Goal: Task Accomplishment & Management: Use online tool/utility

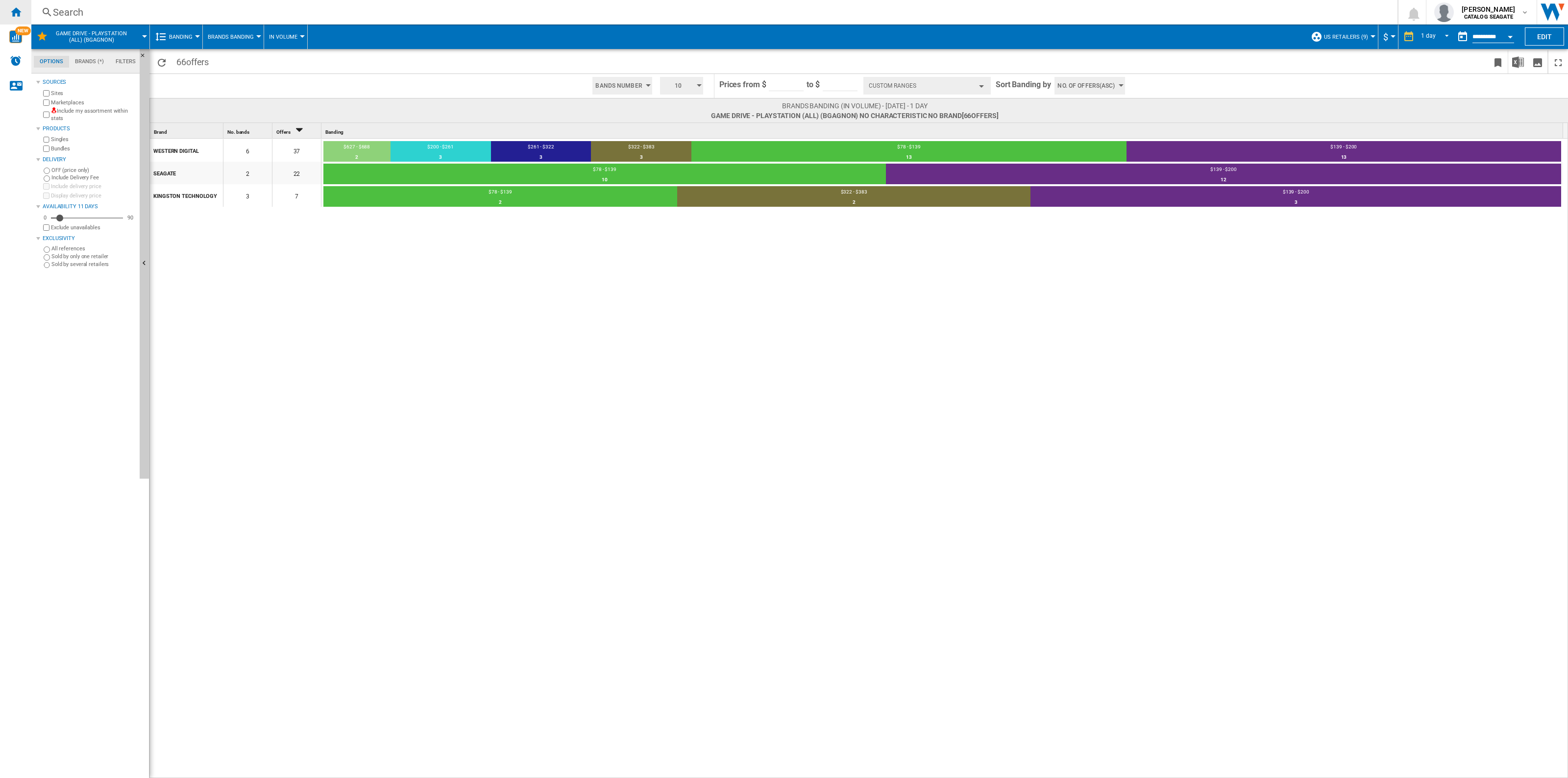
click at [25, 10] on div "Home" at bounding box center [16, 12] width 32 height 24
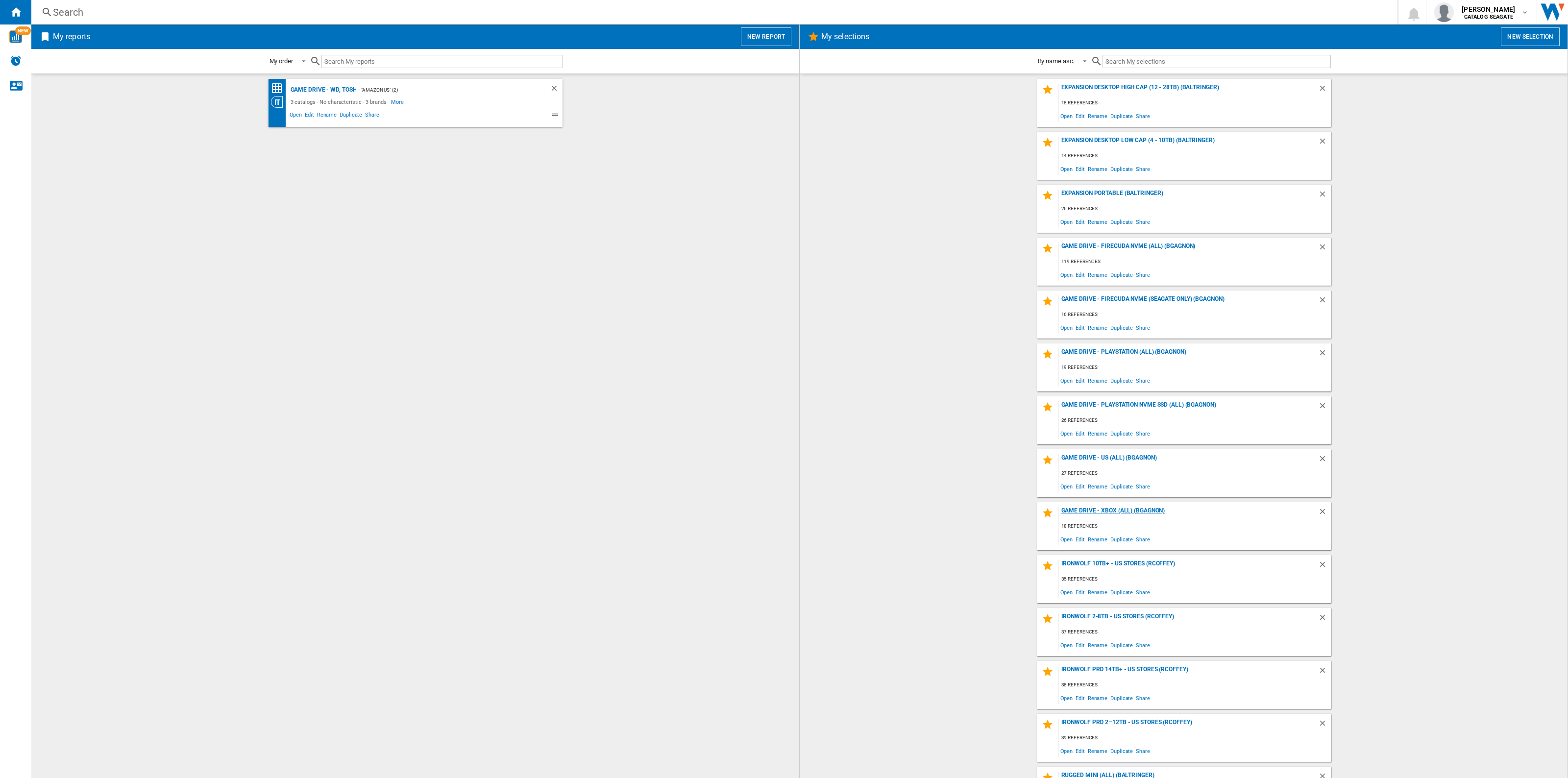
click at [1108, 508] on div "Game Drive - Xbox (All) (BGAGNON)" at bounding box center [1188, 513] width 259 height 13
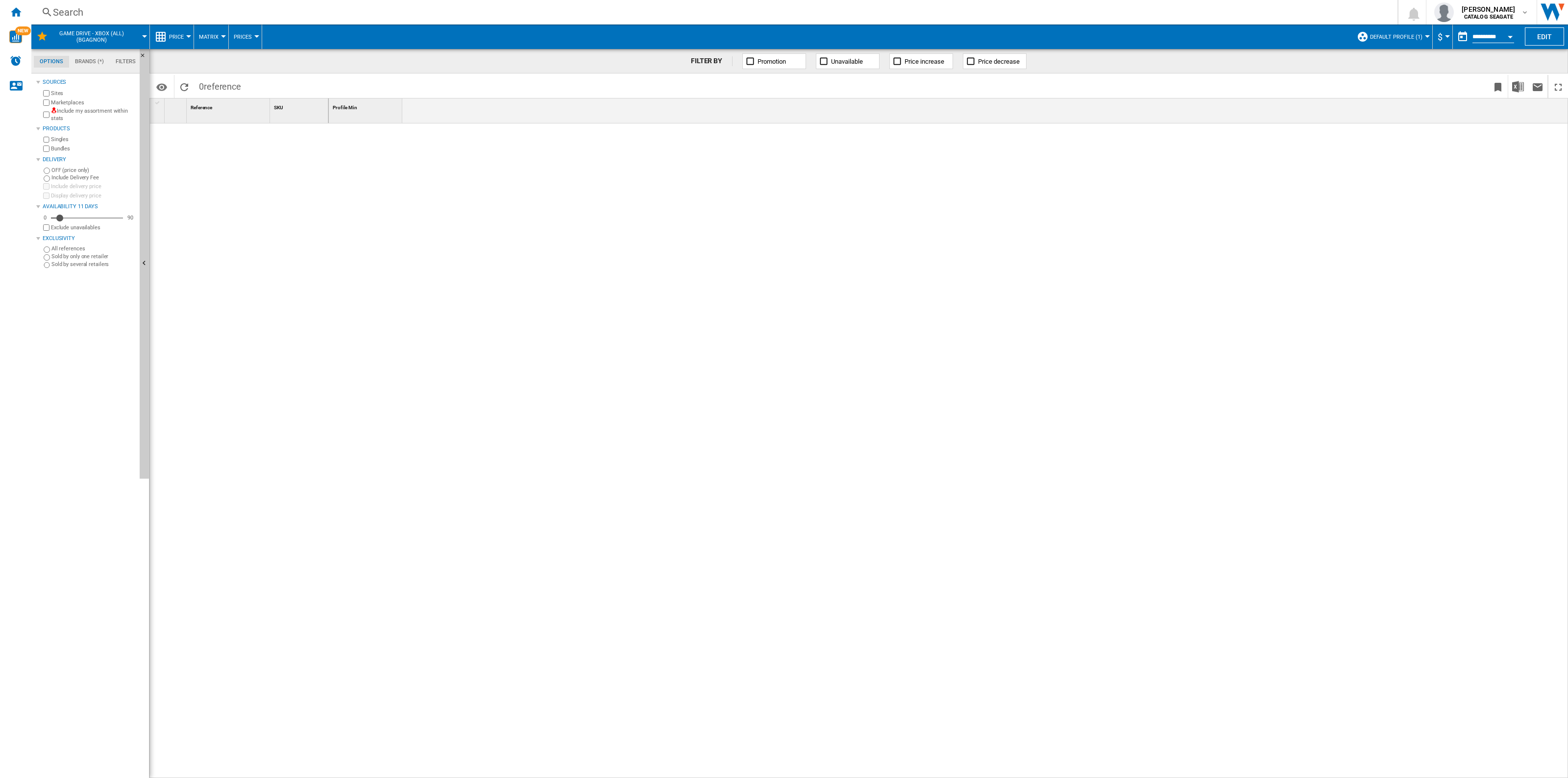
click at [1394, 37] on span "Default profile (1)" at bounding box center [1395, 37] width 52 height 6
click at [1396, 104] on md-radio-button "US Retailers (9)" at bounding box center [1406, 105] width 86 height 9
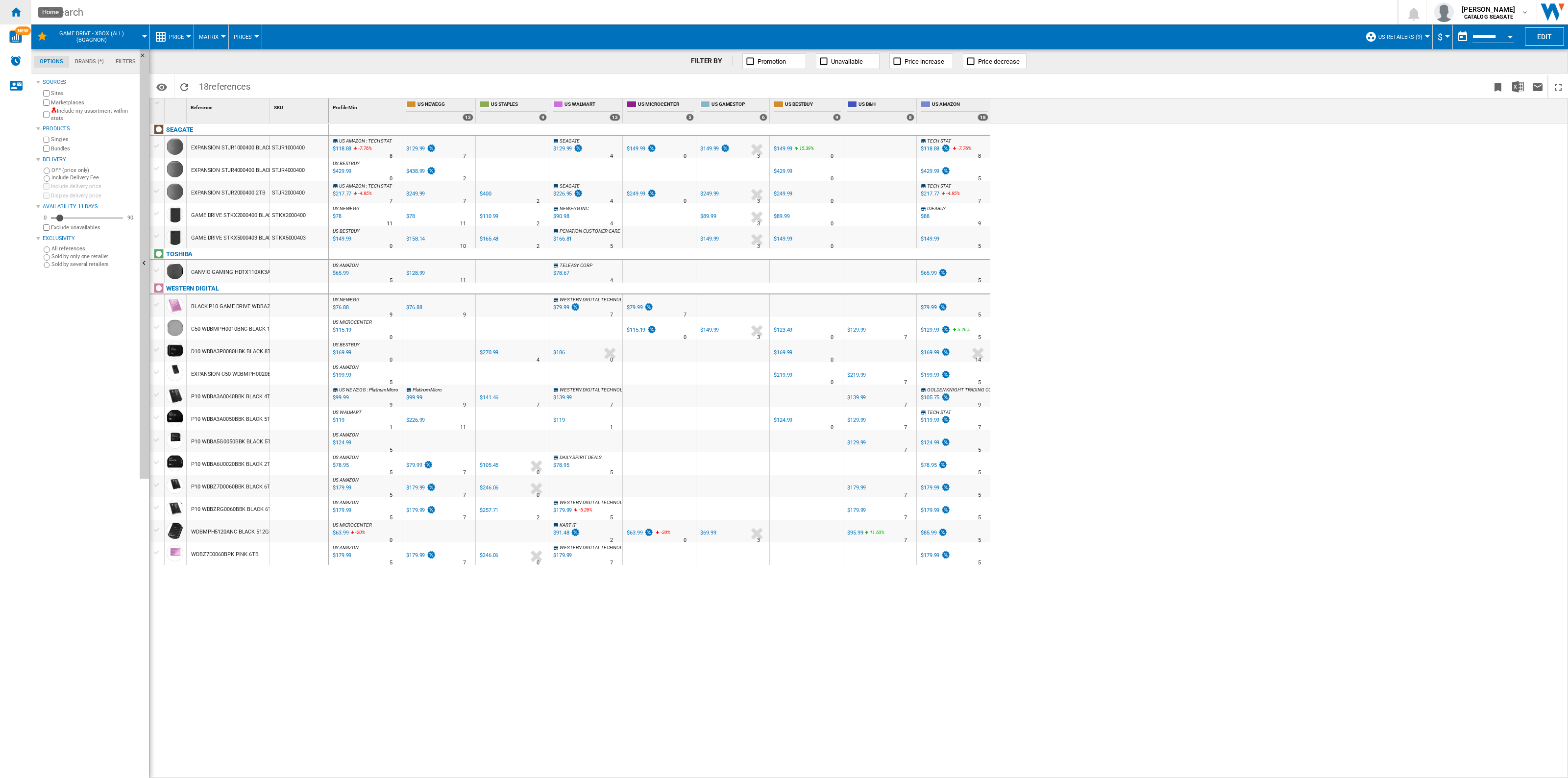
click at [19, 10] on ng-md-icon "Home" at bounding box center [16, 12] width 12 height 12
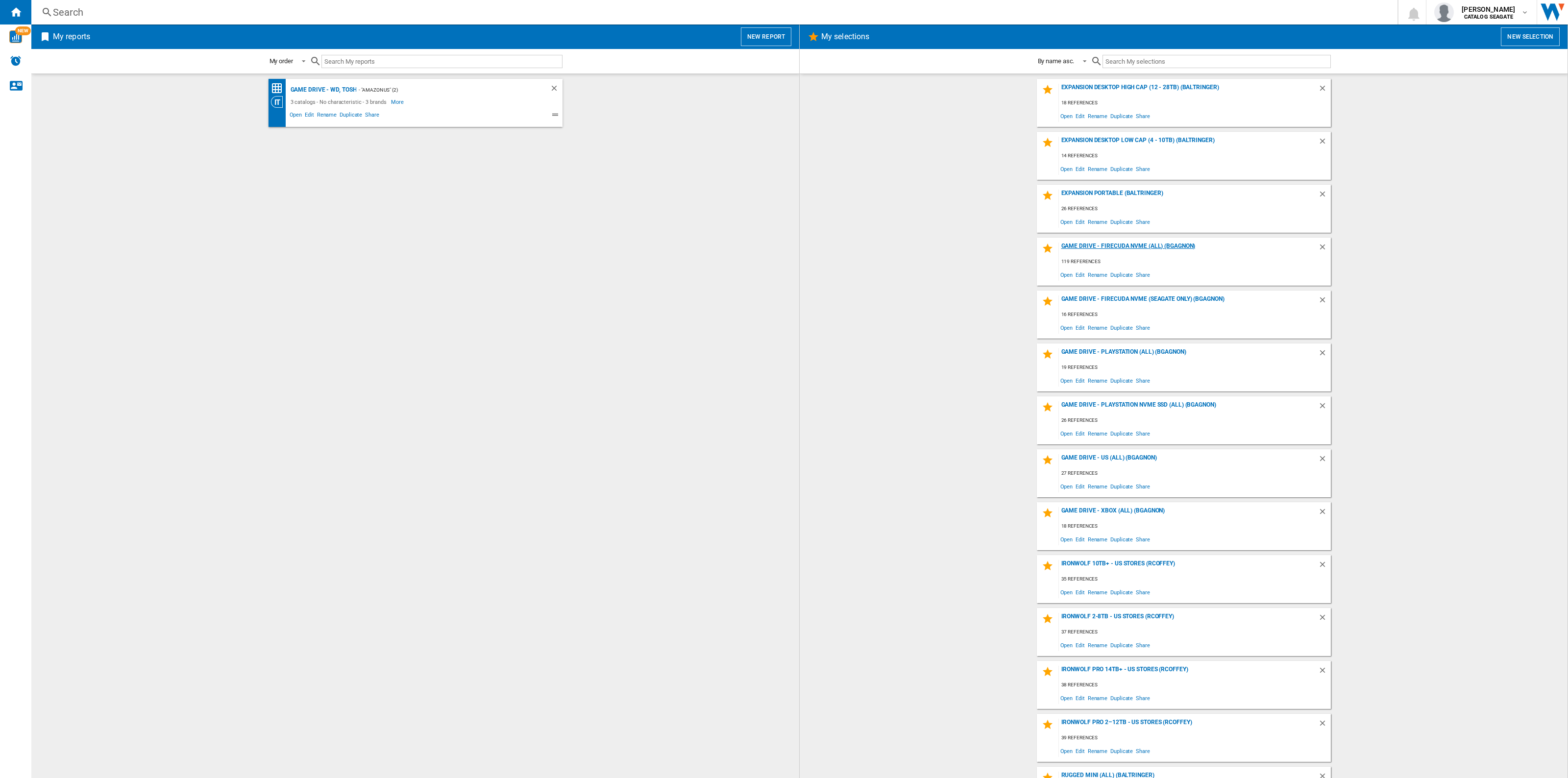
click at [1167, 242] on div "Game Drive - FireCuda NVMe (All) (BGAGNON)" at bounding box center [1188, 249] width 259 height 13
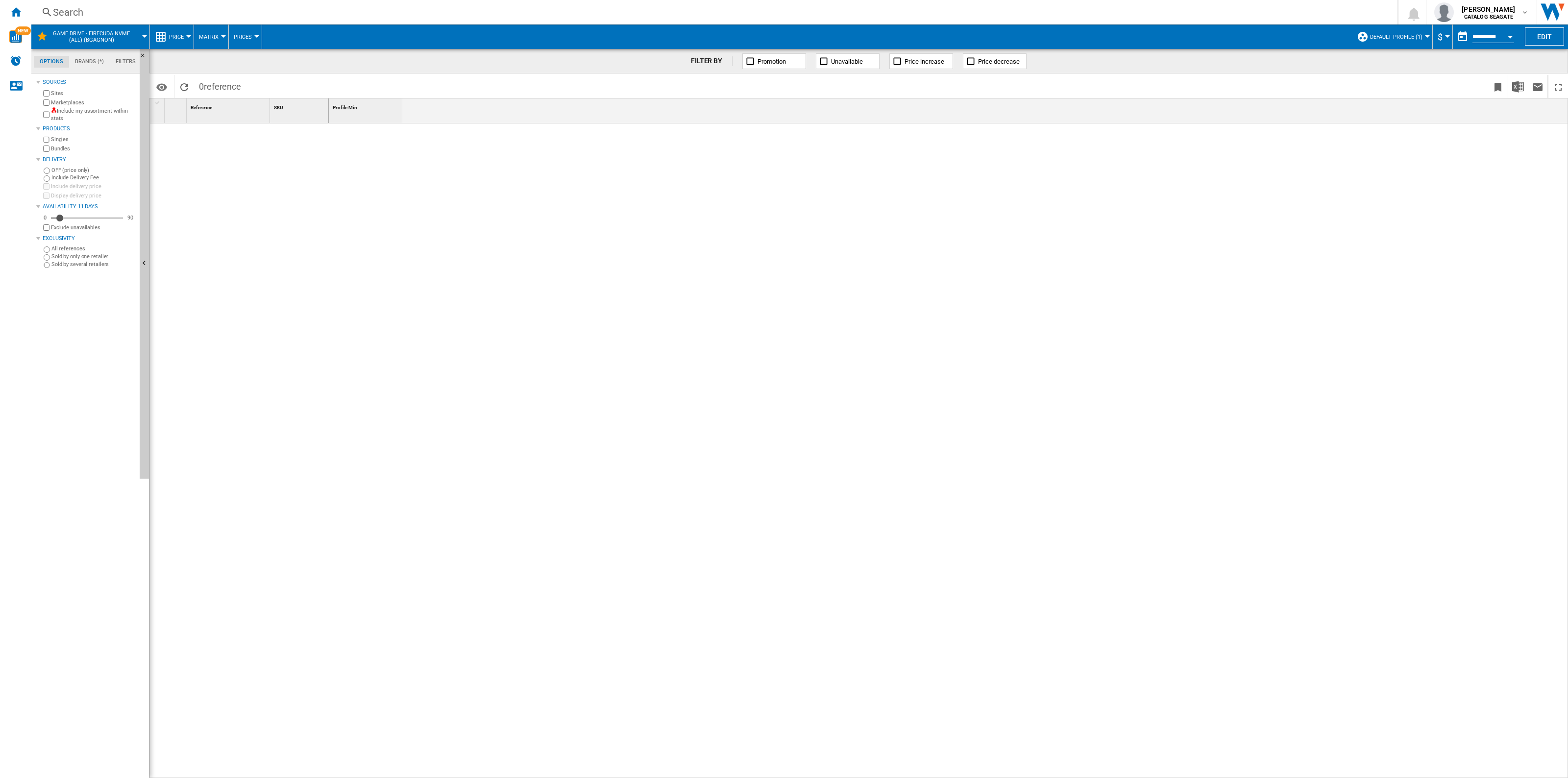
click at [1399, 36] on span "Default profile (1)" at bounding box center [1395, 37] width 52 height 6
click at [1383, 74] on md-radio-button ""Amazon US" (2)" at bounding box center [1406, 78] width 86 height 9
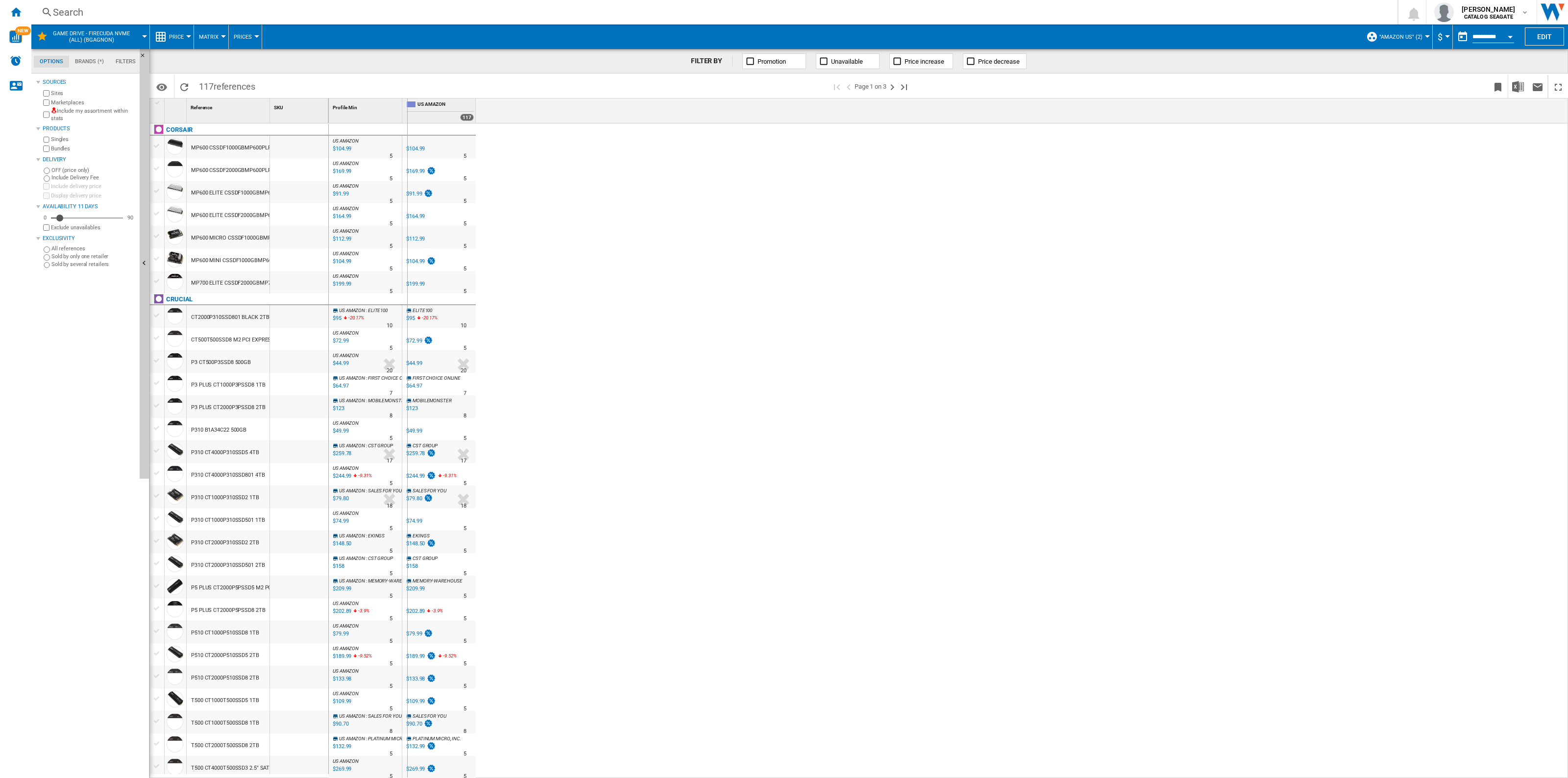
drag, startPoint x: 270, startPoint y: 101, endPoint x: 409, endPoint y: 118, distance: 140.0
click at [409, 118] on div "1 Reference 1 SKU 1 CORSAIR MP600 CSSDF1000GBMP600PLP M2 PCI ESPRESS 1TB MP600 …" at bounding box center [858, 438] width 1417 height 679
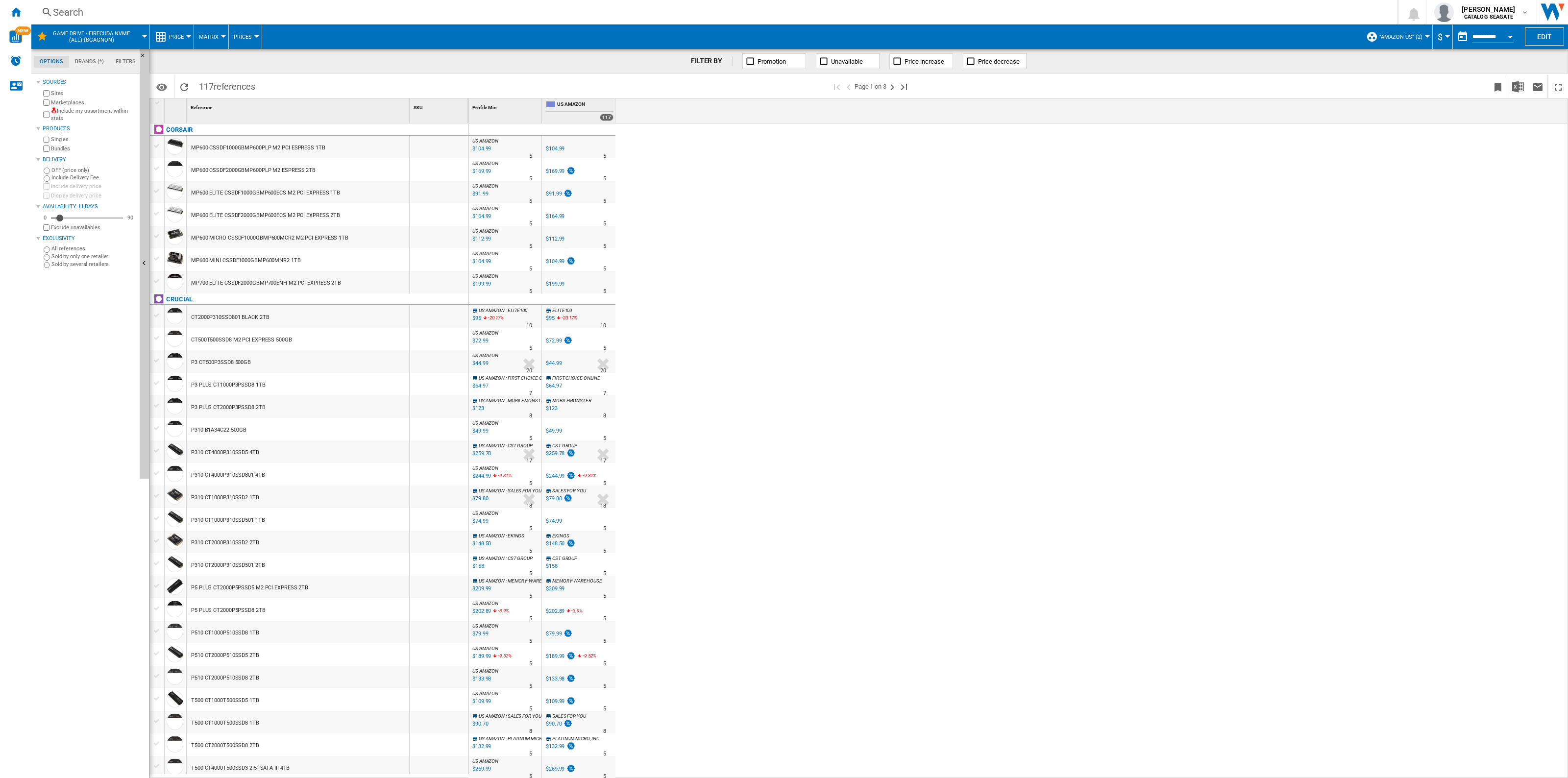
click at [1385, 41] on button ""Amazon US" (2)" at bounding box center [1403, 37] width 48 height 24
click at [1403, 101] on md-radio-button "US Retailers (9)" at bounding box center [1413, 105] width 81 height 9
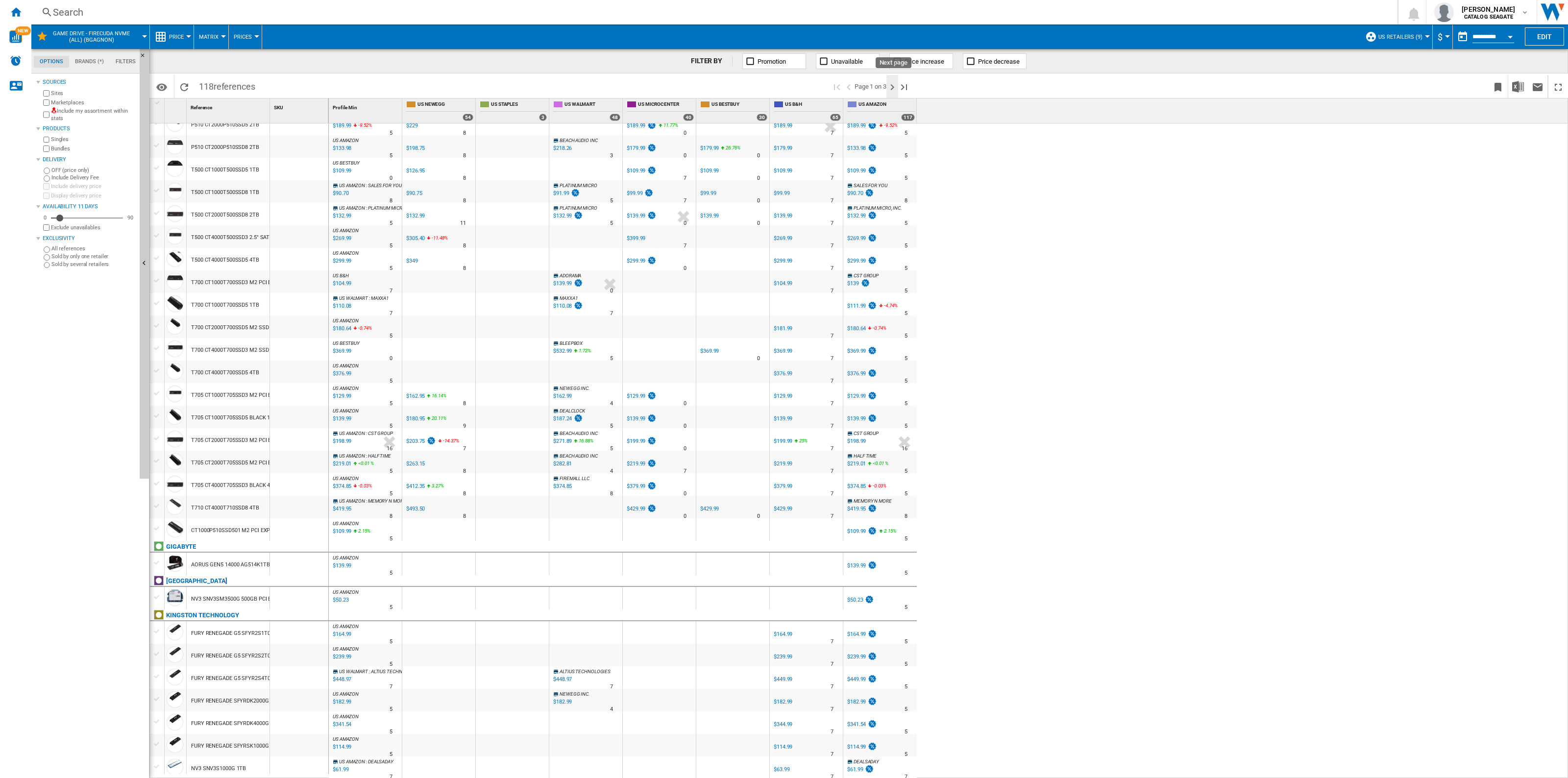
click at [893, 87] on ng-md-icon "Next page" at bounding box center [892, 87] width 12 height 12
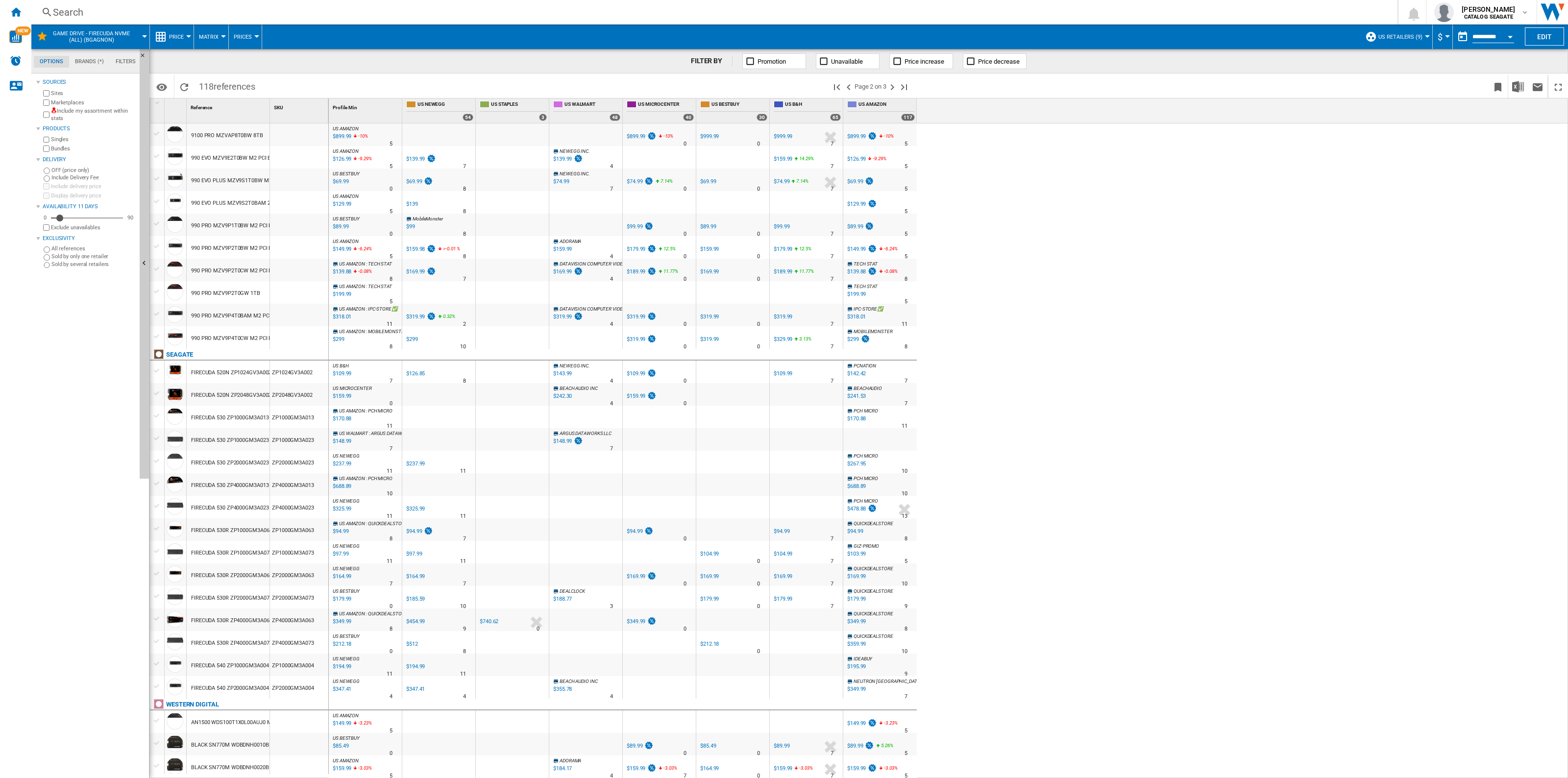
click at [1411, 40] on button "US Retailers (9)" at bounding box center [1403, 37] width 49 height 24
click at [1257, 170] on md-backdrop at bounding box center [784, 389] width 1568 height 778
click at [9, 10] on div "Home" at bounding box center [16, 12] width 32 height 24
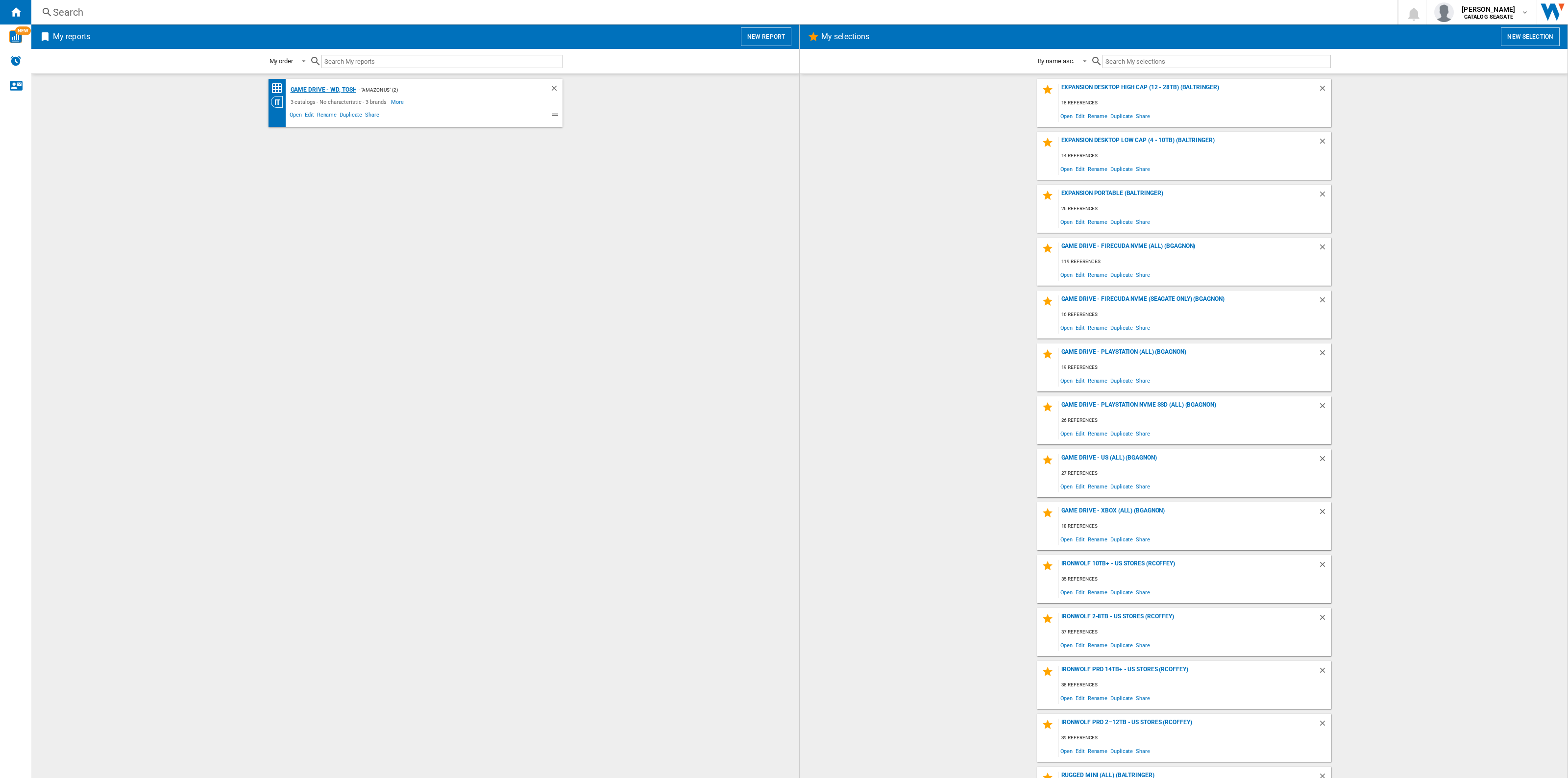
click at [337, 87] on div "Game Drive - WD, Tosh" at bounding box center [322, 90] width 68 height 12
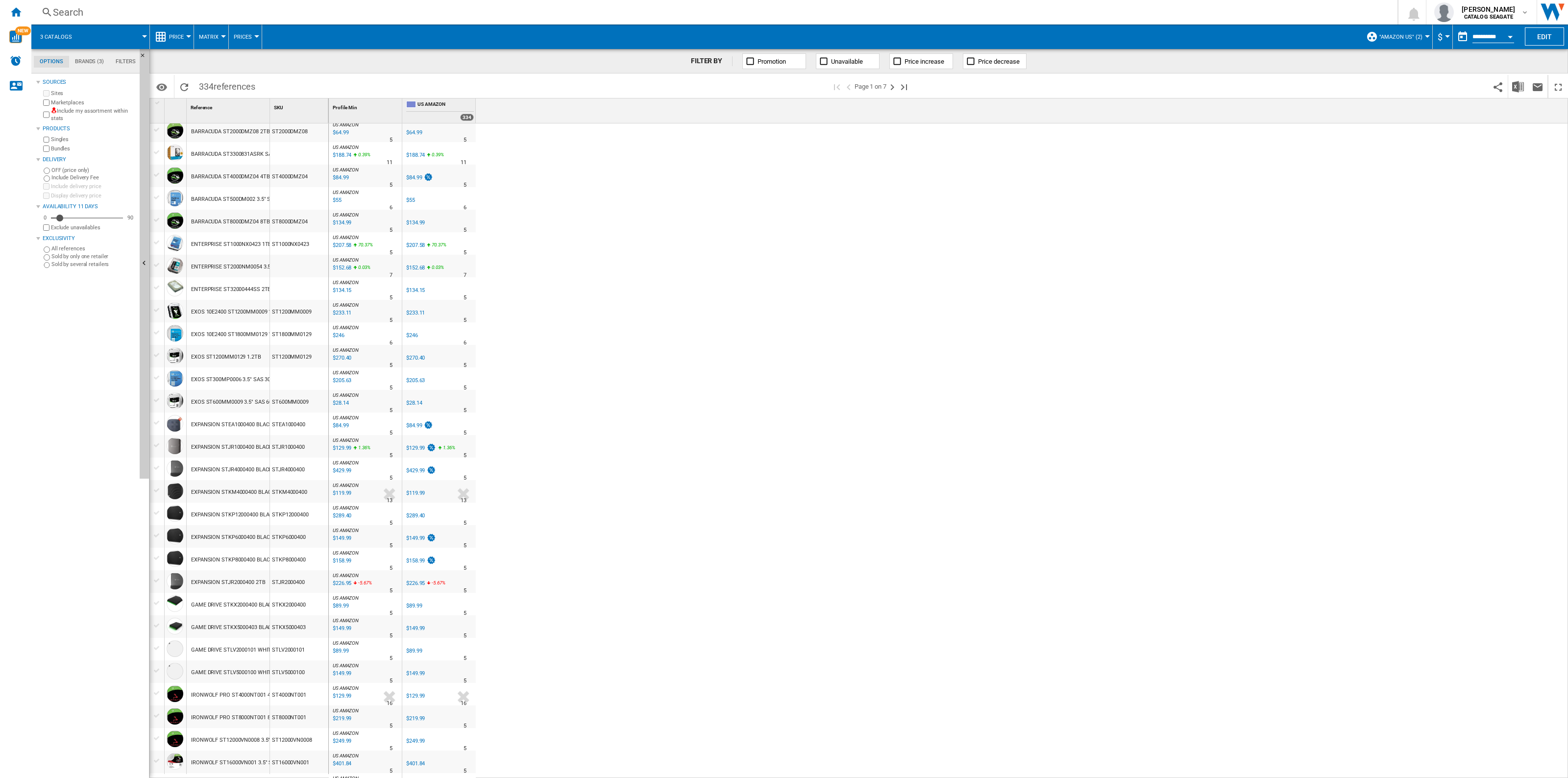
scroll to position [122, 0]
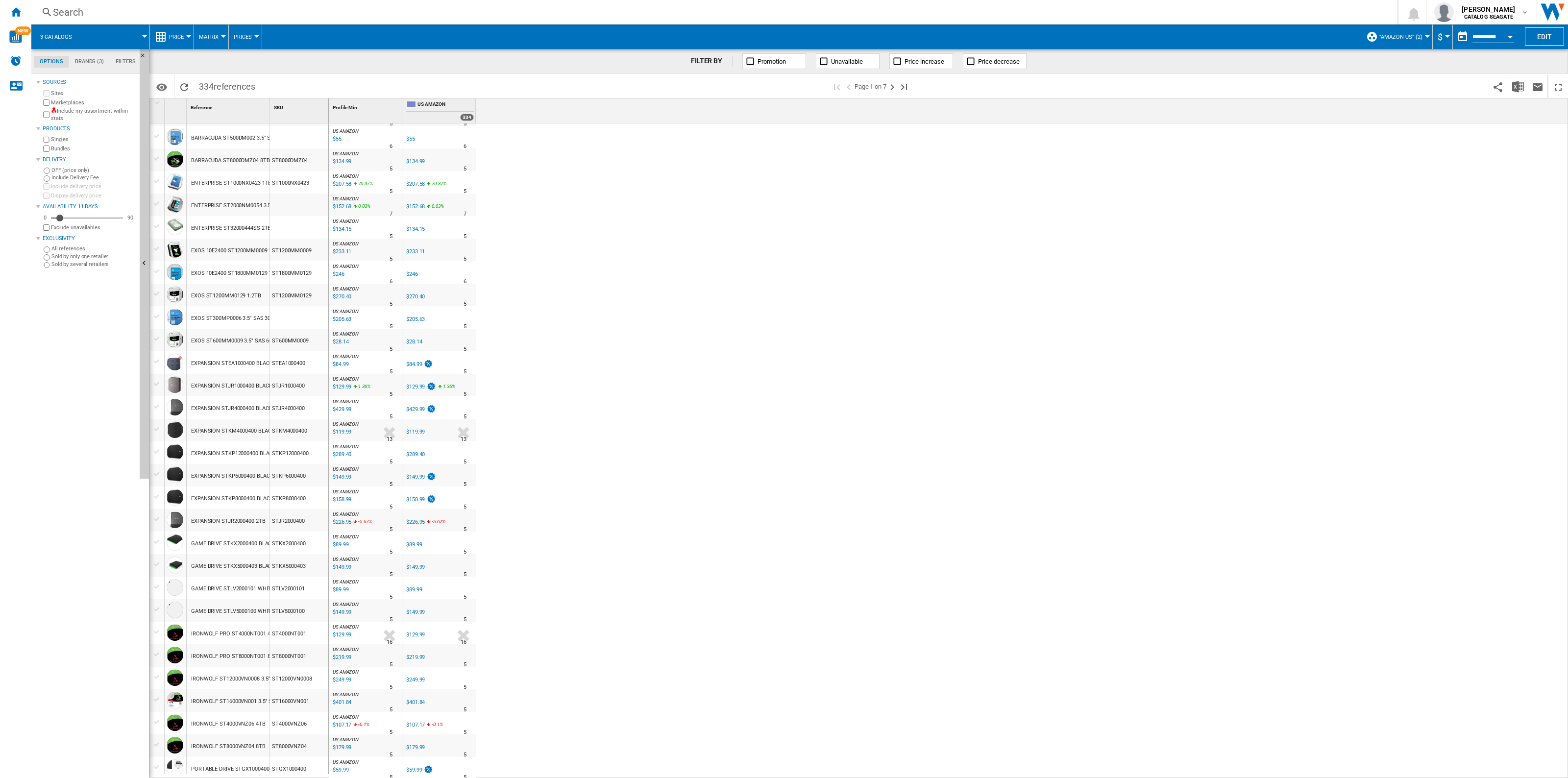
click at [40, 131] on div "Products" at bounding box center [86, 129] width 99 height 13
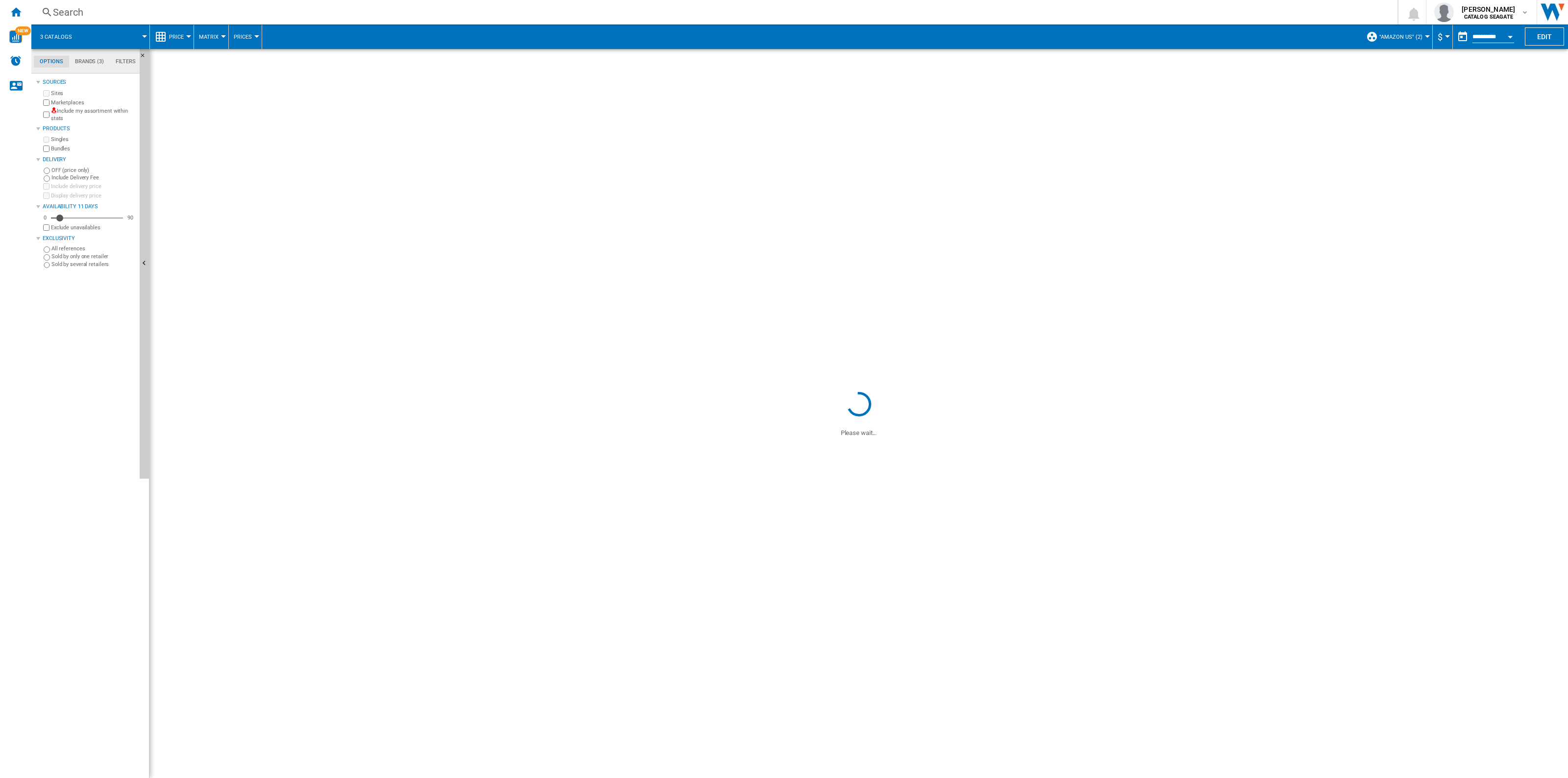
click at [96, 62] on md-tab-item "Brands (3)" at bounding box center [89, 62] width 41 height 12
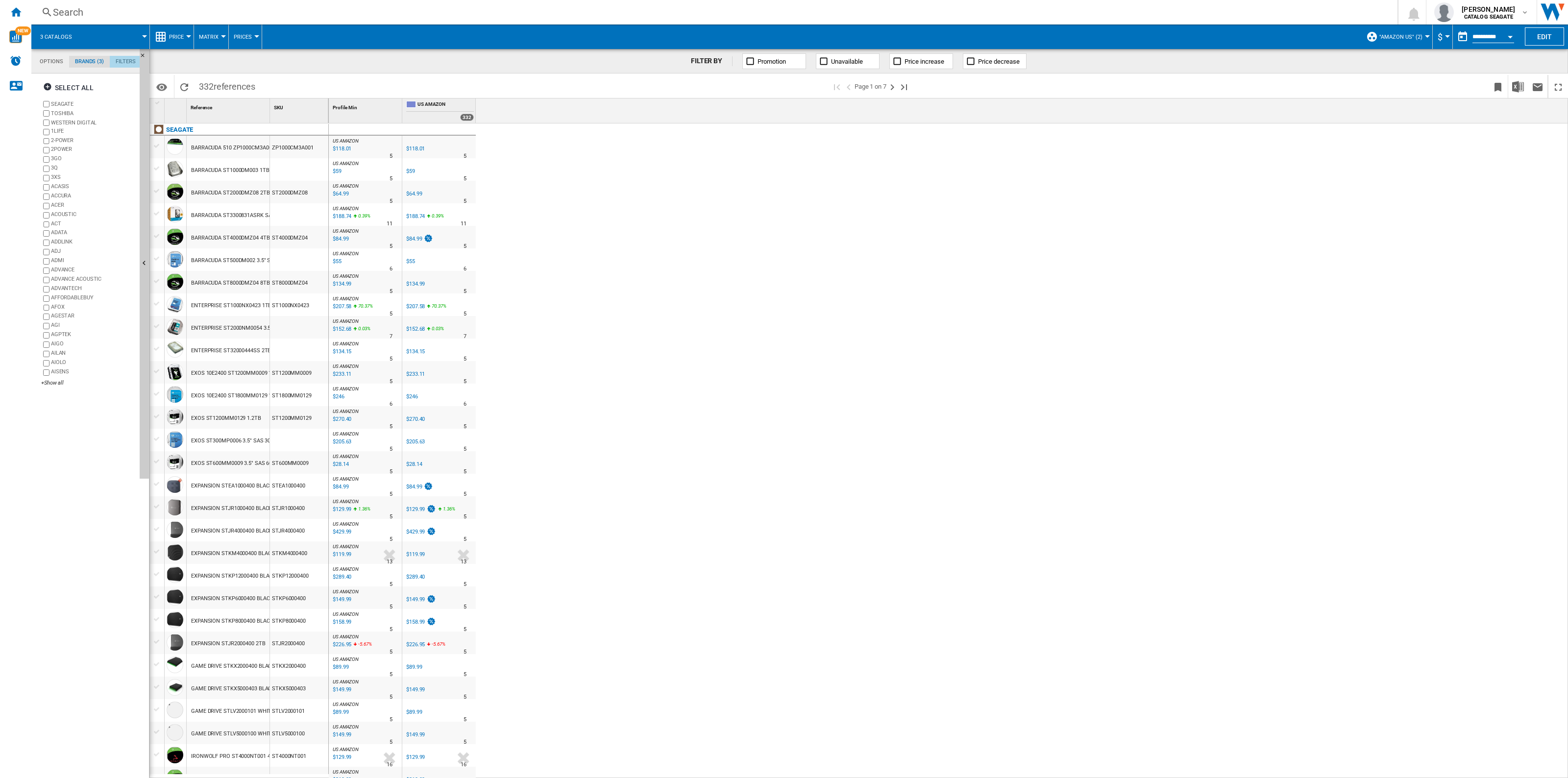
click at [125, 60] on md-tab-item "Filters" at bounding box center [126, 62] width 32 height 12
click at [92, 59] on md-tab-item "Brands (3)" at bounding box center [89, 62] width 41 height 12
click at [53, 59] on md-tab-item "Options" at bounding box center [51, 62] width 35 height 12
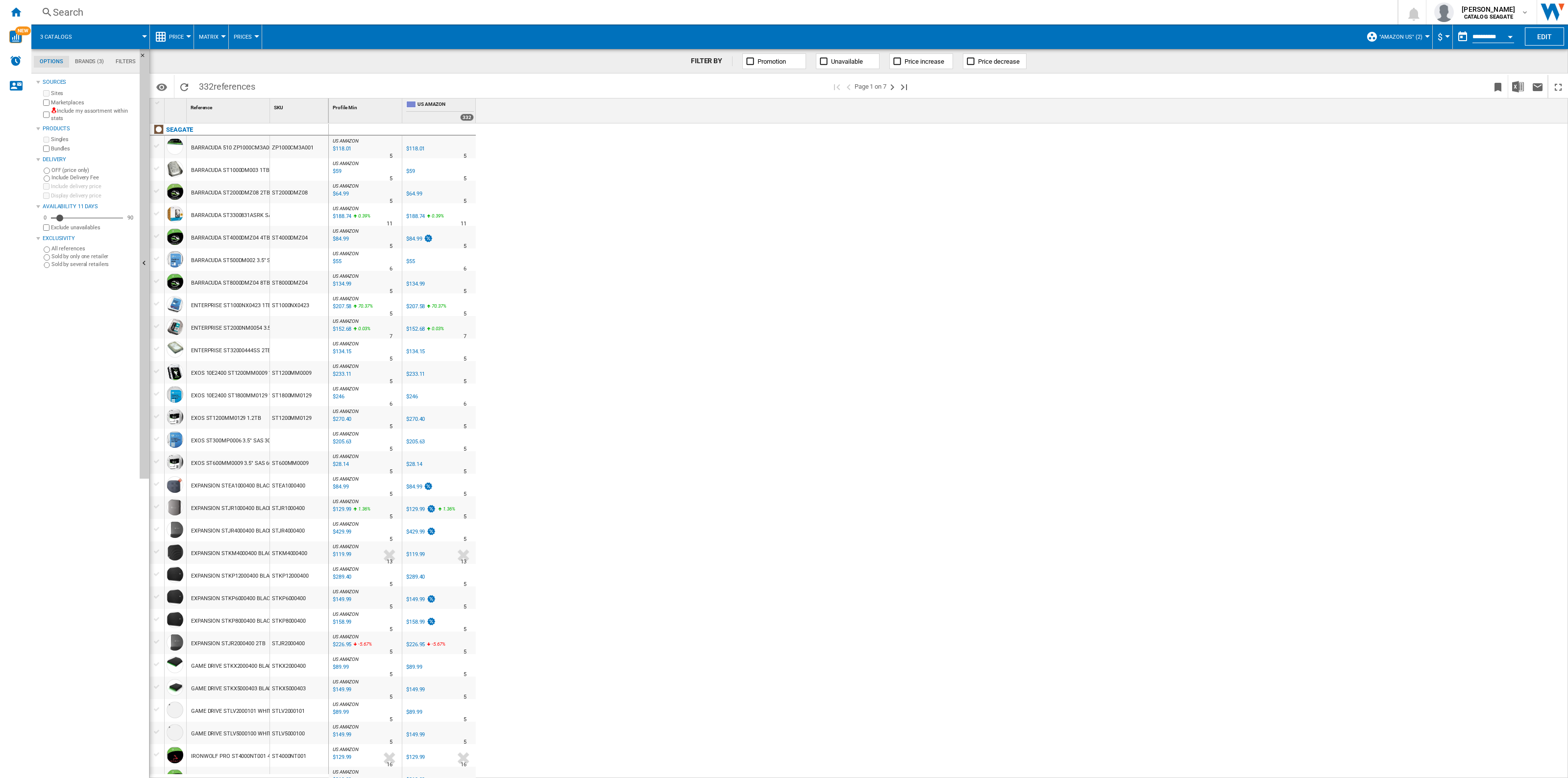
scroll to position [12, 0]
click at [1534, 37] on button "Edit" at bounding box center [1544, 36] width 40 height 18
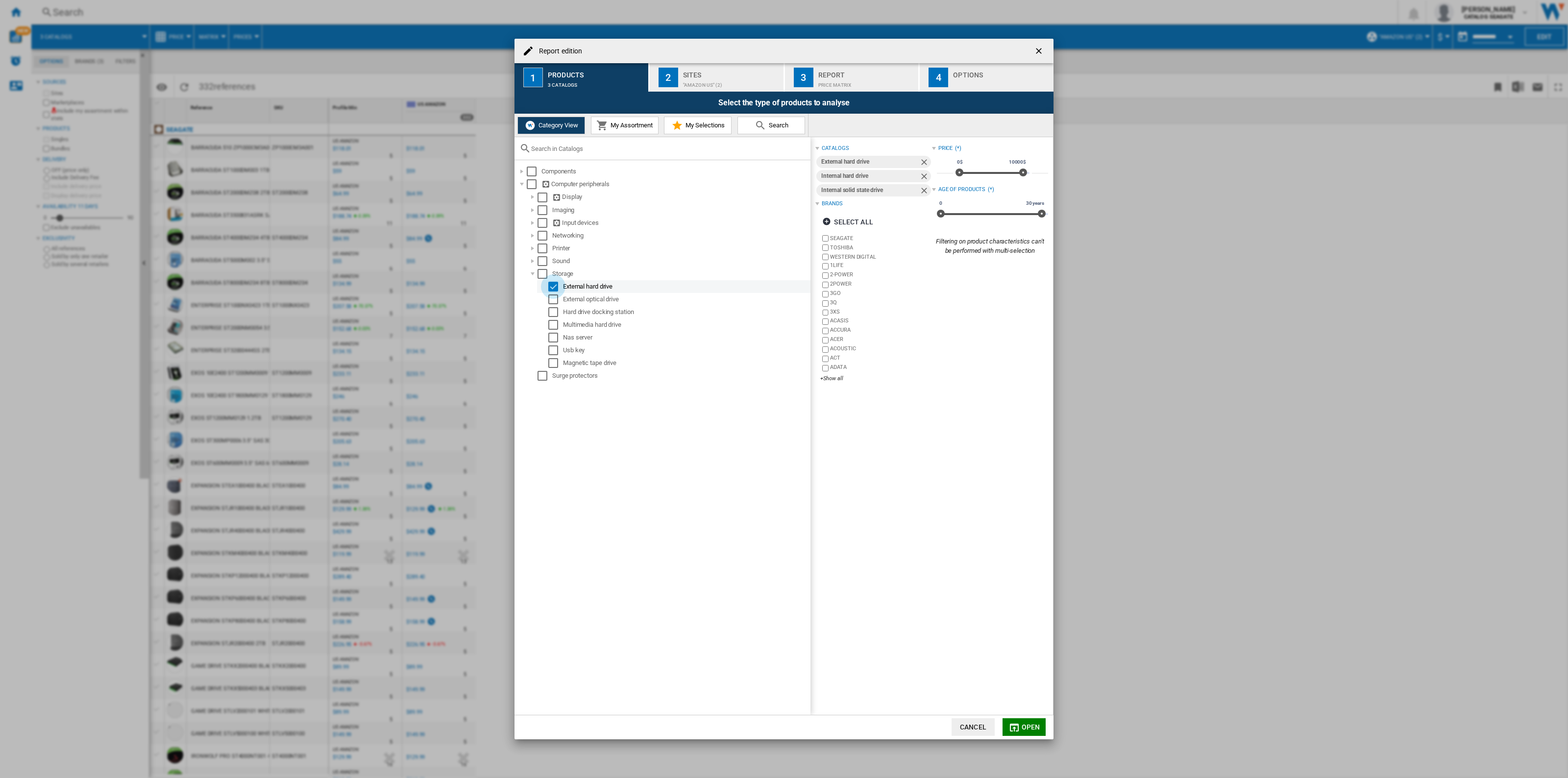
click at [551, 289] on div "Select" at bounding box center [554, 287] width 10 height 10
click at [522, 173] on div at bounding box center [522, 172] width 10 height 10
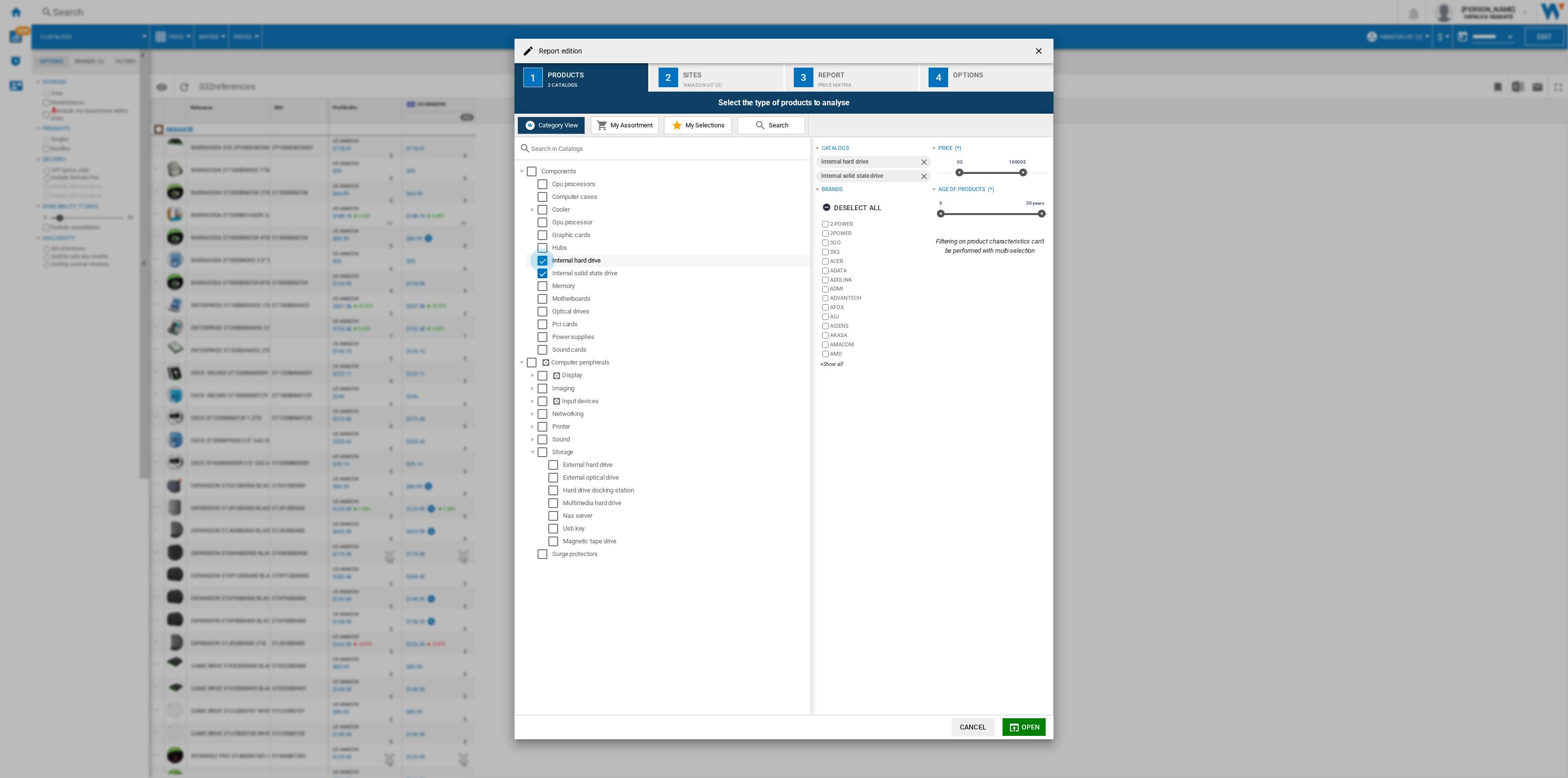
click at [543, 261] on div "Select" at bounding box center [543, 261] width 10 height 10
click at [1016, 725] on md-icon "button" at bounding box center [1014, 728] width 12 height 12
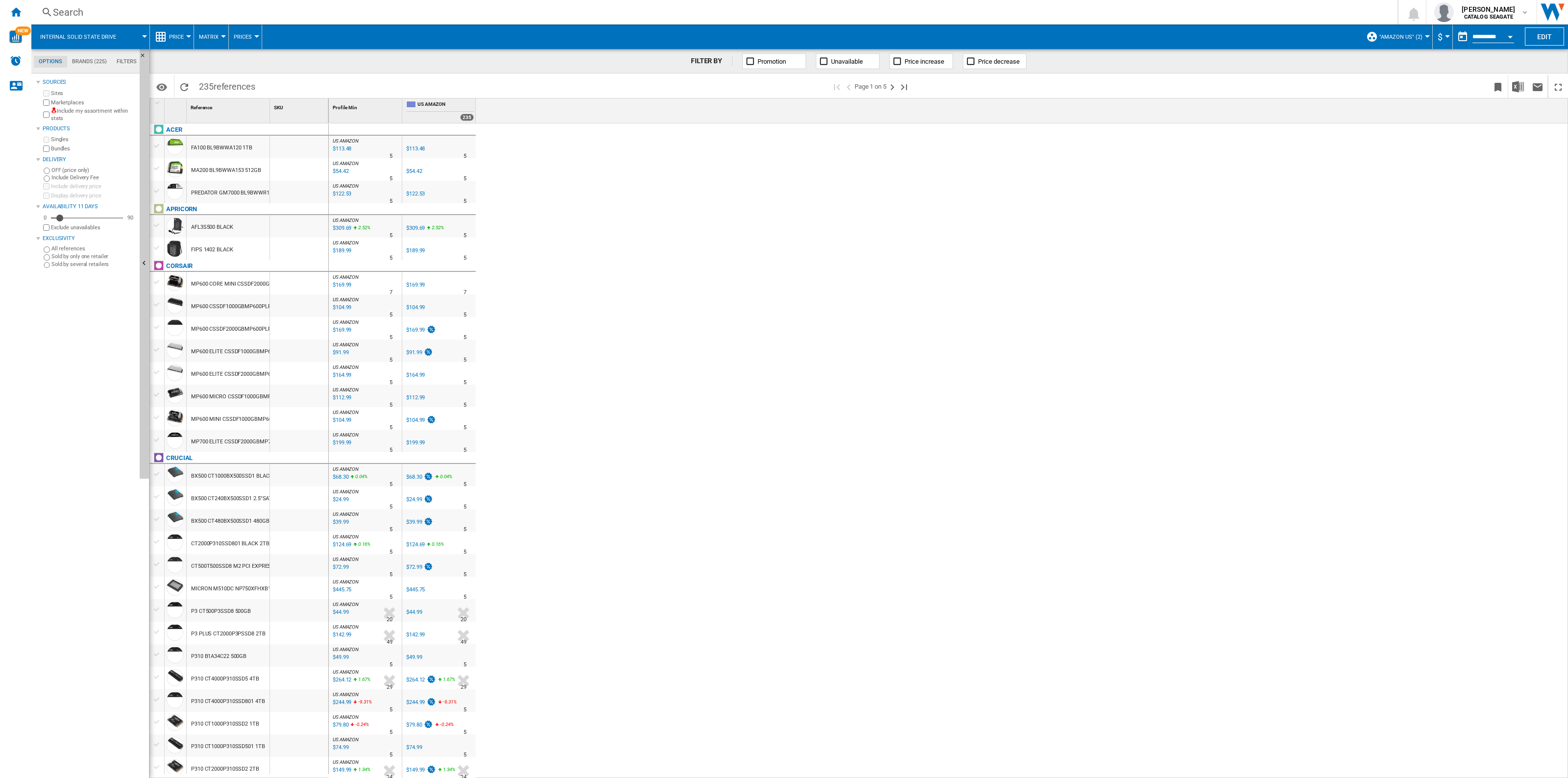
click at [85, 65] on md-tab-item "Brands (225)" at bounding box center [89, 62] width 45 height 12
click at [52, 88] on ng-md-icon "button" at bounding box center [49, 88] width 12 height 12
click at [55, 385] on div "+Show all" at bounding box center [88, 383] width 95 height 7
click at [54, 86] on ng-md-icon "button" at bounding box center [49, 88] width 12 height 12
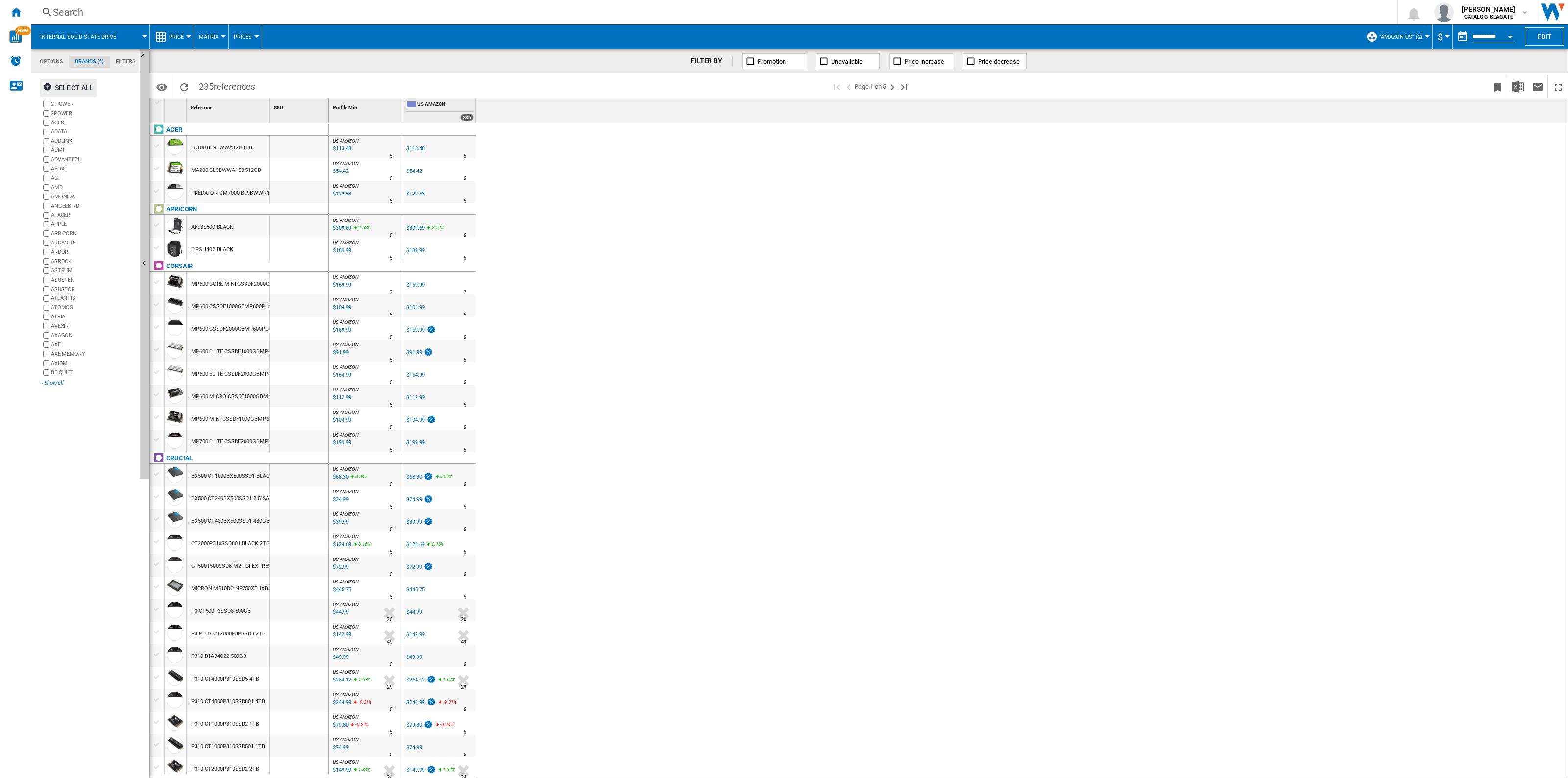
click at [55, 385] on div "+Show all" at bounding box center [88, 383] width 95 height 7
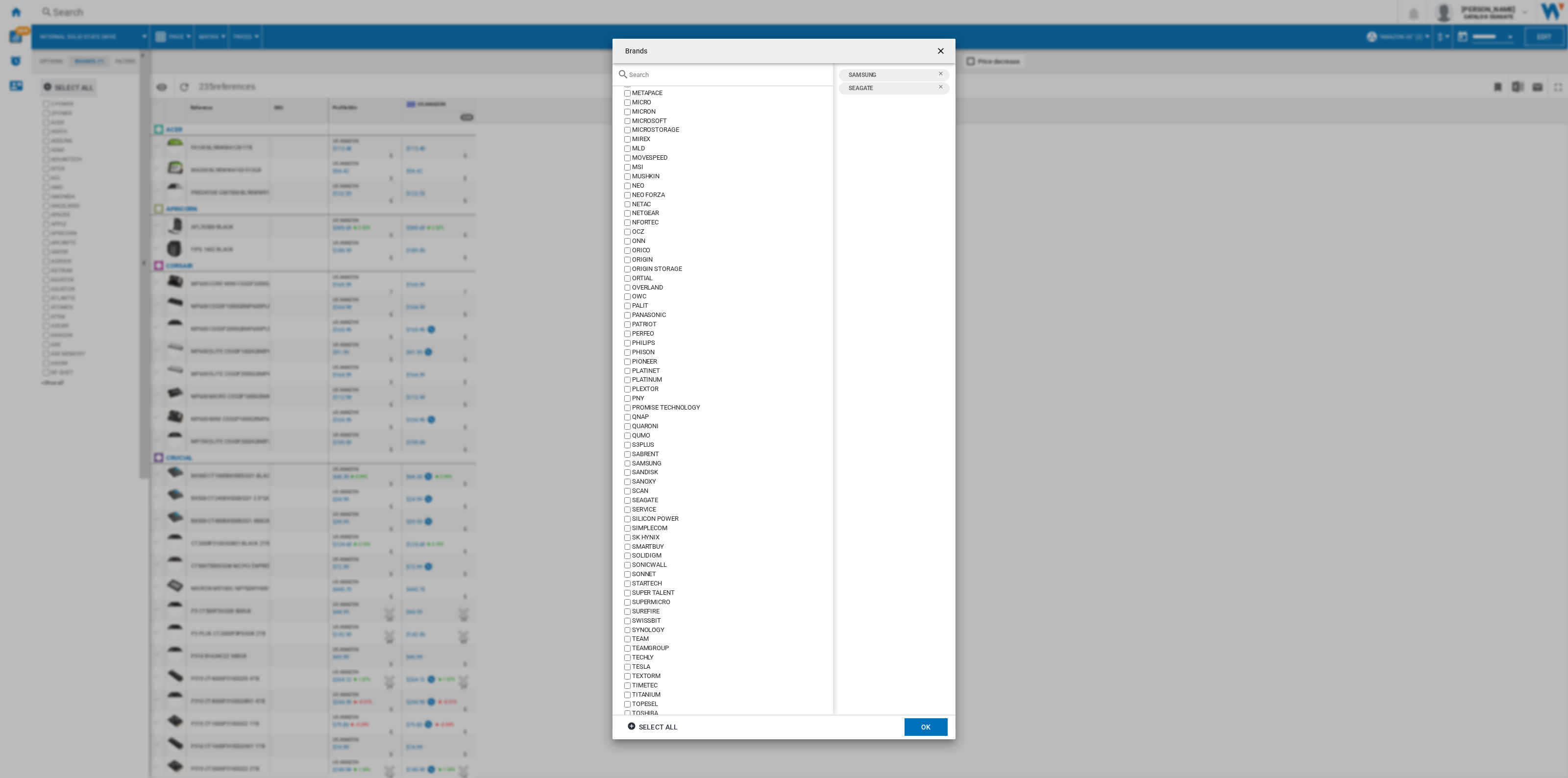
scroll to position [1299, 0]
click at [923, 725] on button "OK" at bounding box center [926, 727] width 43 height 18
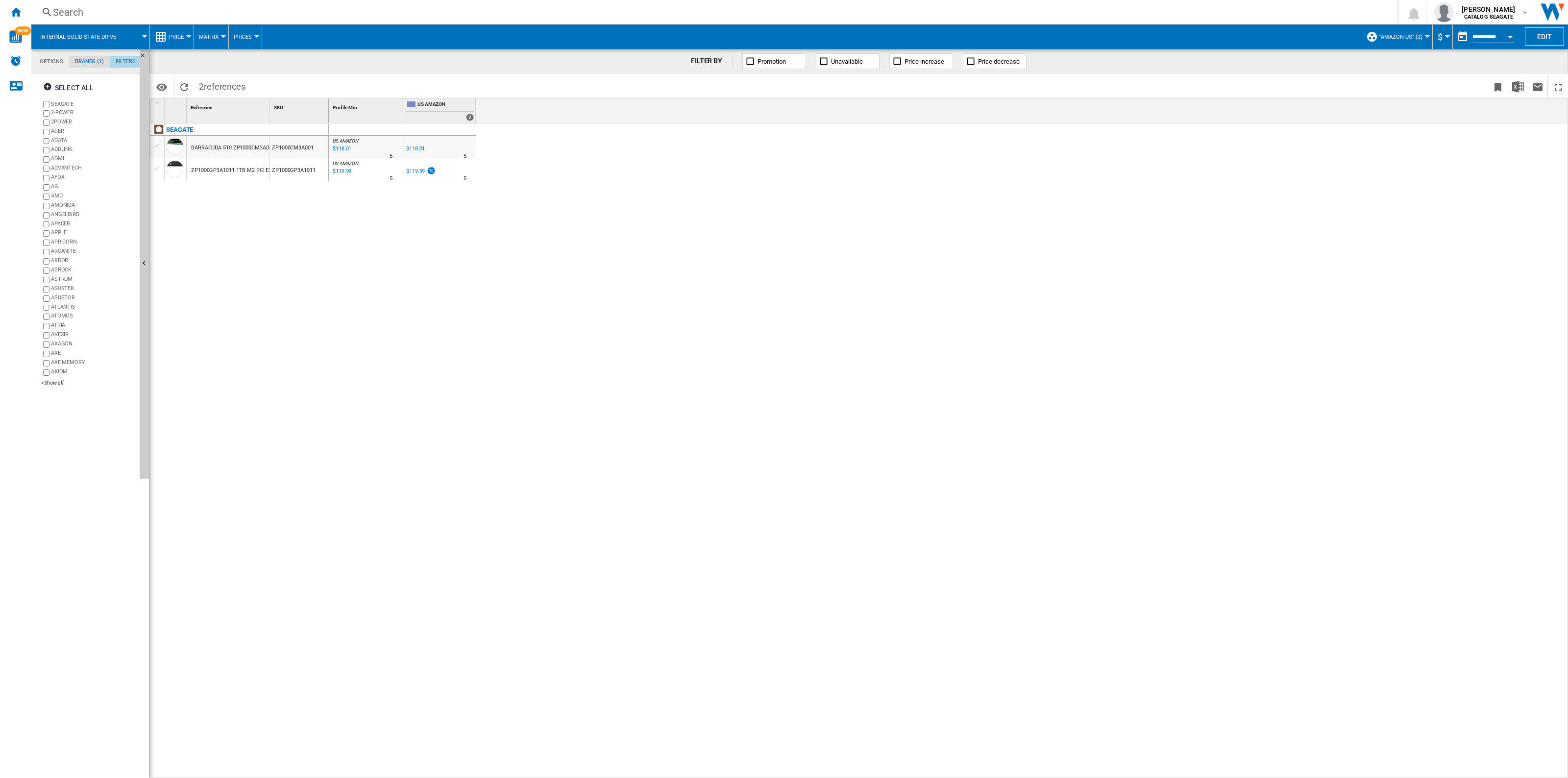
click at [128, 64] on md-tab-item "Filters" at bounding box center [126, 62] width 32 height 12
click at [40, 64] on md-tab-item "Options" at bounding box center [51, 62] width 35 height 12
click at [98, 65] on md-tab-item "Brands (1)" at bounding box center [89, 62] width 41 height 12
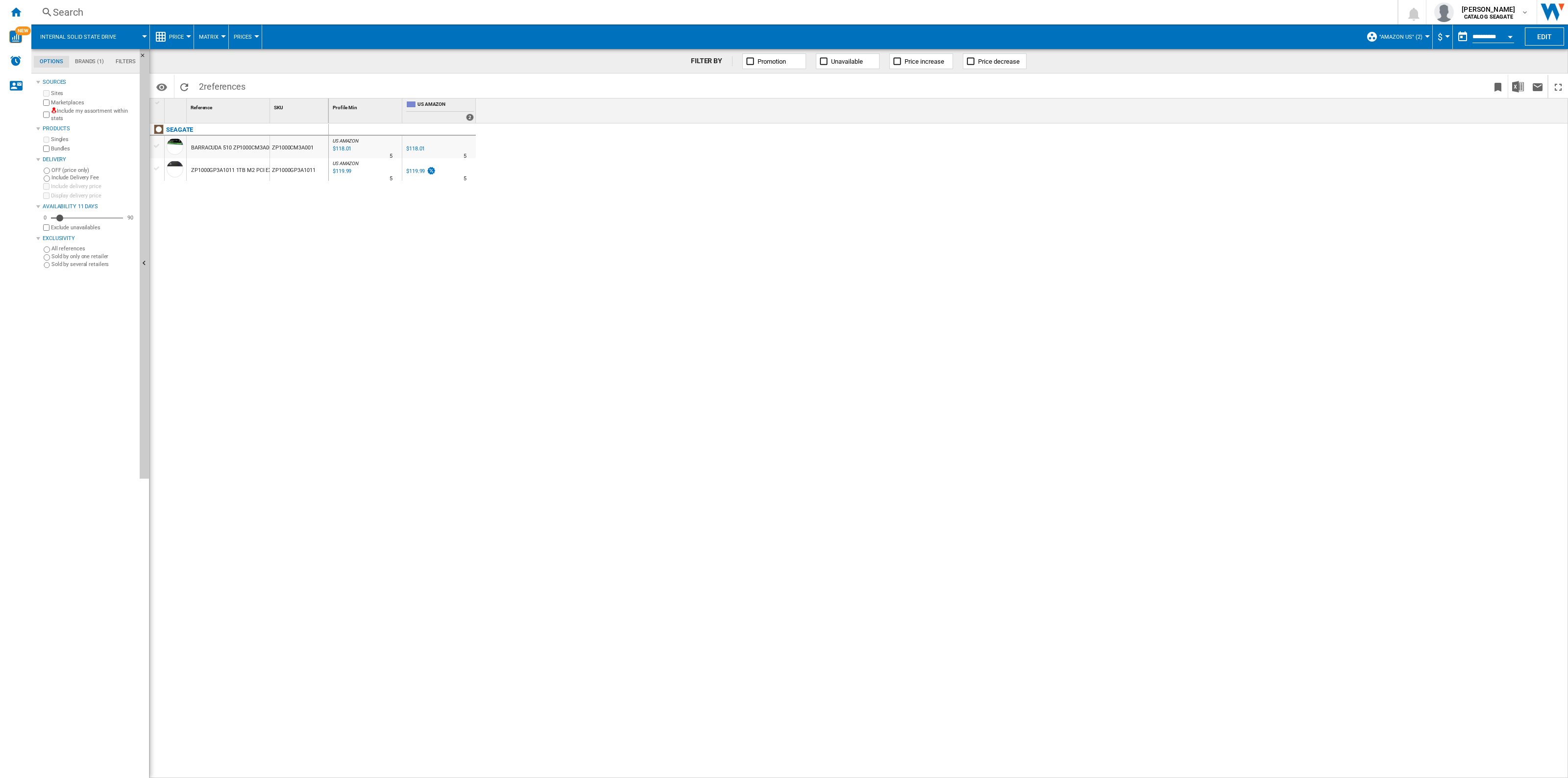
scroll to position [37, 0]
click at [50, 85] on ng-md-icon "button" at bounding box center [49, 88] width 12 height 12
click at [123, 59] on md-tab-item "Filters" at bounding box center [127, 62] width 30 height 12
click at [45, 57] on md-tab-item "Options" at bounding box center [50, 62] width 33 height 12
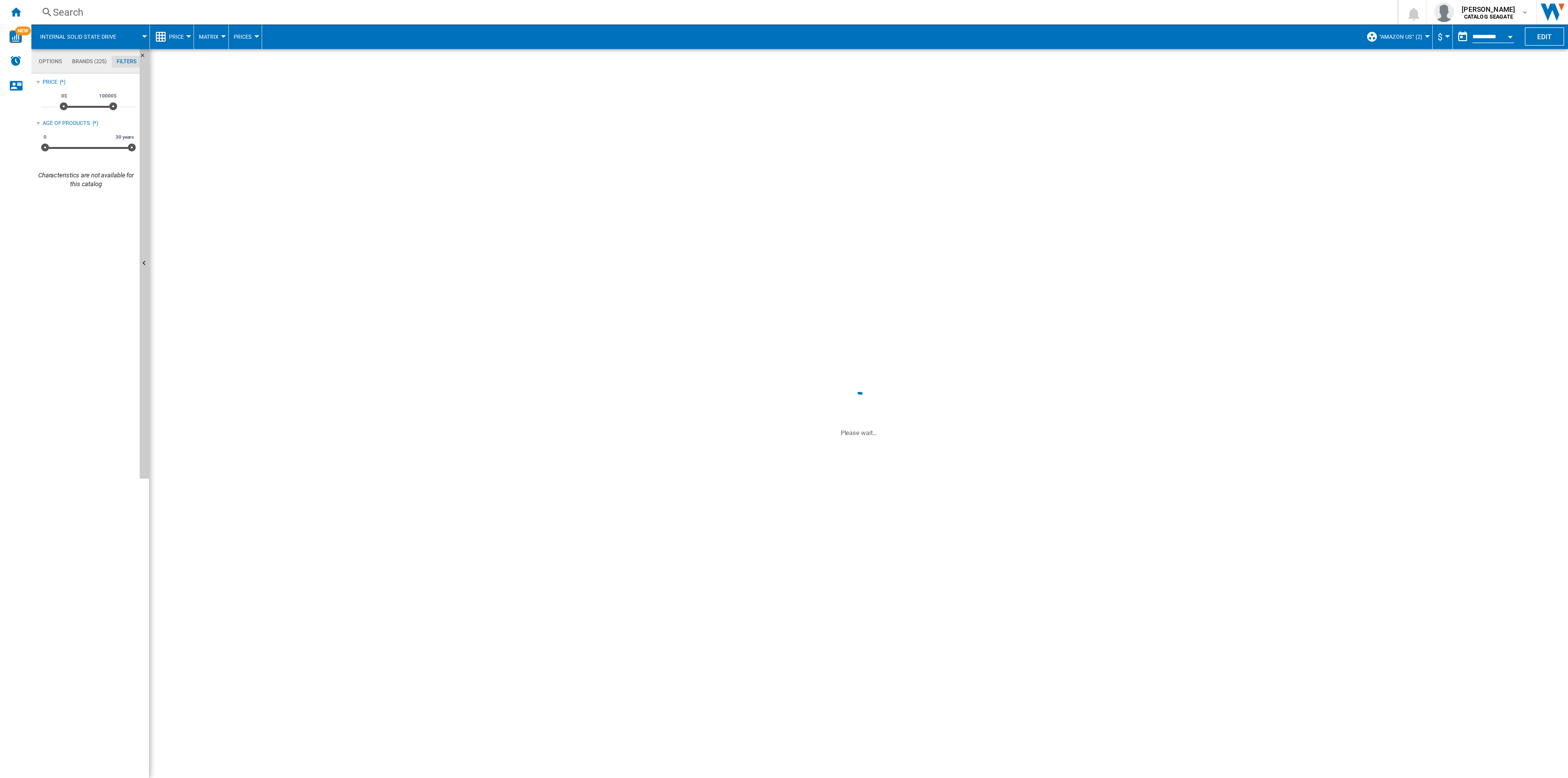
scroll to position [12, 0]
click at [1414, 37] on span ""Amazon US" (2)" at bounding box center [1400, 37] width 43 height 6
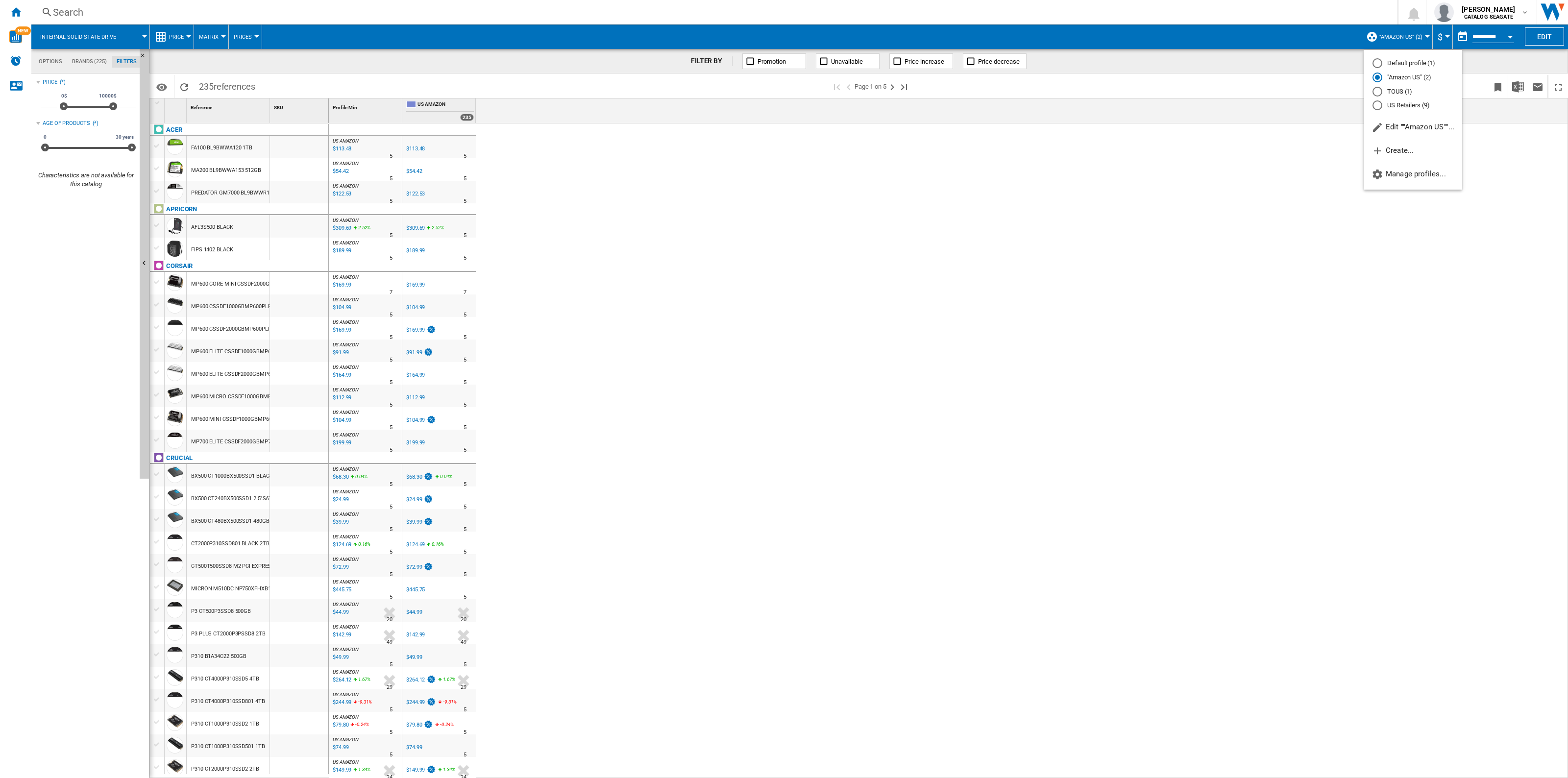
click at [1539, 37] on md-backdrop at bounding box center [784, 389] width 1568 height 778
click at [1548, 35] on button "Edit" at bounding box center [1544, 36] width 40 height 18
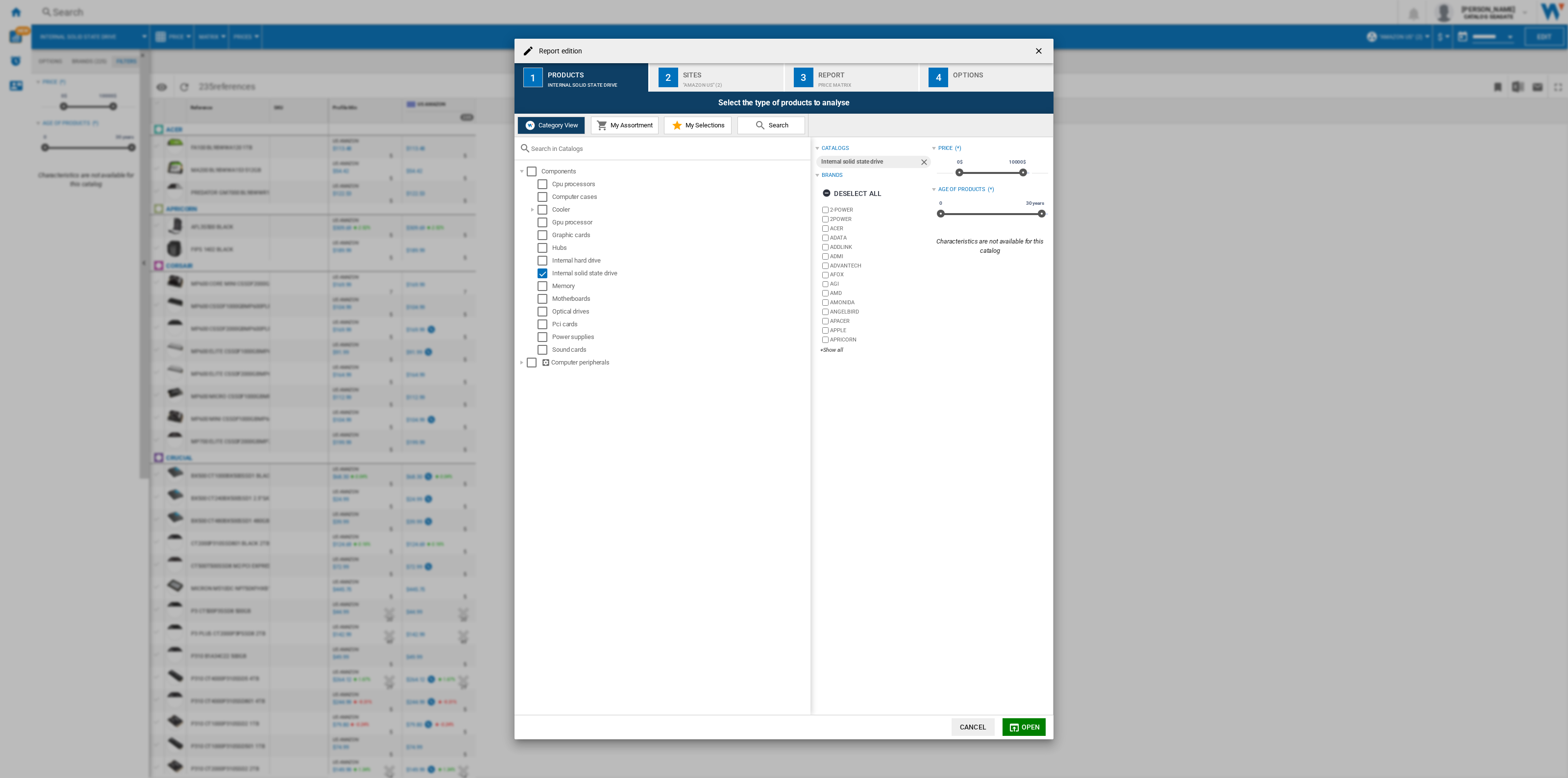
click at [1023, 724] on span "Open" at bounding box center [1031, 727] width 19 height 8
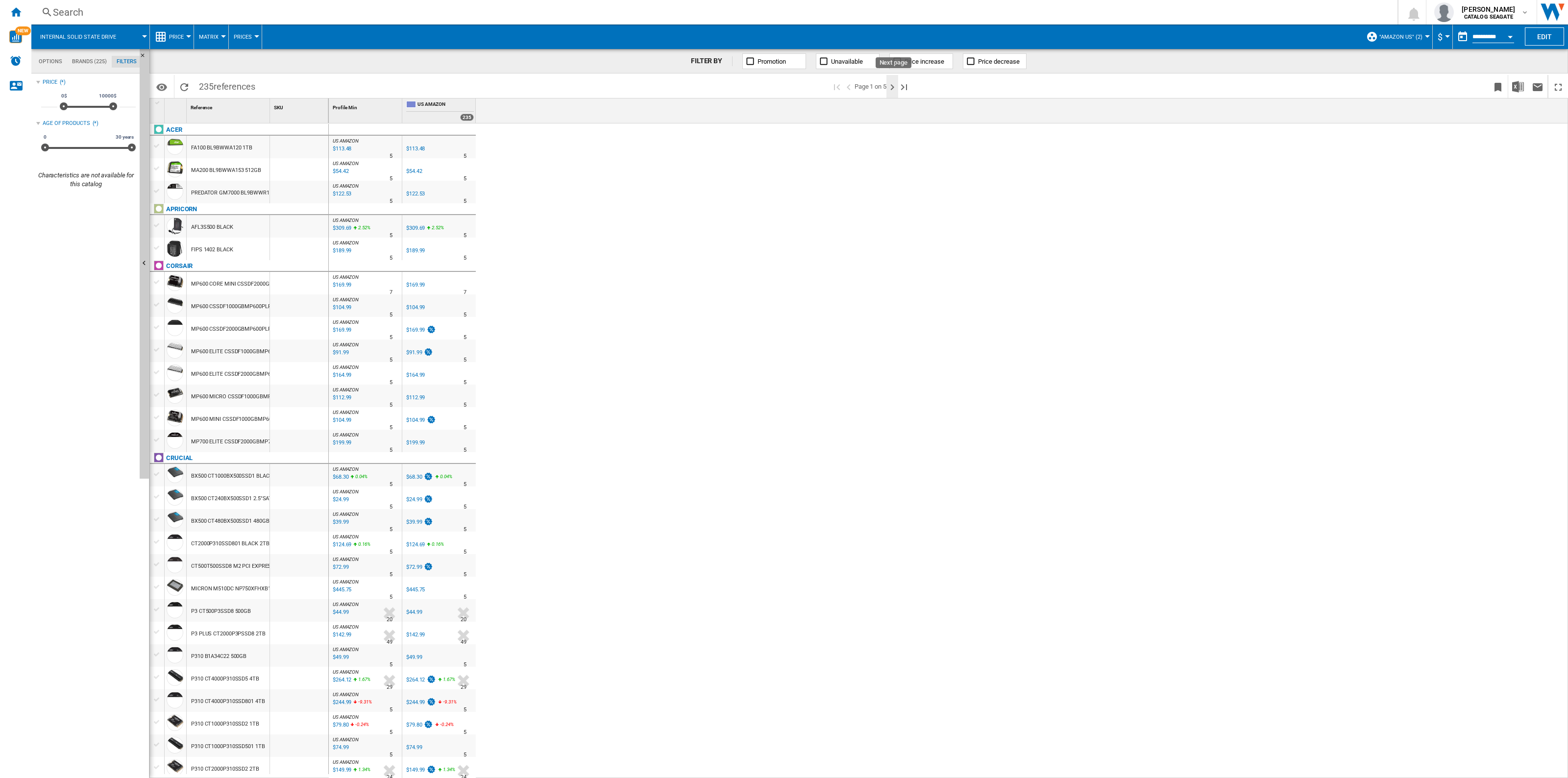
click at [892, 88] on ng-md-icon "Next page" at bounding box center [892, 87] width 12 height 12
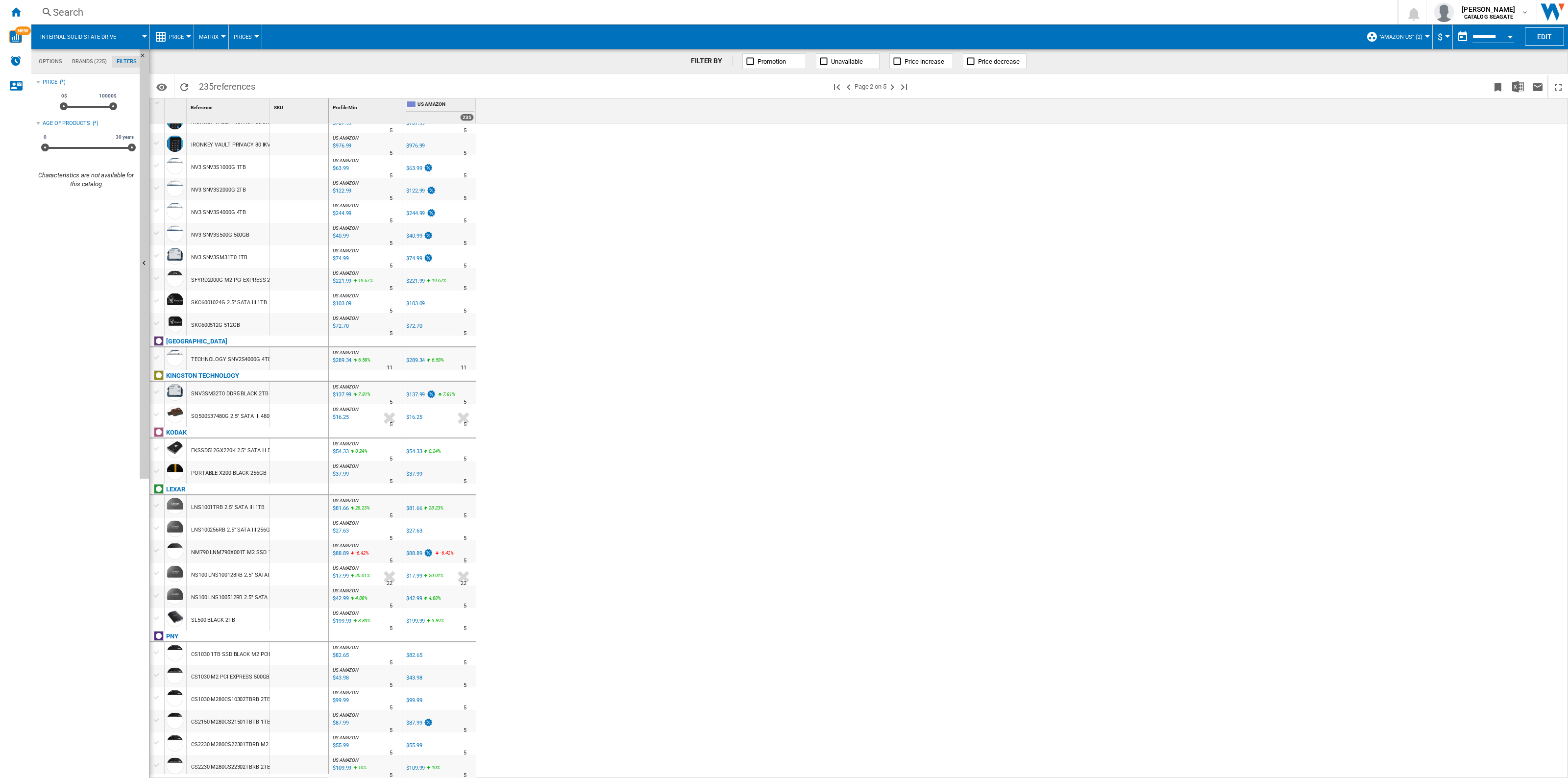
scroll to position [601, 0]
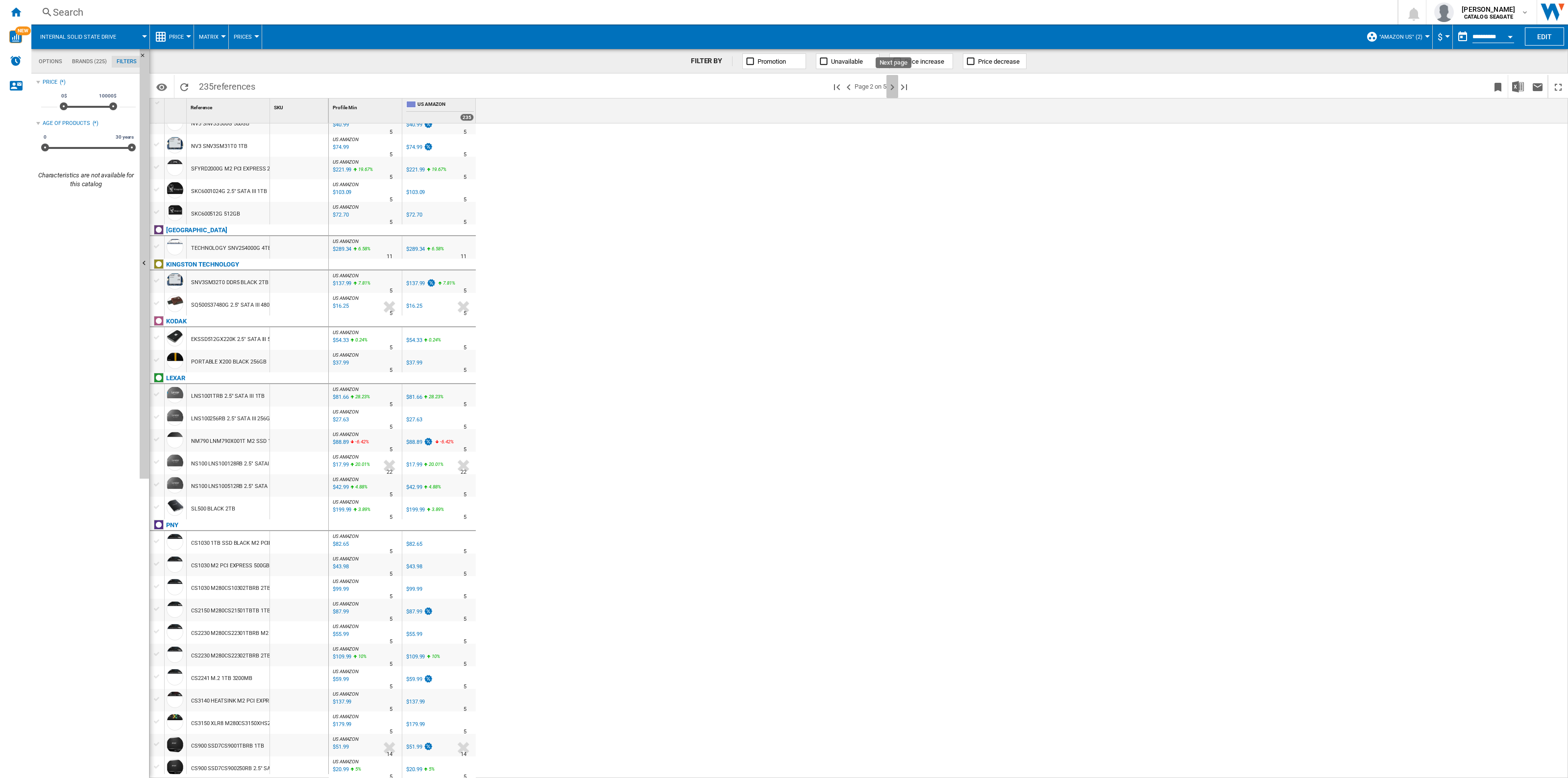
click at [888, 91] on ng-md-icon "Next page" at bounding box center [892, 87] width 12 height 12
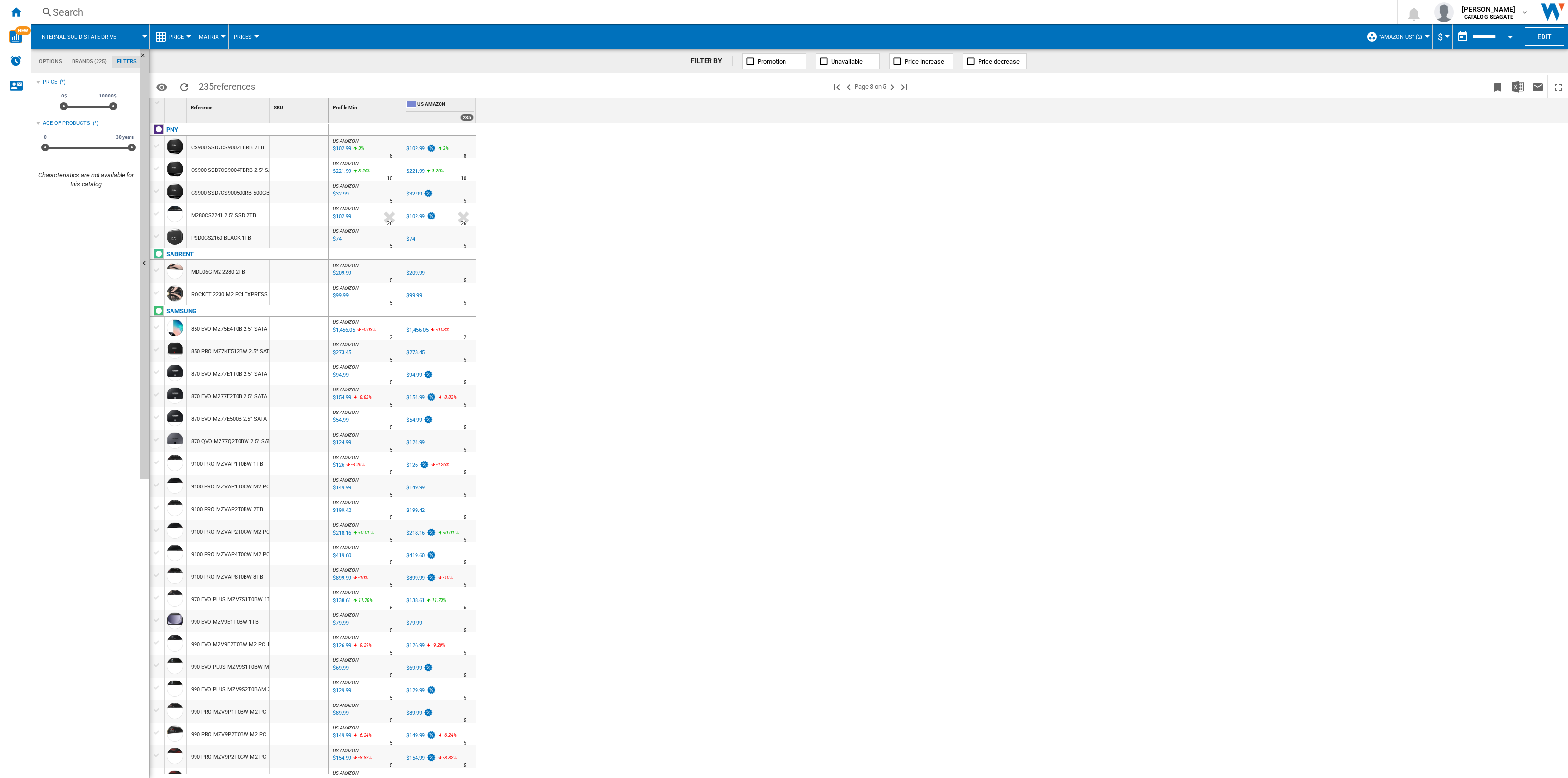
click at [1407, 36] on span ""Amazon US" (2)" at bounding box center [1400, 37] width 43 height 6
click at [1391, 102] on md-radio-button "US Retailers (9)" at bounding box center [1413, 105] width 81 height 9
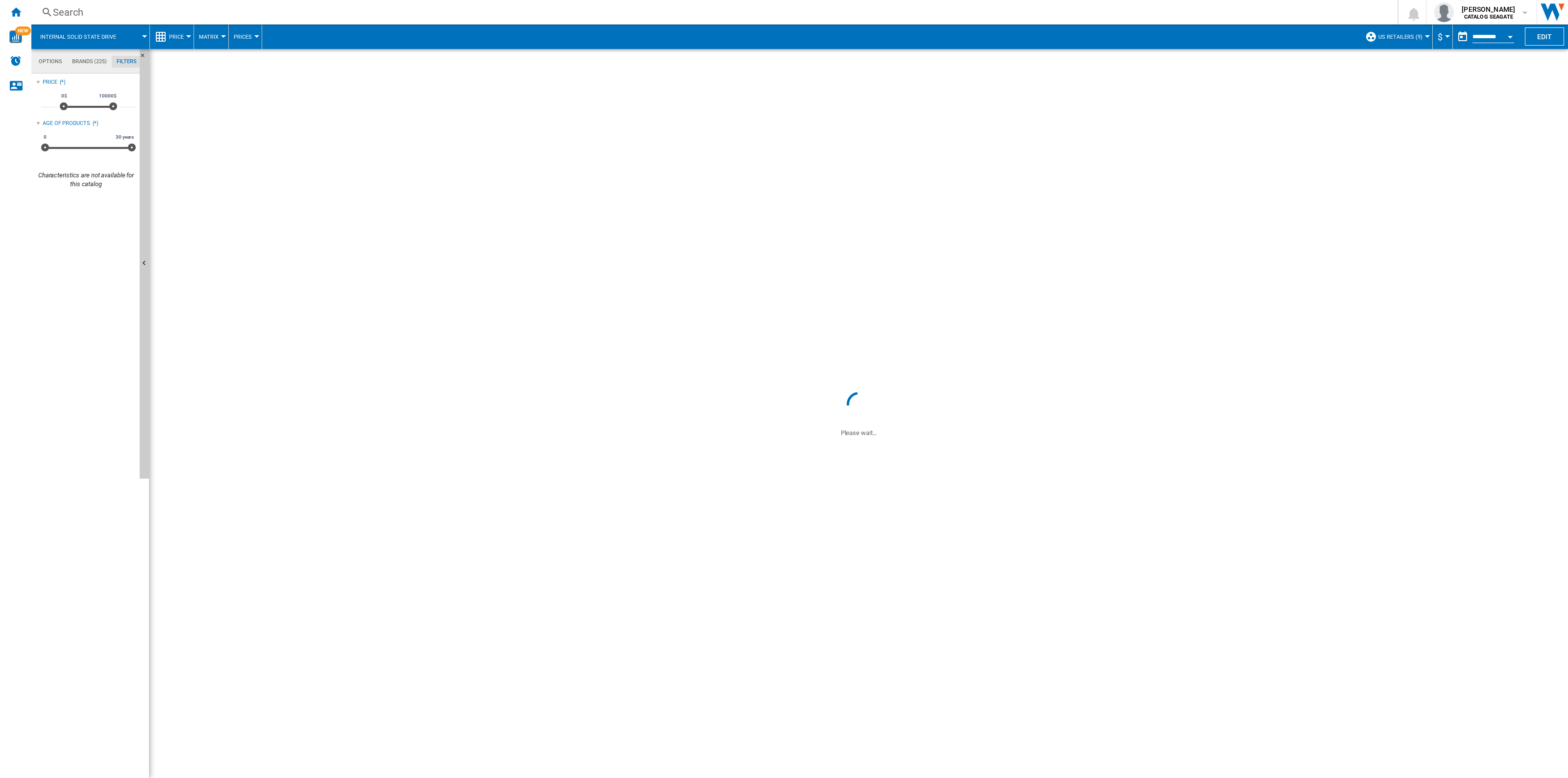
click at [88, 65] on md-tab-item "Brands (225)" at bounding box center [89, 62] width 45 height 12
click at [55, 88] on div "Deselect all" at bounding box center [73, 88] width 59 height 18
click at [52, 383] on div "+Show all" at bounding box center [88, 383] width 95 height 7
click at [64, 80] on div "Deselect all" at bounding box center [73, 88] width 59 height 18
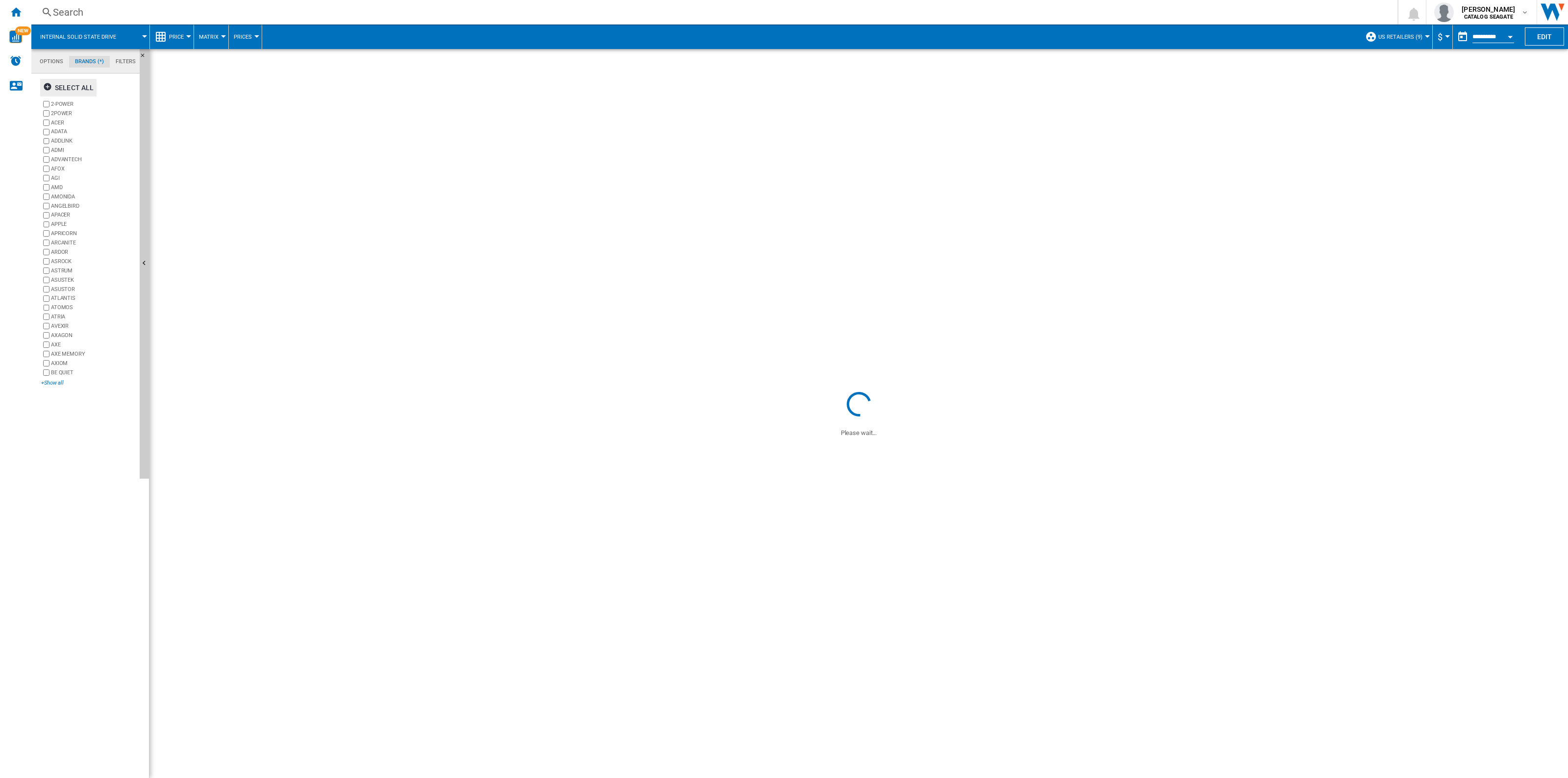
click at [47, 385] on div "+Show all" at bounding box center [88, 383] width 95 height 7
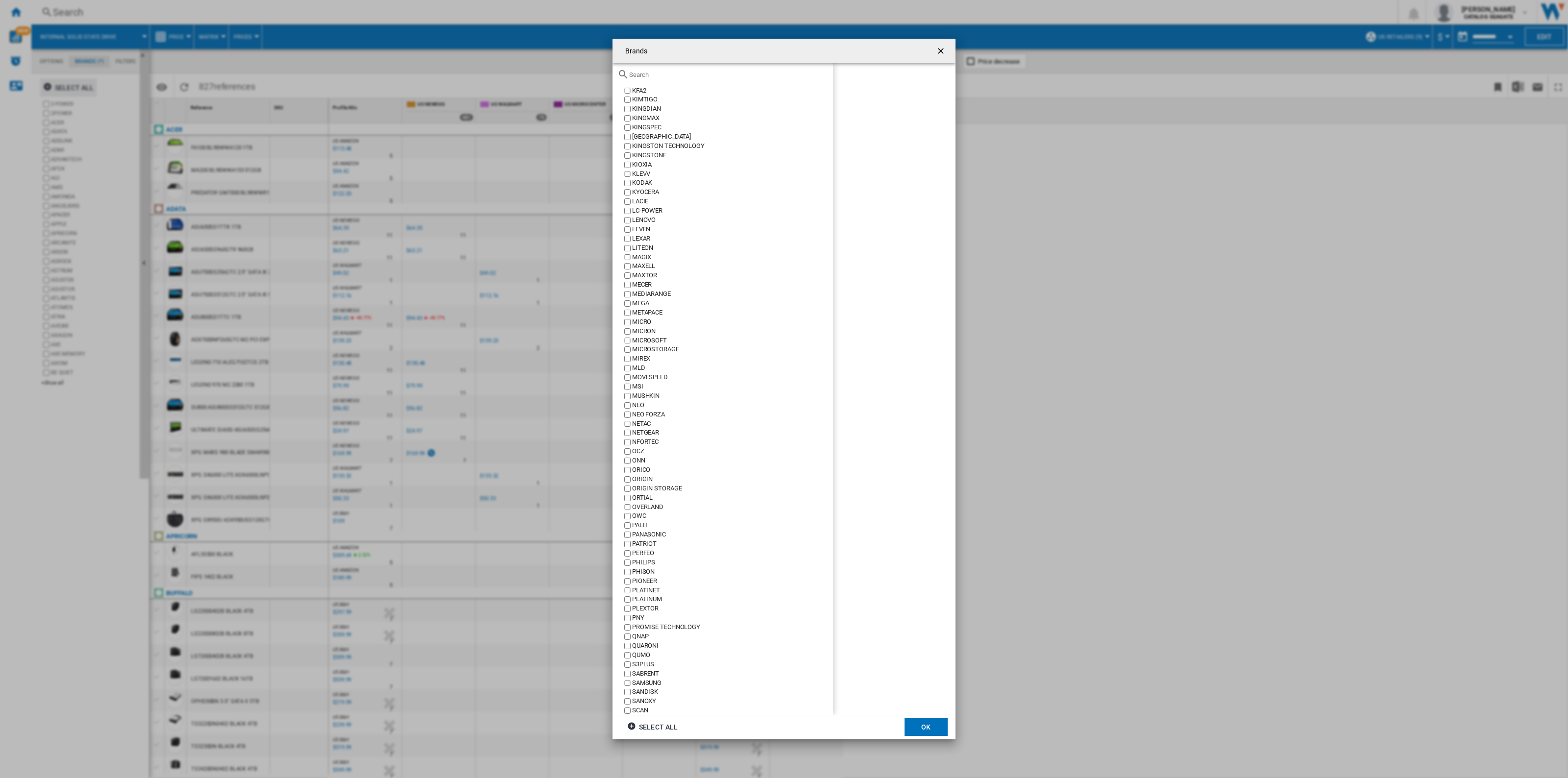
scroll to position [1286, 0]
click at [642, 541] on div "SEAGATE" at bounding box center [732, 536] width 201 height 9
click at [916, 725] on button "OK" at bounding box center [926, 727] width 43 height 18
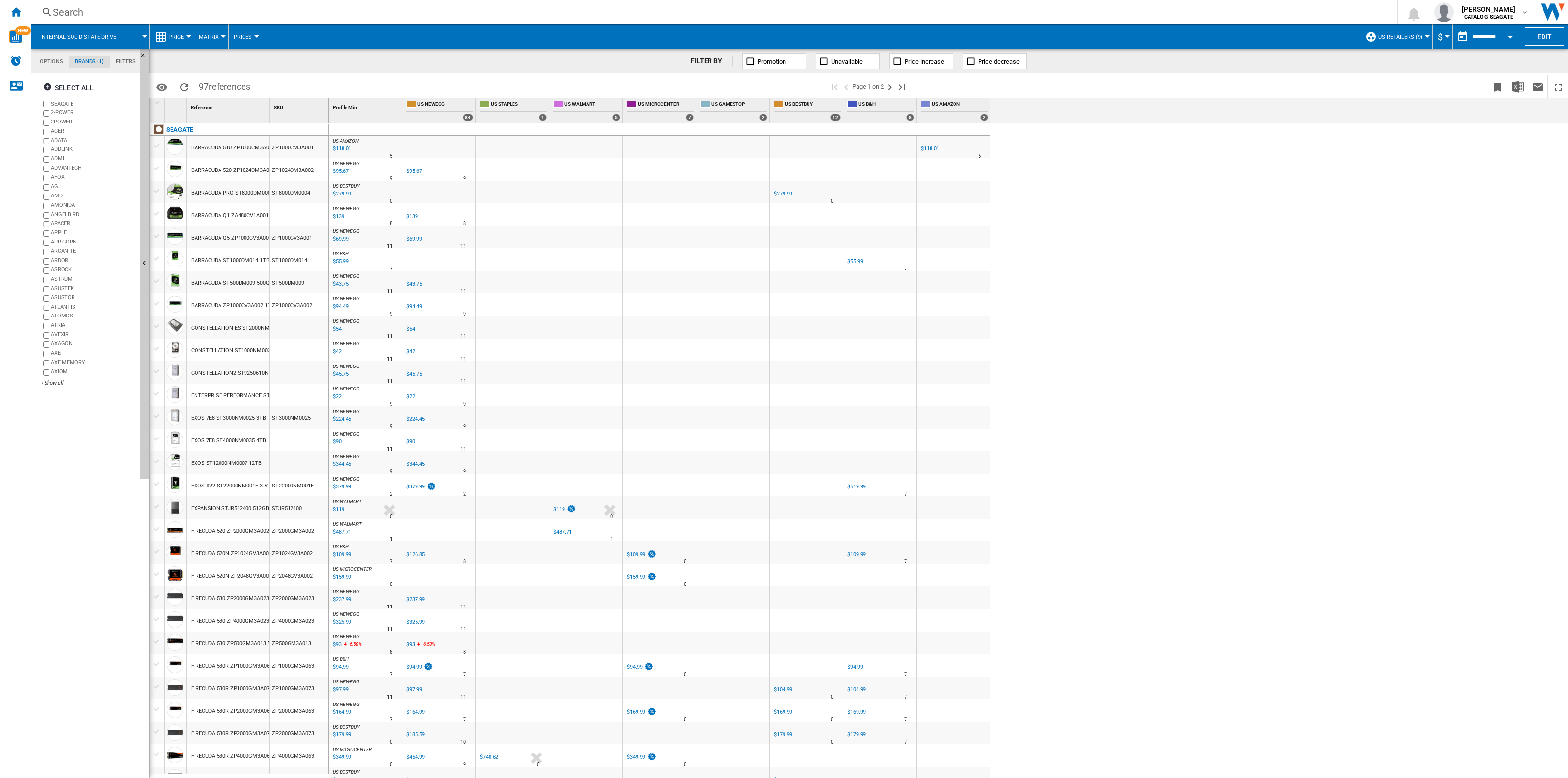
scroll to position [122, 0]
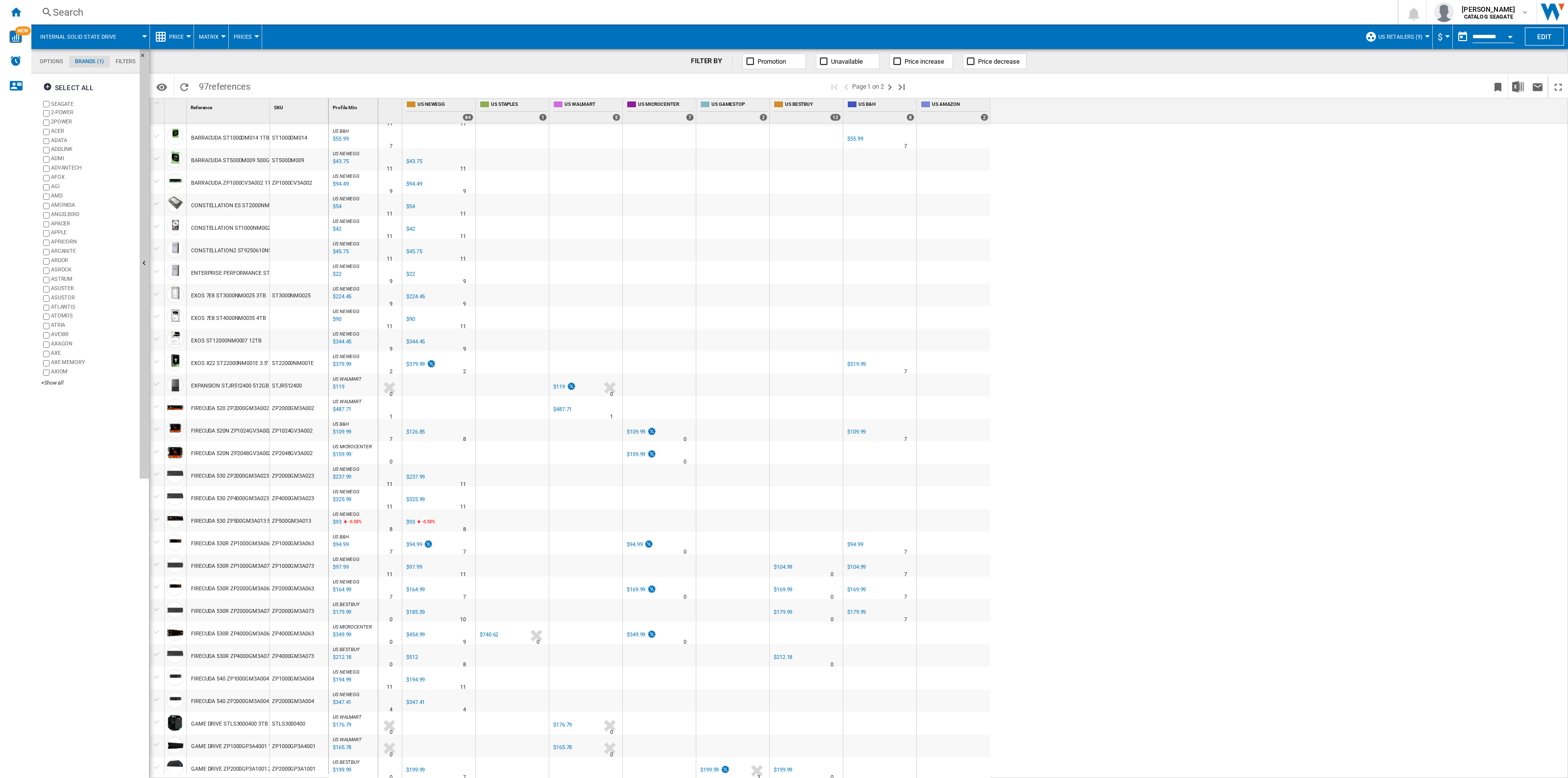
drag, startPoint x: 270, startPoint y: 109, endPoint x: 399, endPoint y: 127, distance: 130.2
click at [399, 127] on div "1 Reference 1 SKU 1 [GEOGRAPHIC_DATA] BARRACUDA 510 ZP1000CM3A001 1TB ZP1000CM3…" at bounding box center [858, 438] width 1417 height 679
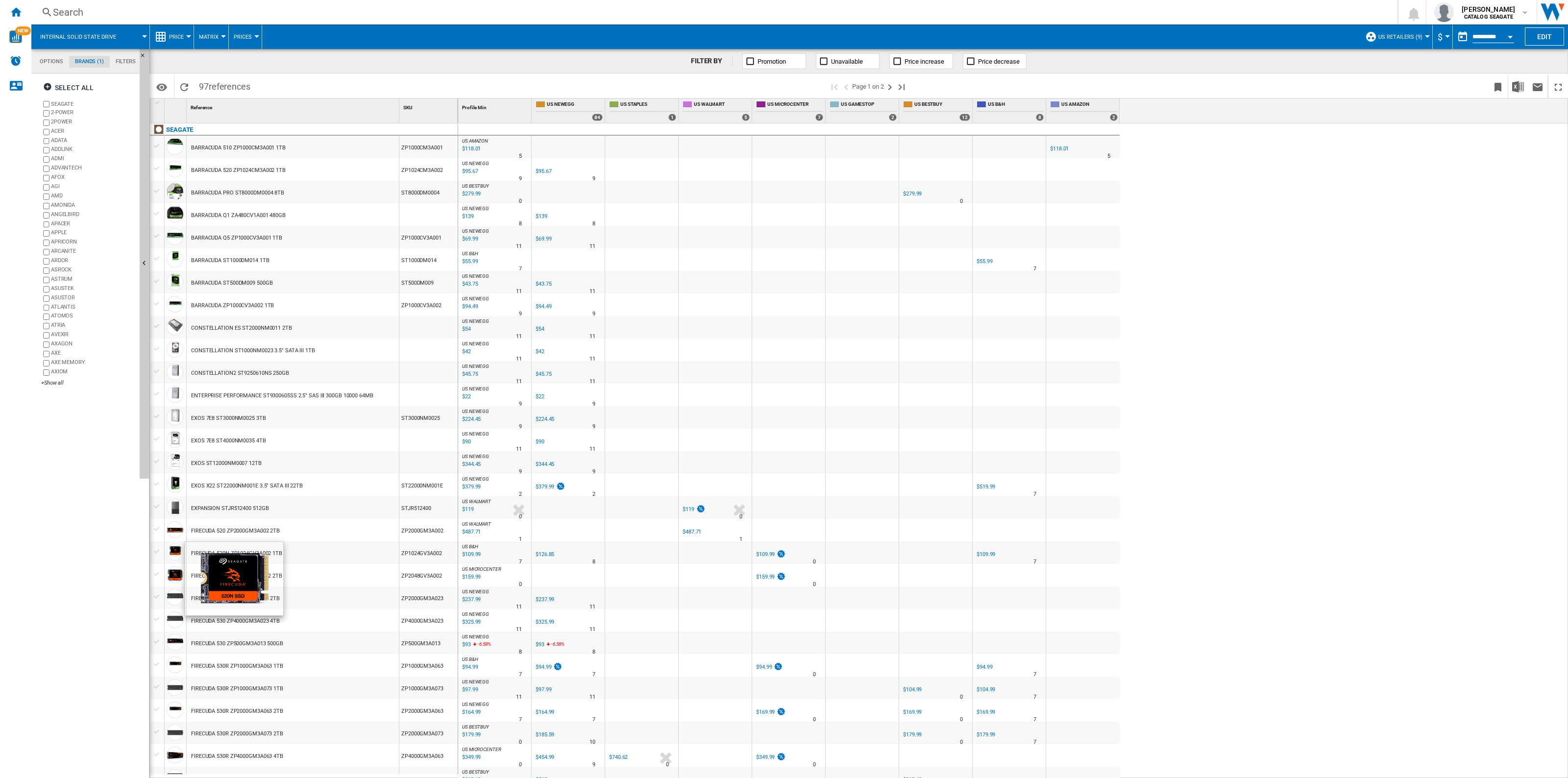
scroll to position [61, 0]
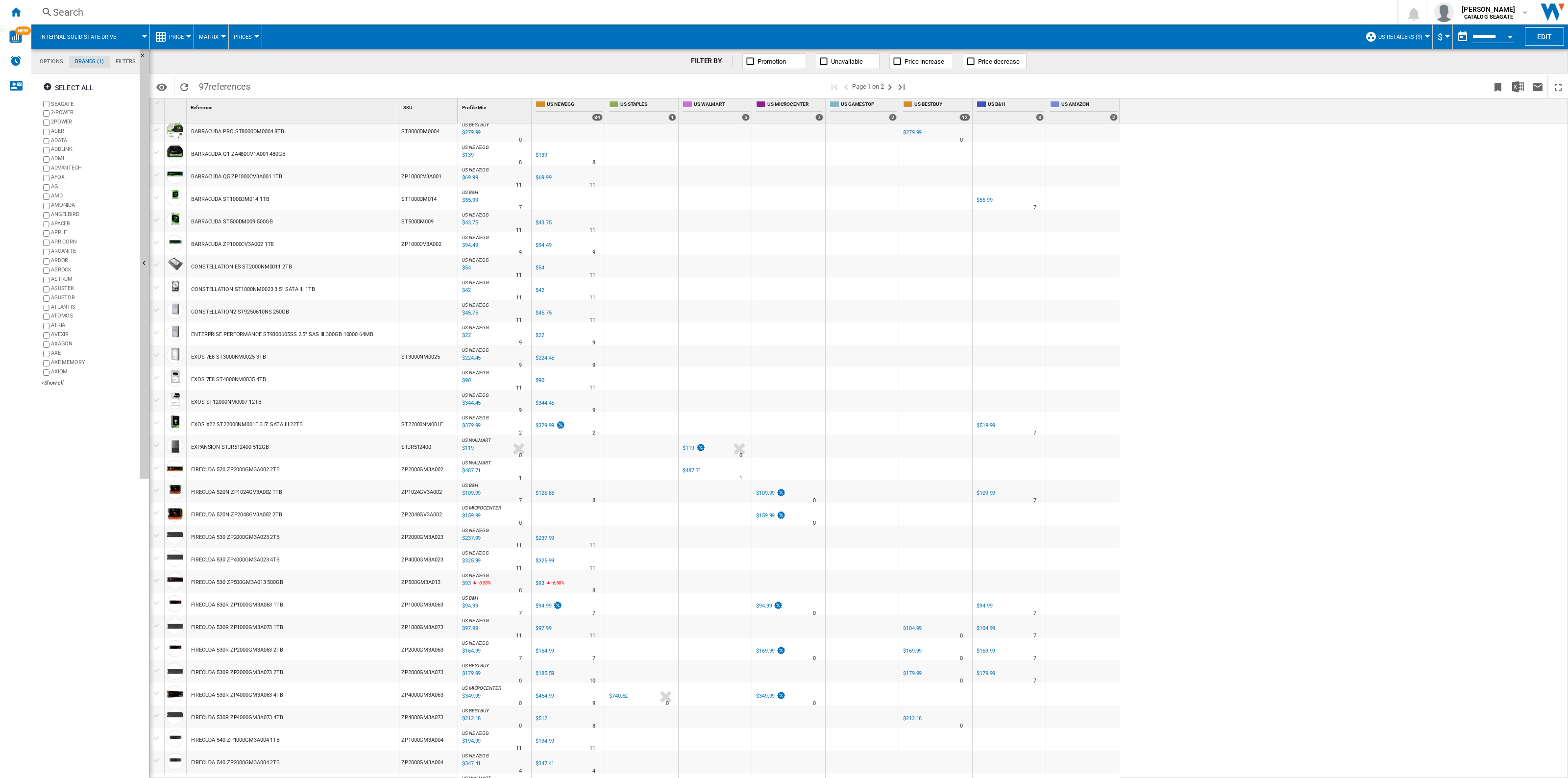
drag, startPoint x: 156, startPoint y: 468, endPoint x: 157, endPoint y: 475, distance: 7.1
click at [156, 468] on div at bounding box center [157, 468] width 10 height 9
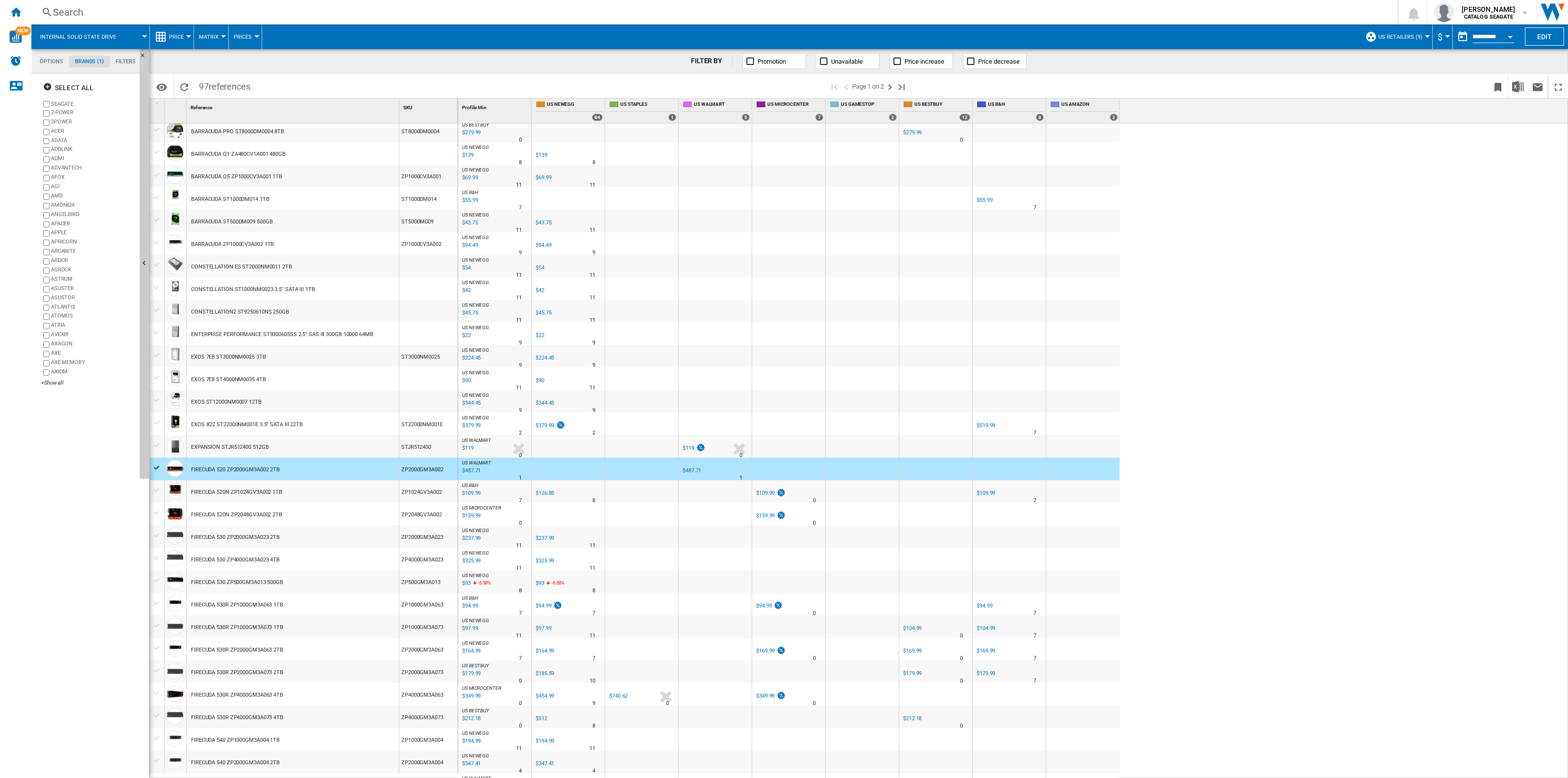
click at [157, 486] on div at bounding box center [157, 490] width 10 height 9
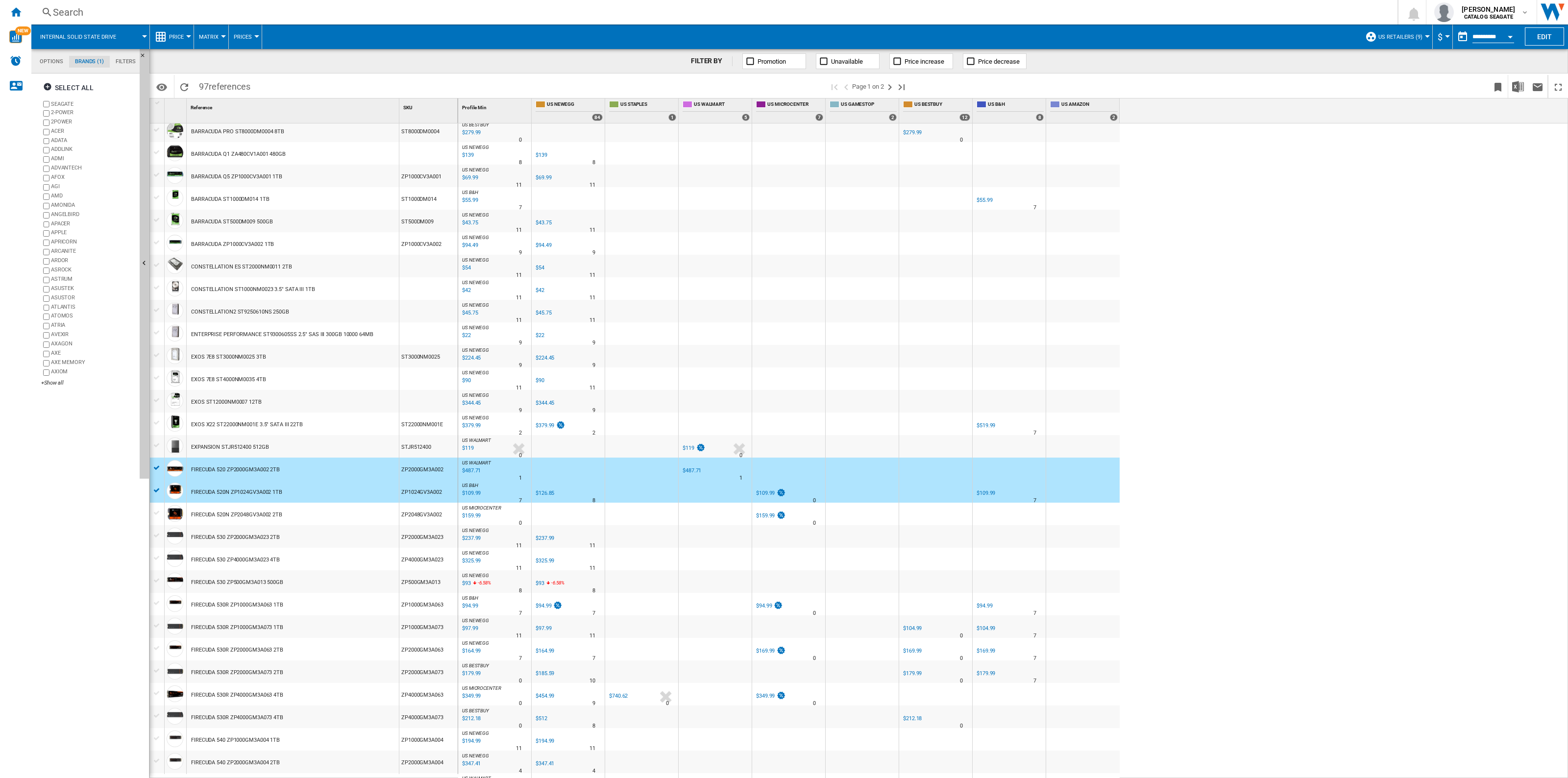
click at [155, 508] on div at bounding box center [157, 513] width 10 height 9
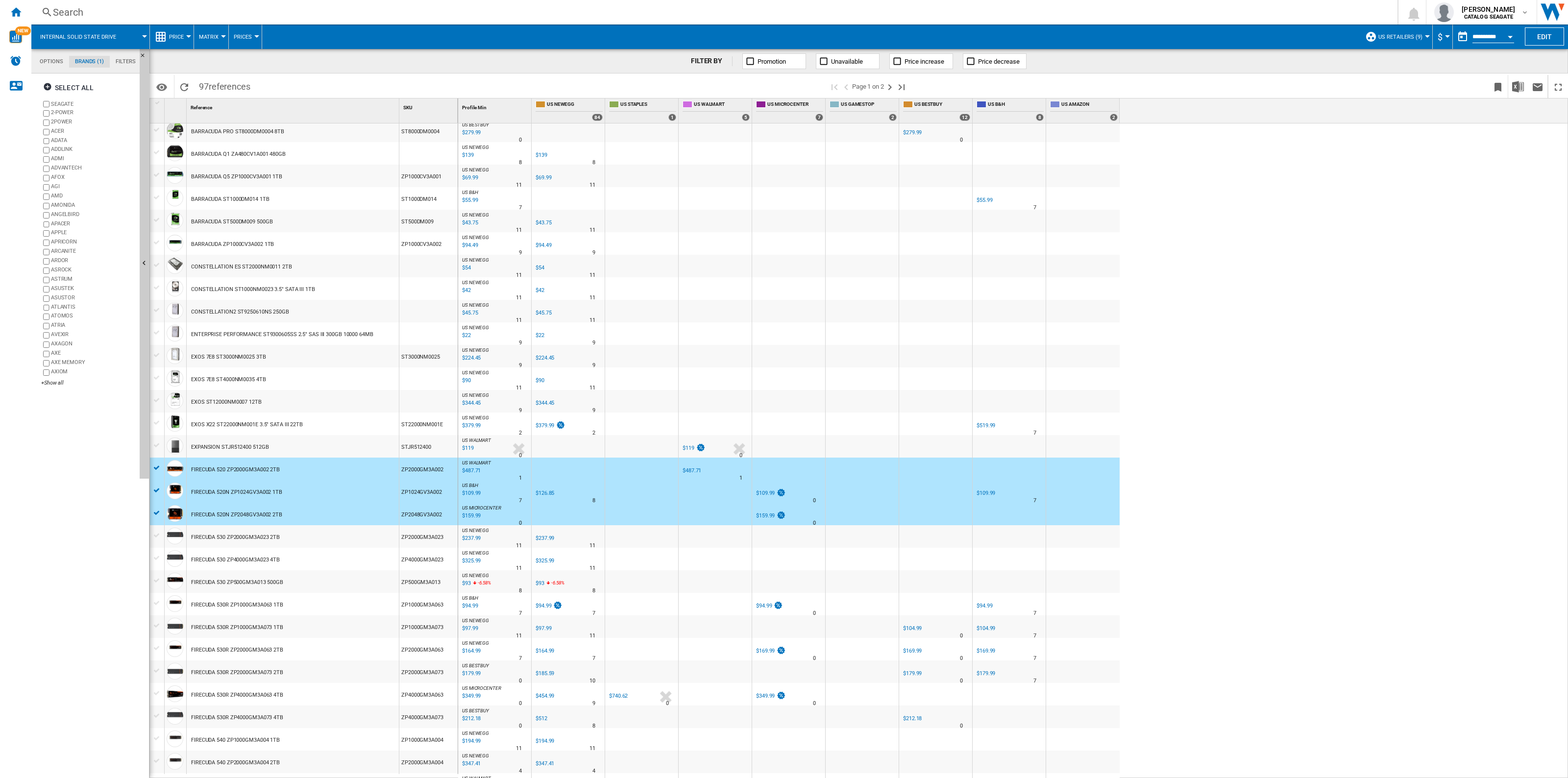
click at [152, 535] on div at bounding box center [157, 536] width 10 height 9
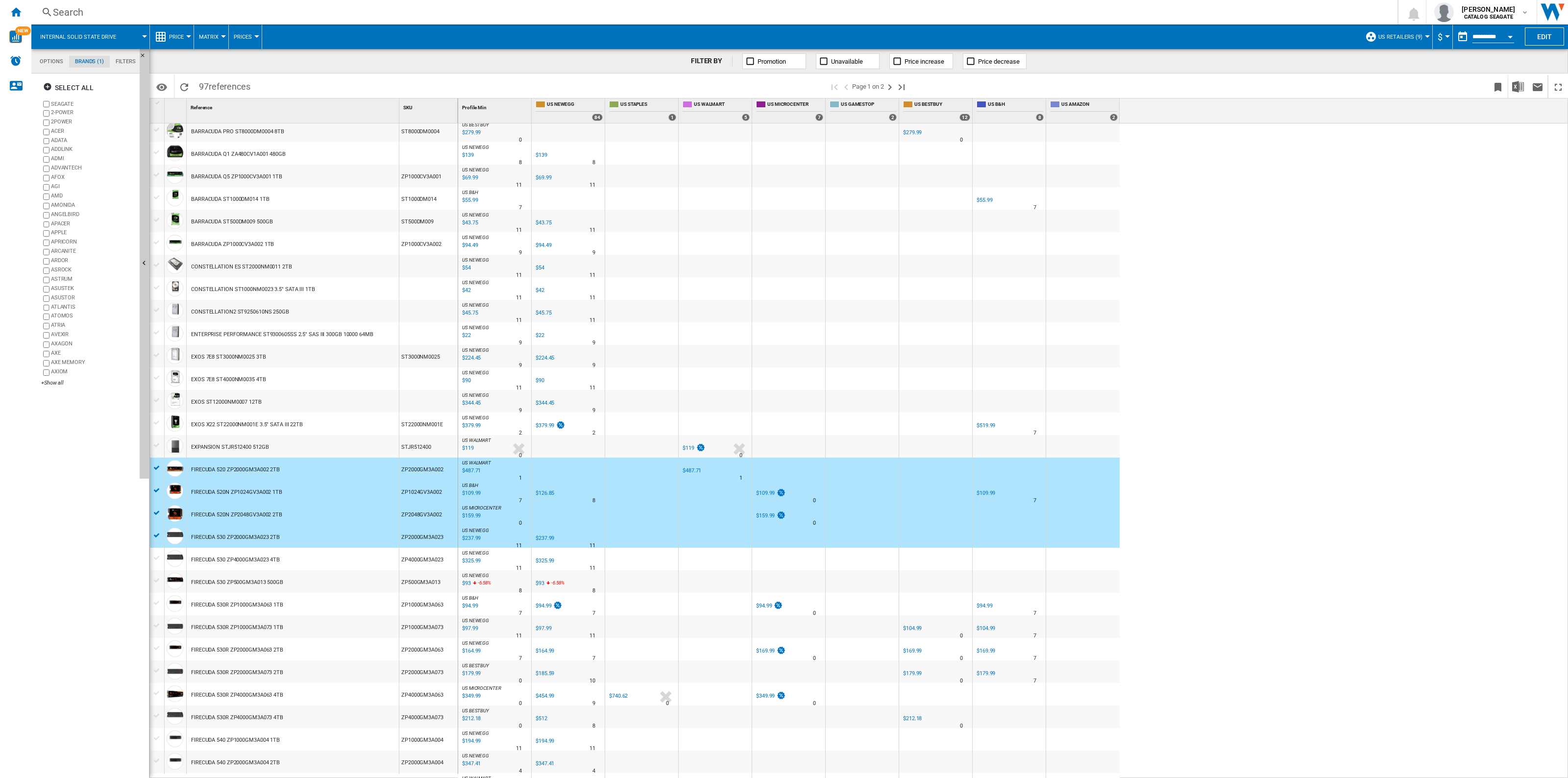
click at [156, 554] on div at bounding box center [157, 558] width 10 height 9
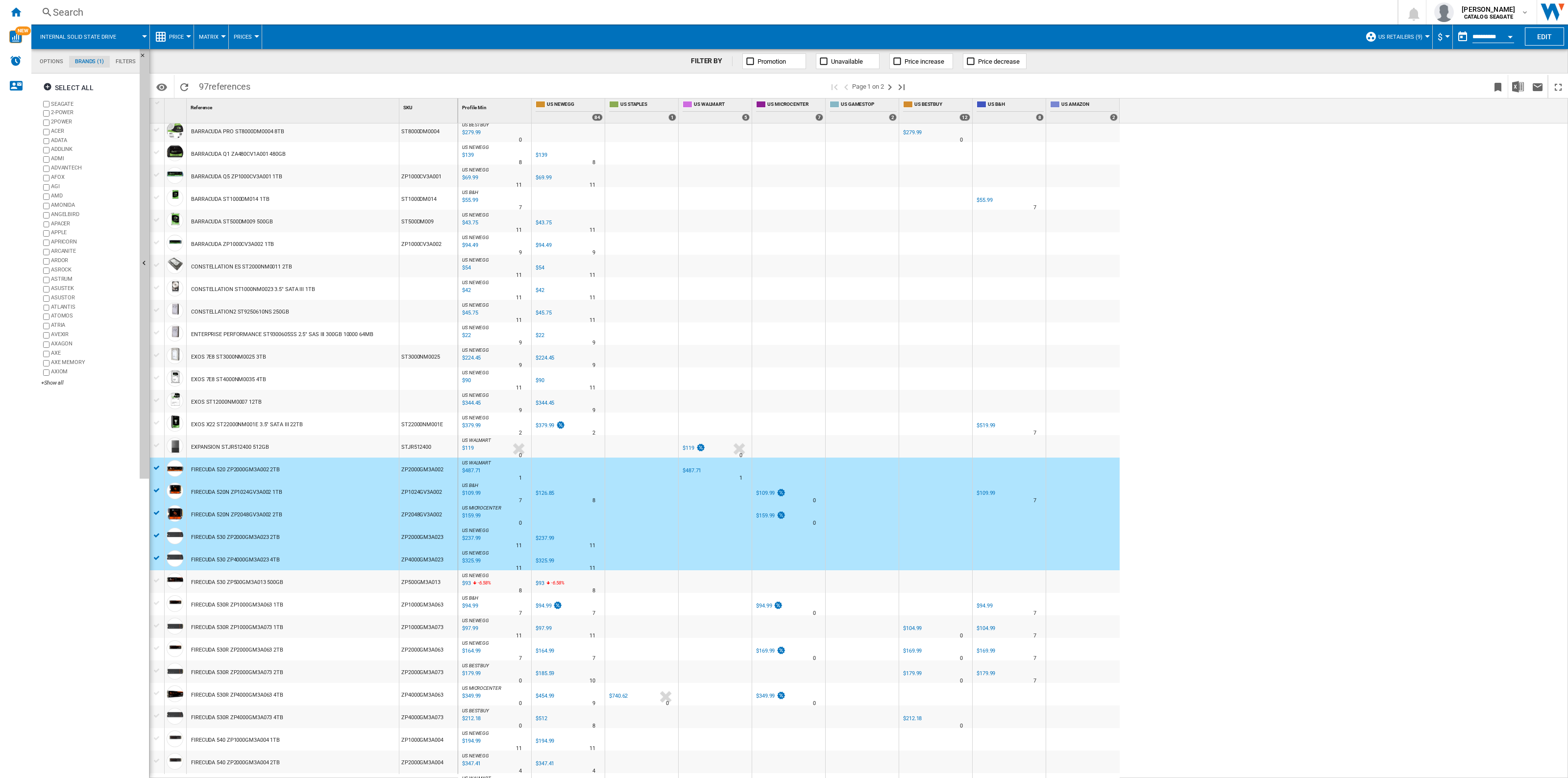
click at [155, 583] on div at bounding box center [157, 580] width 10 height 9
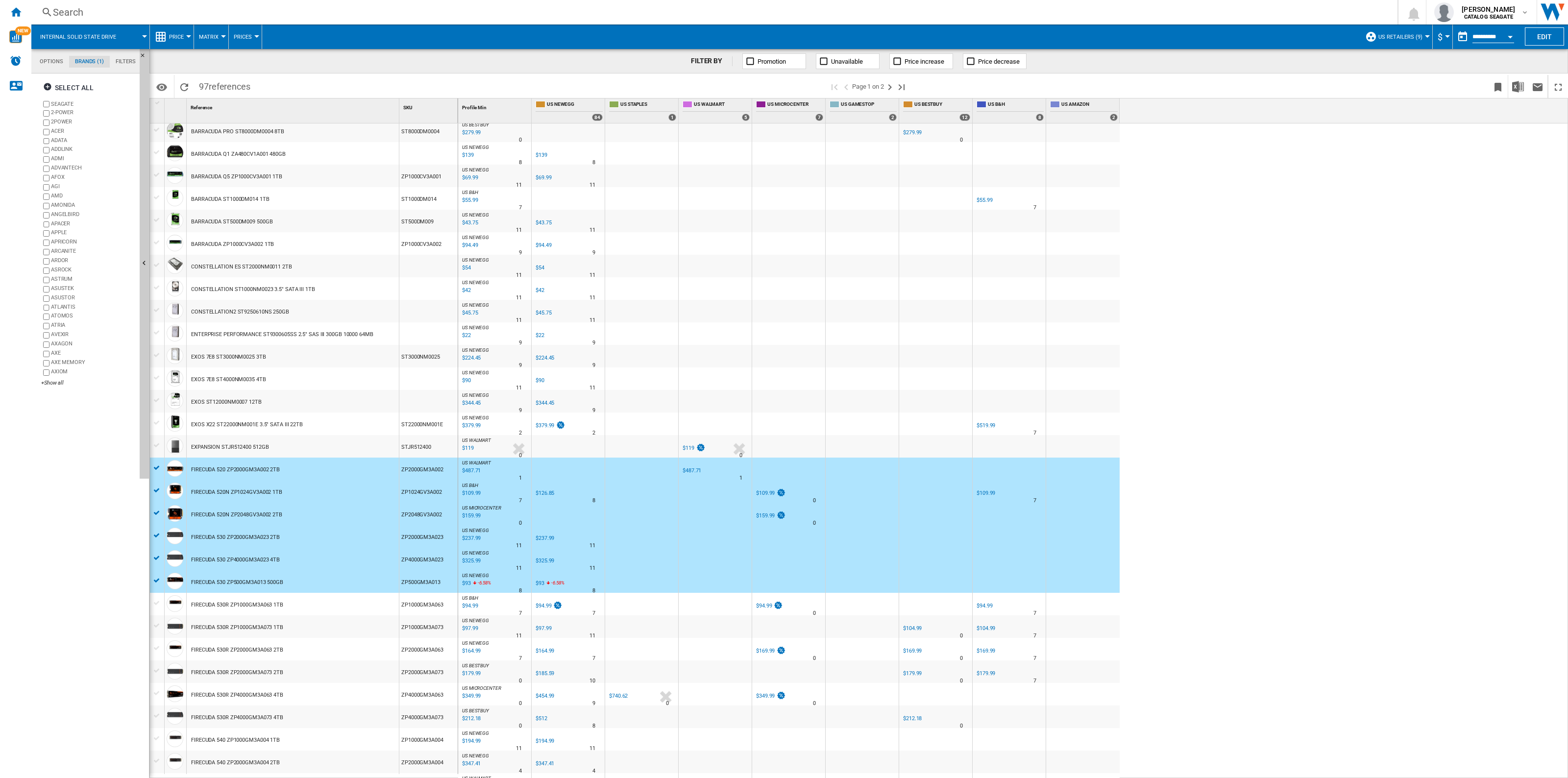
click at [157, 599] on div at bounding box center [157, 603] width 10 height 9
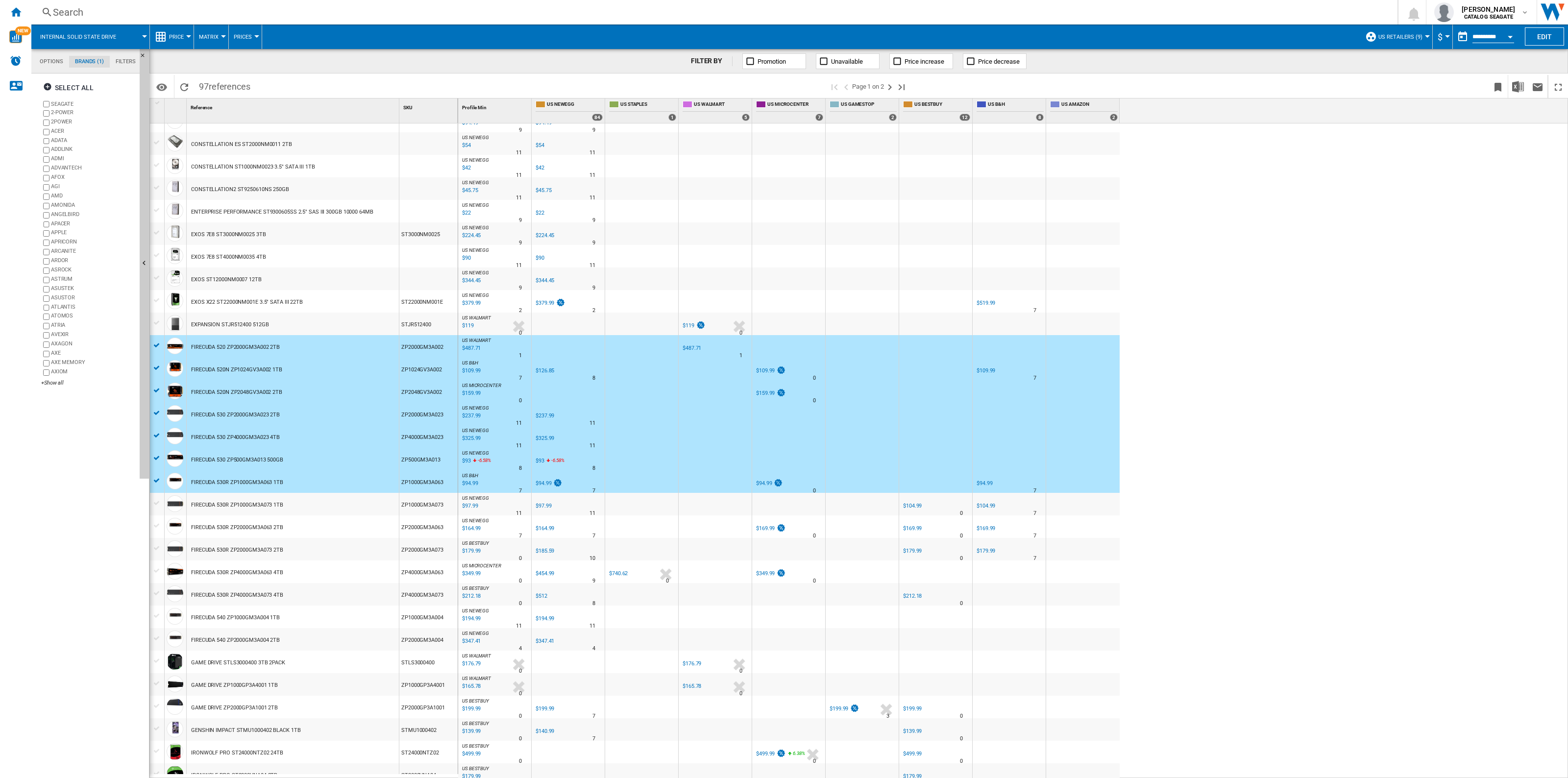
scroll to position [245, 0]
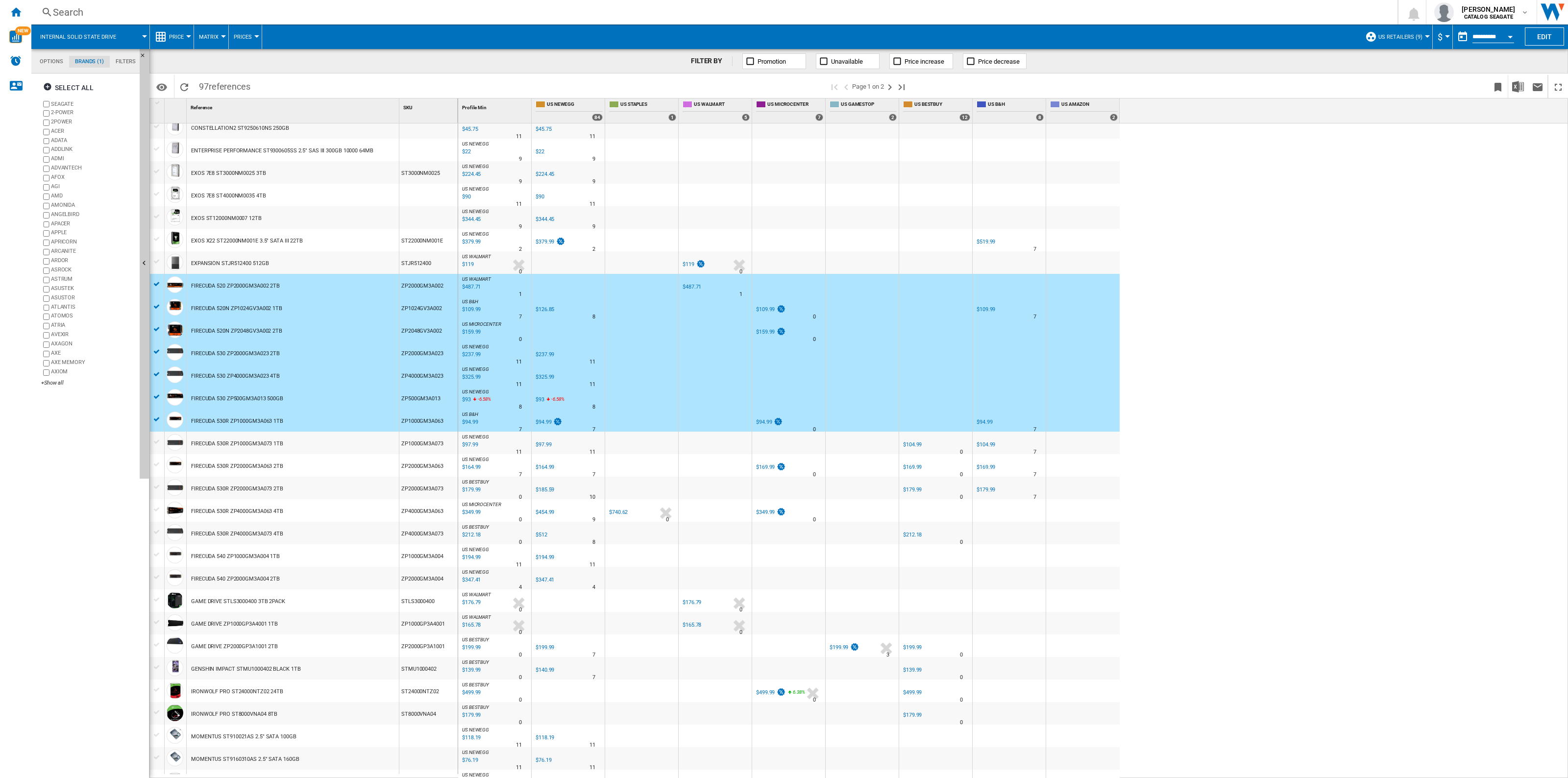
click at [157, 441] on div at bounding box center [157, 442] width 10 height 9
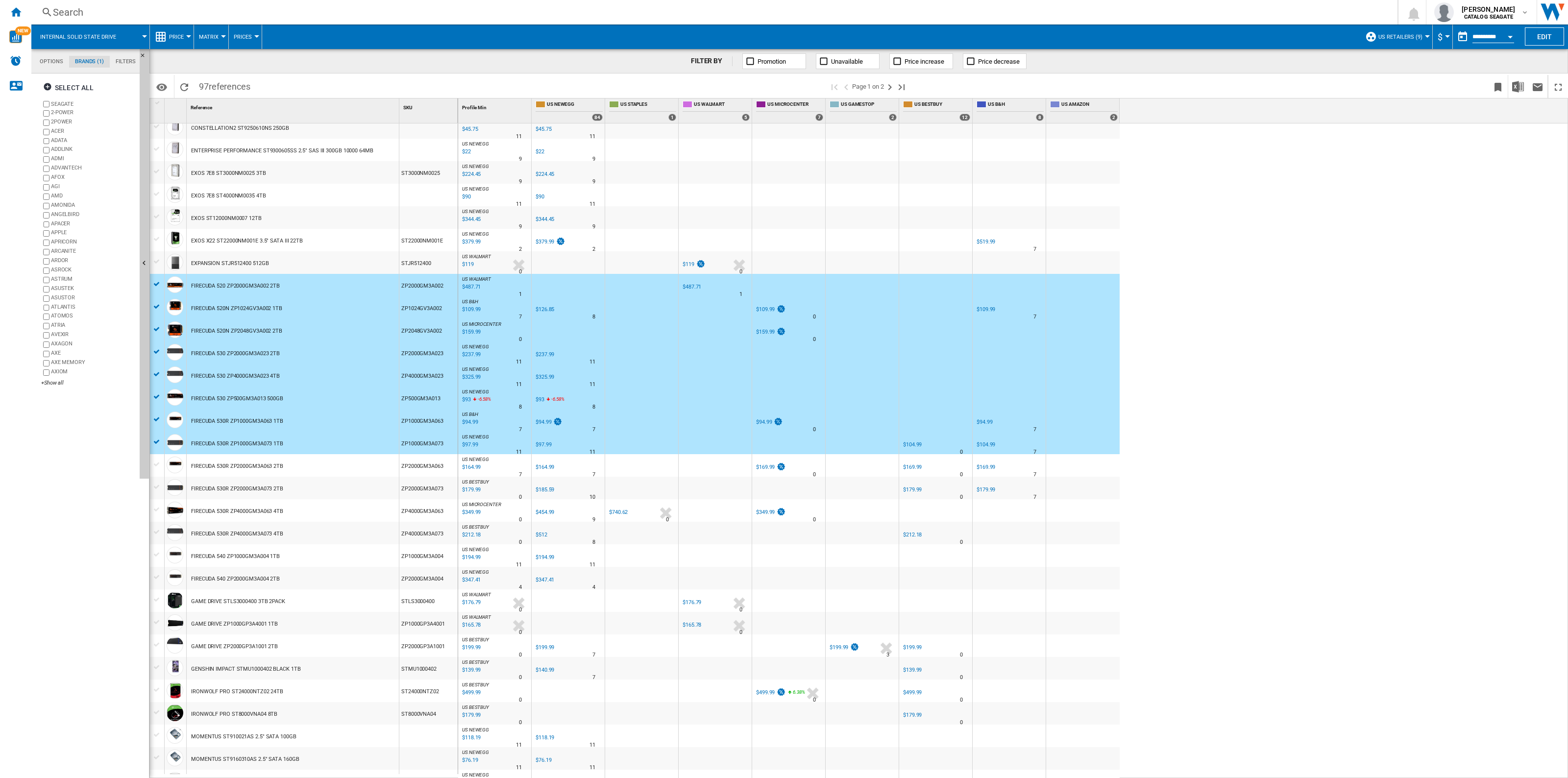
click at [158, 473] on div at bounding box center [157, 465] width 14 height 22
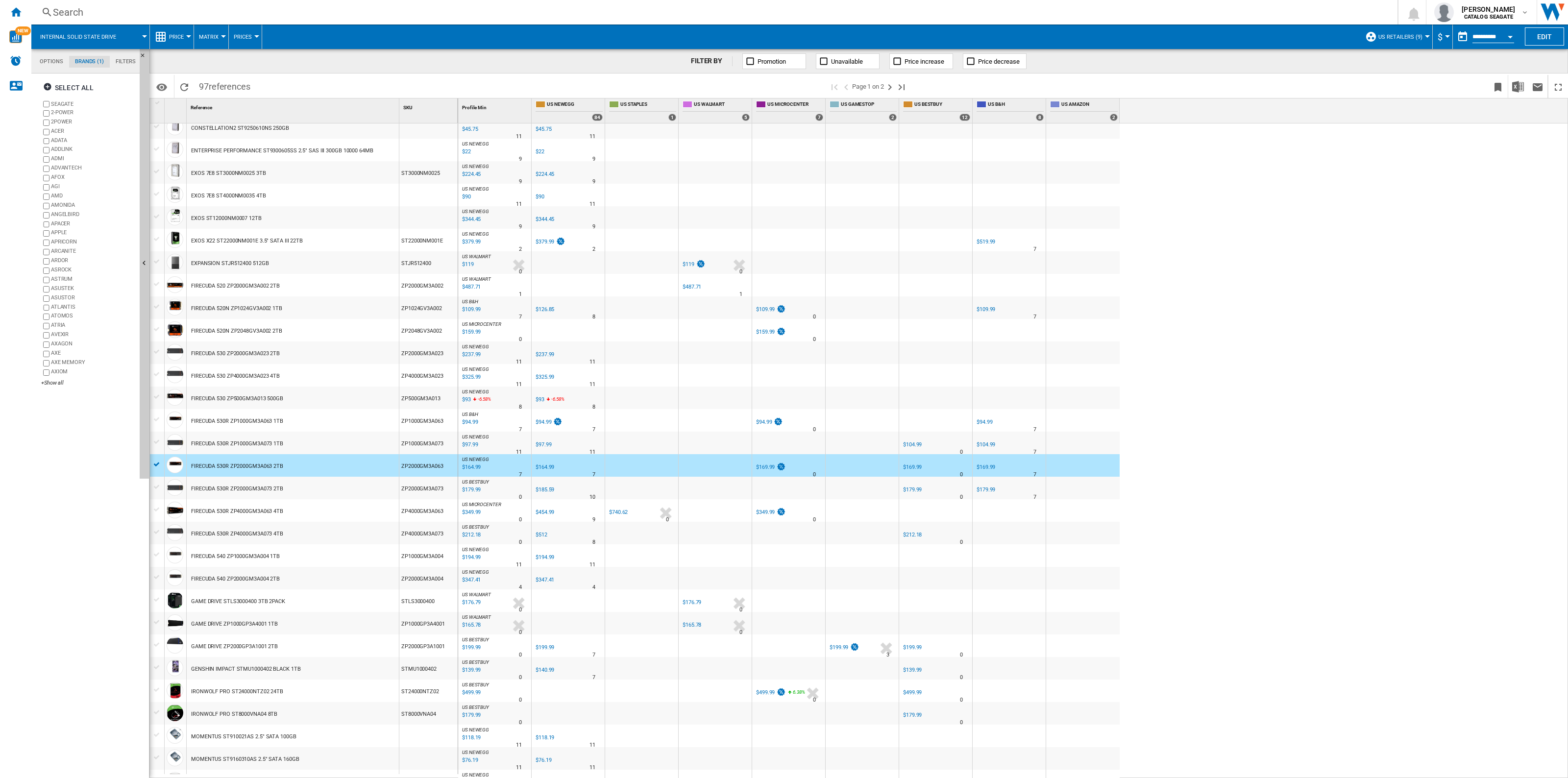
click at [157, 441] on div at bounding box center [157, 442] width 10 height 9
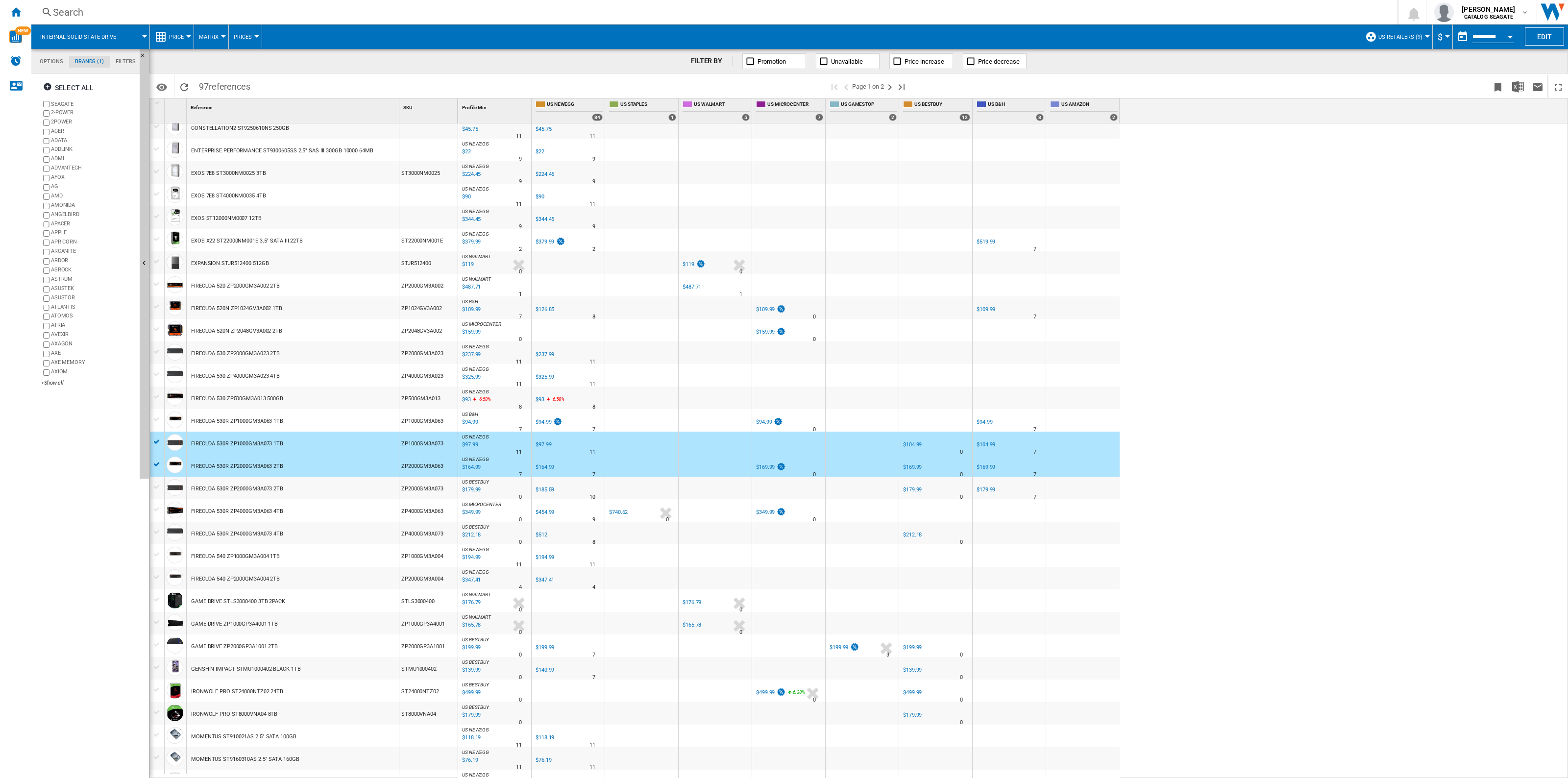
click at [155, 419] on div at bounding box center [157, 419] width 10 height 9
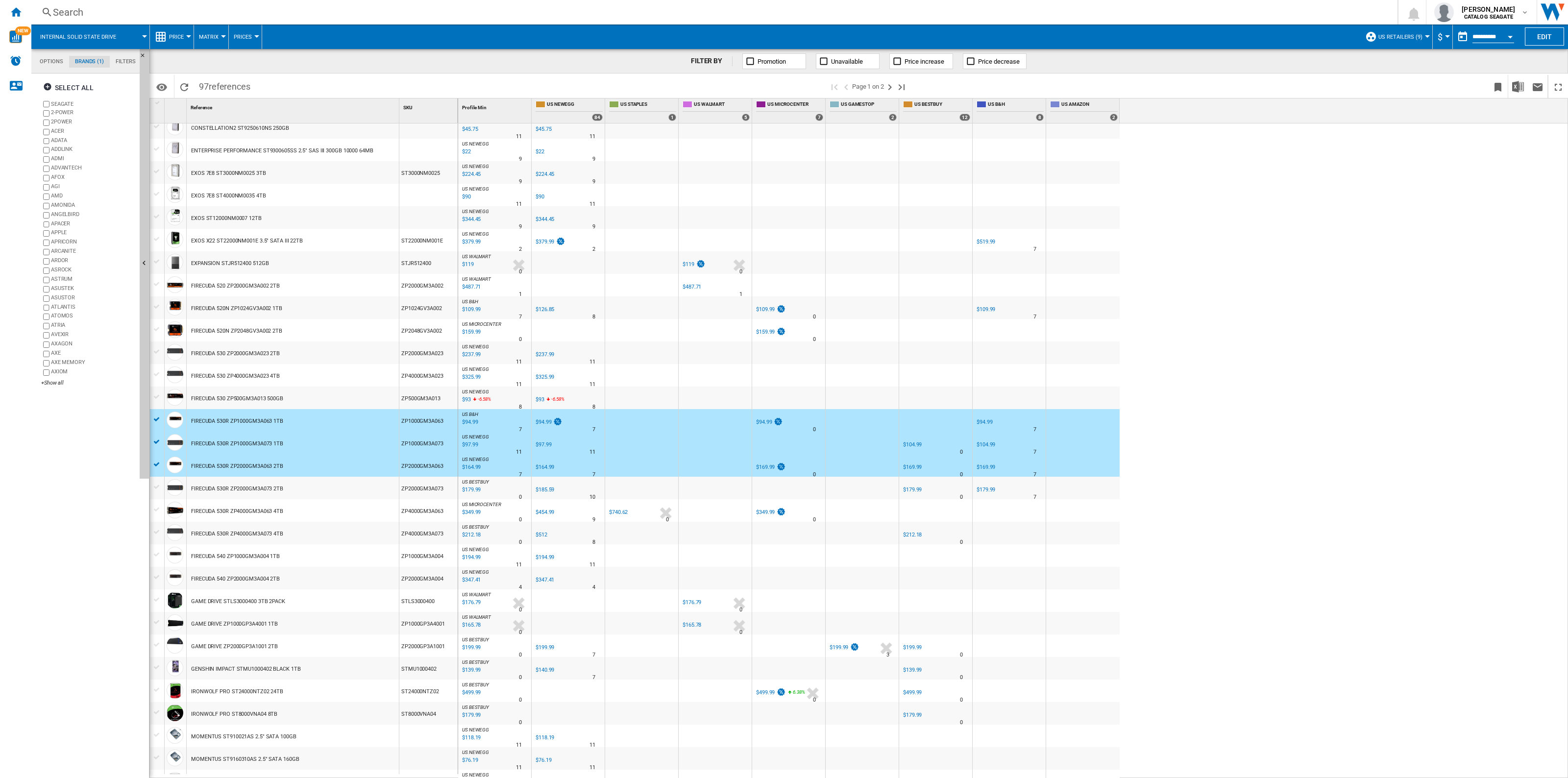
click at [156, 398] on div at bounding box center [157, 397] width 10 height 9
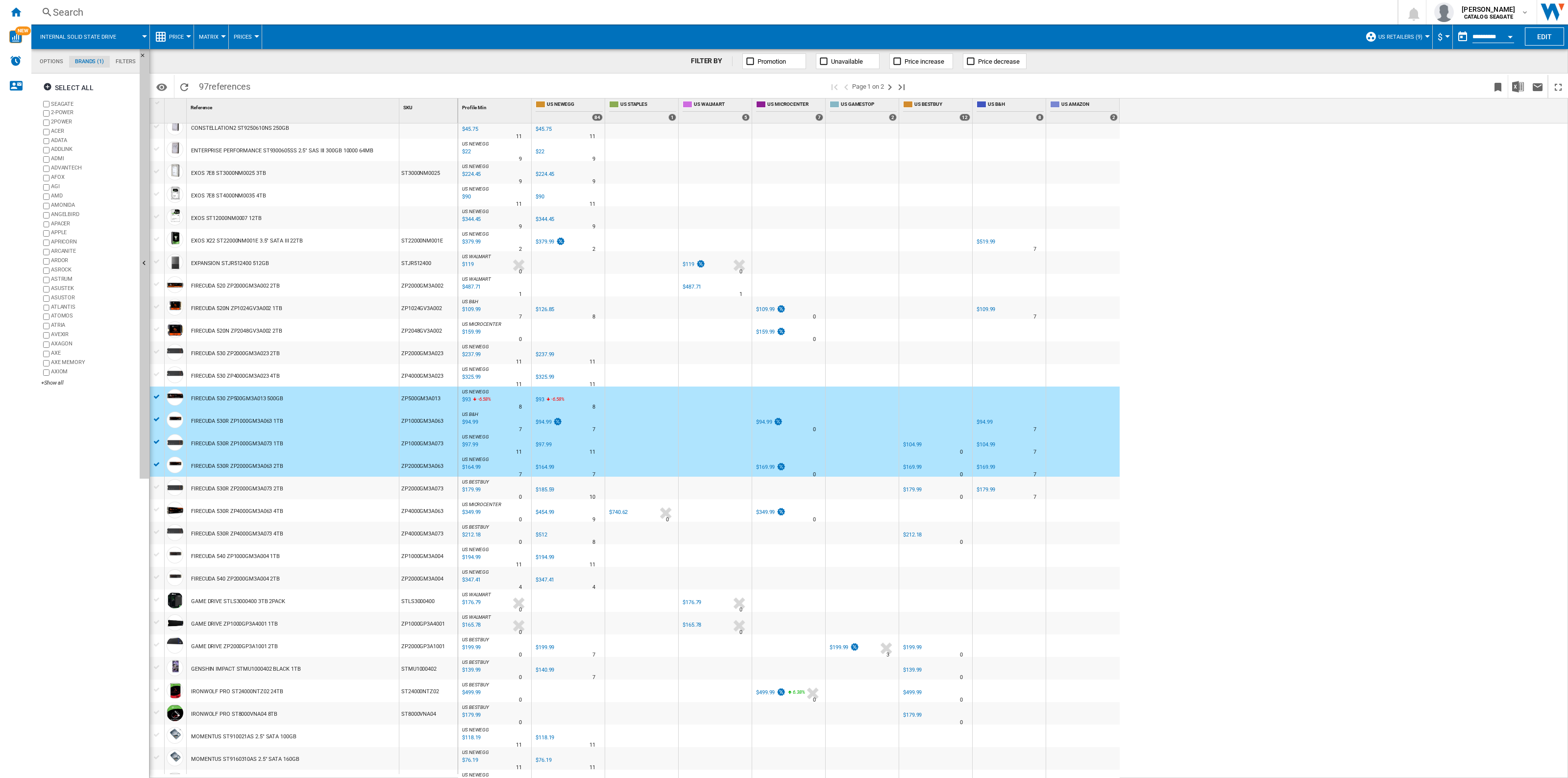
click at [157, 378] on div at bounding box center [157, 374] width 10 height 9
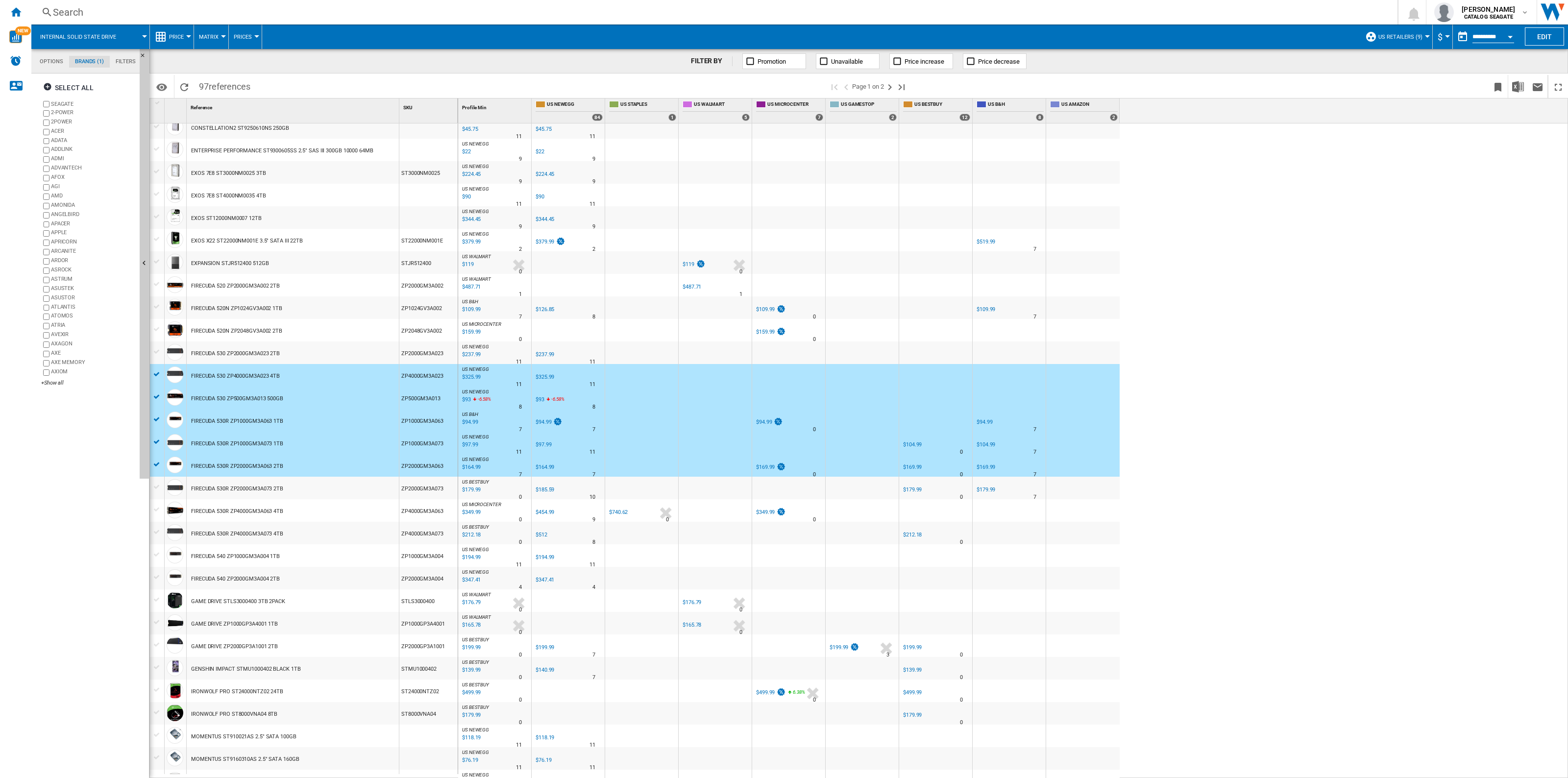
click at [156, 352] on div at bounding box center [157, 352] width 10 height 9
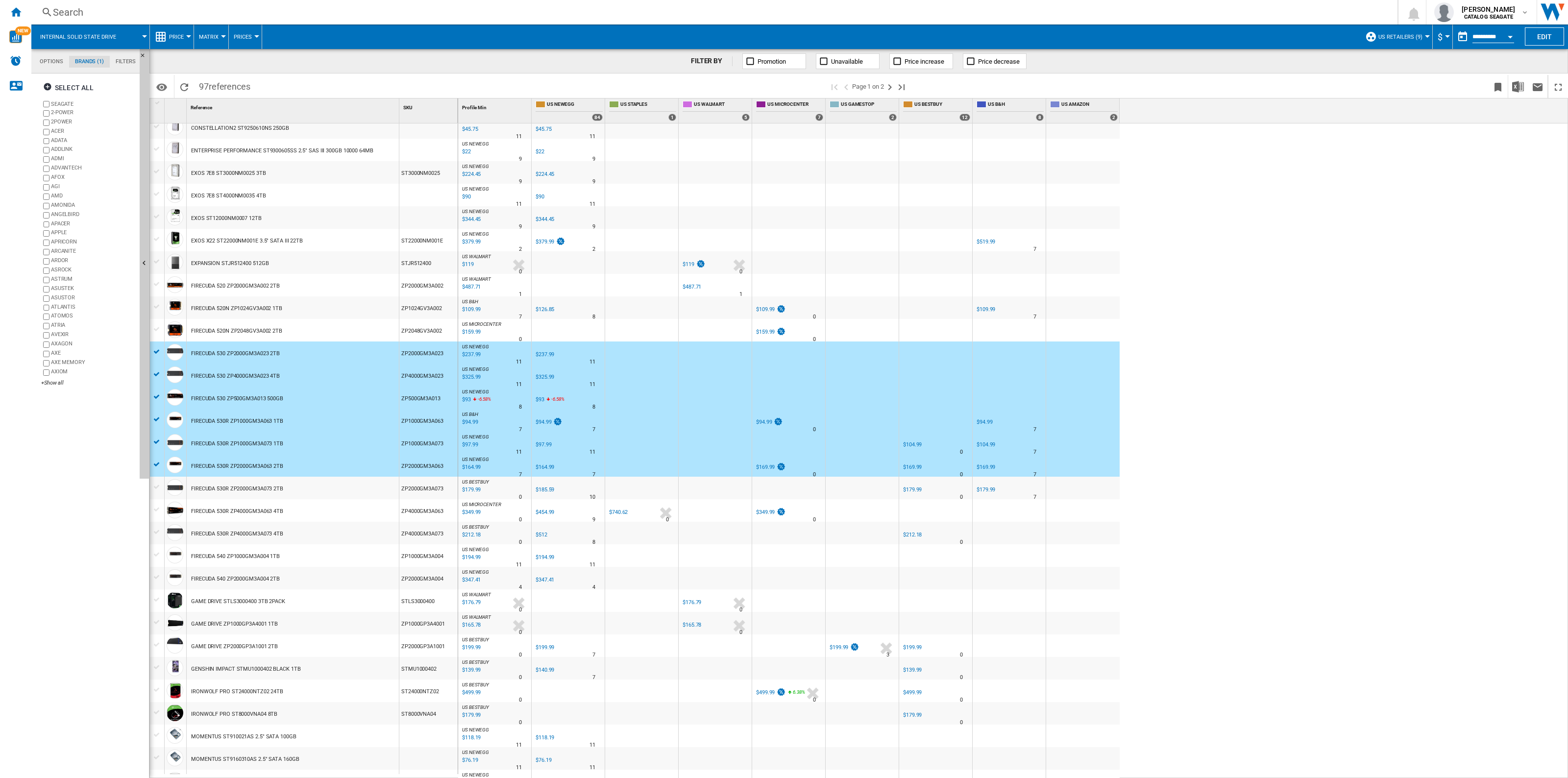
click at [156, 331] on div at bounding box center [157, 329] width 10 height 9
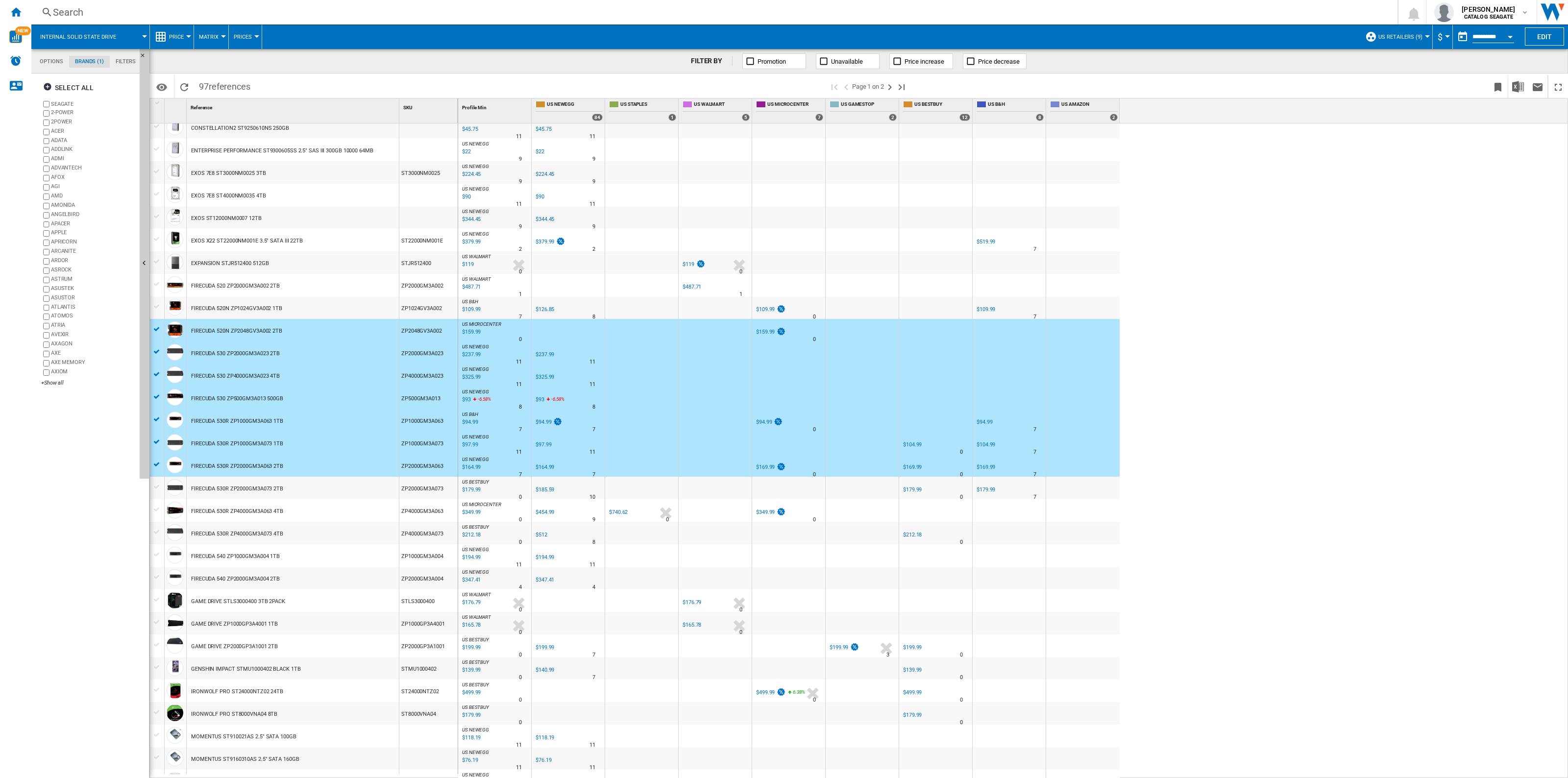
click at [157, 308] on div at bounding box center [157, 306] width 10 height 9
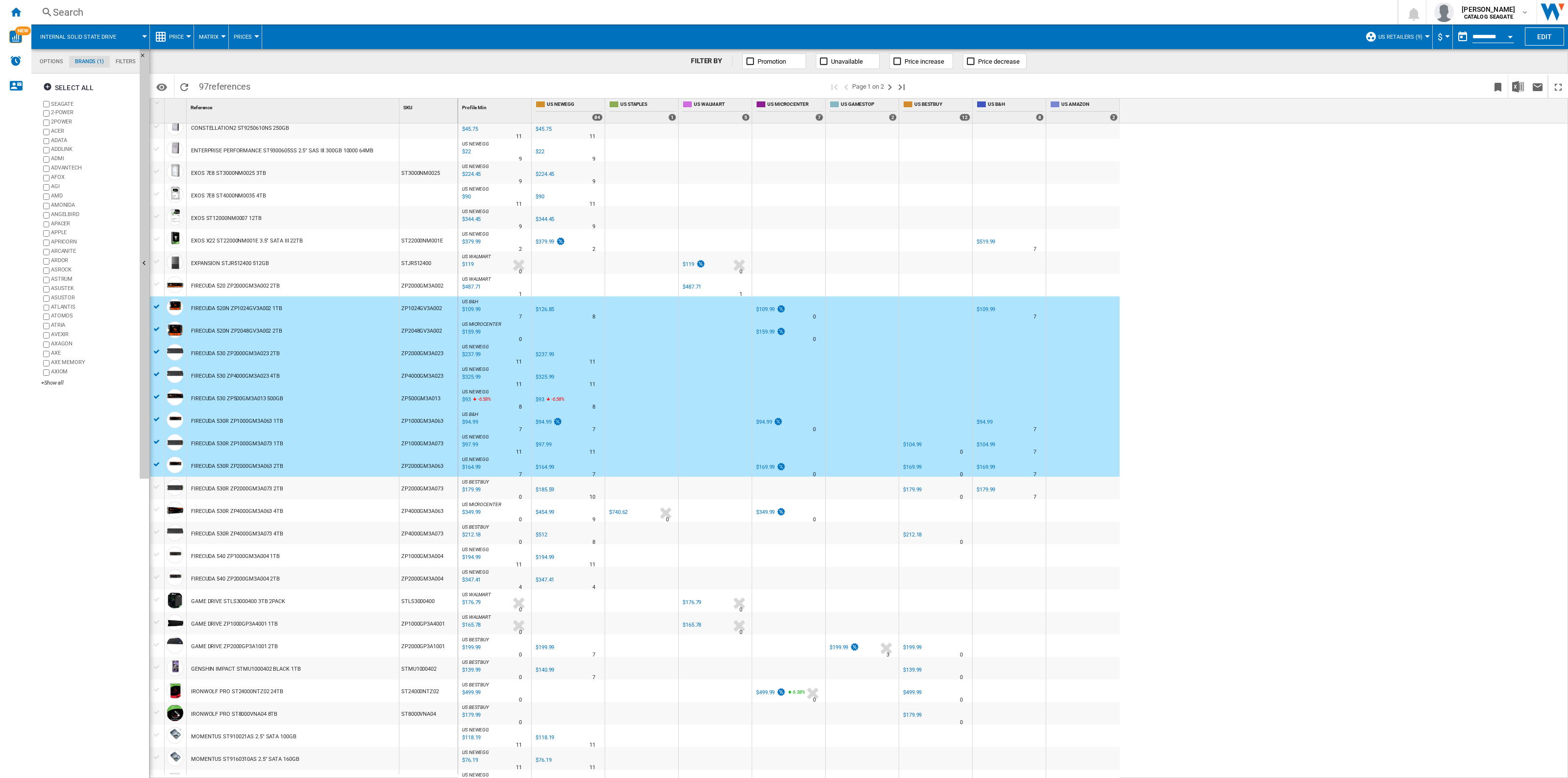
click at [155, 285] on div at bounding box center [157, 284] width 10 height 9
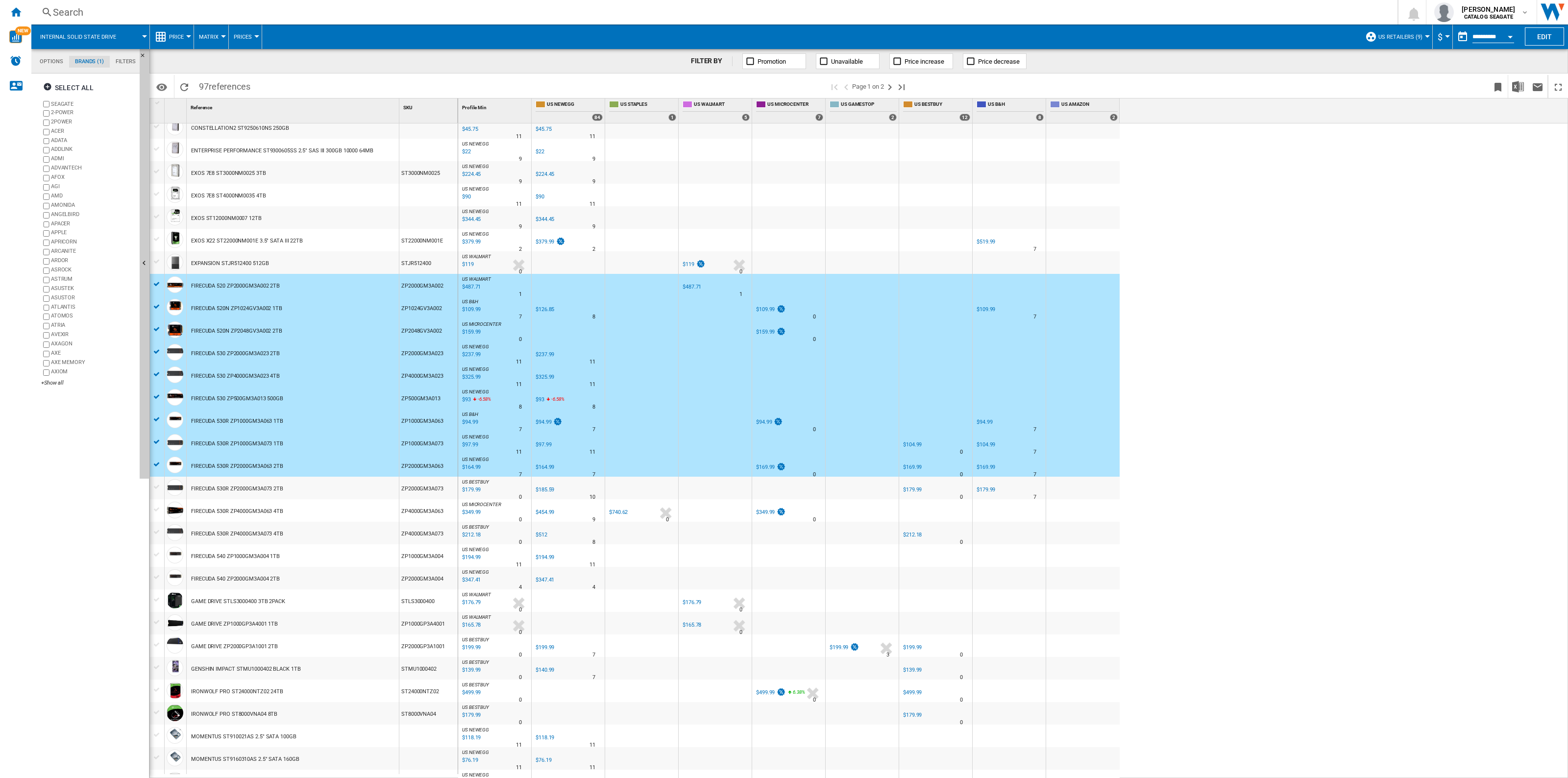
click at [157, 487] on div at bounding box center [157, 487] width 10 height 9
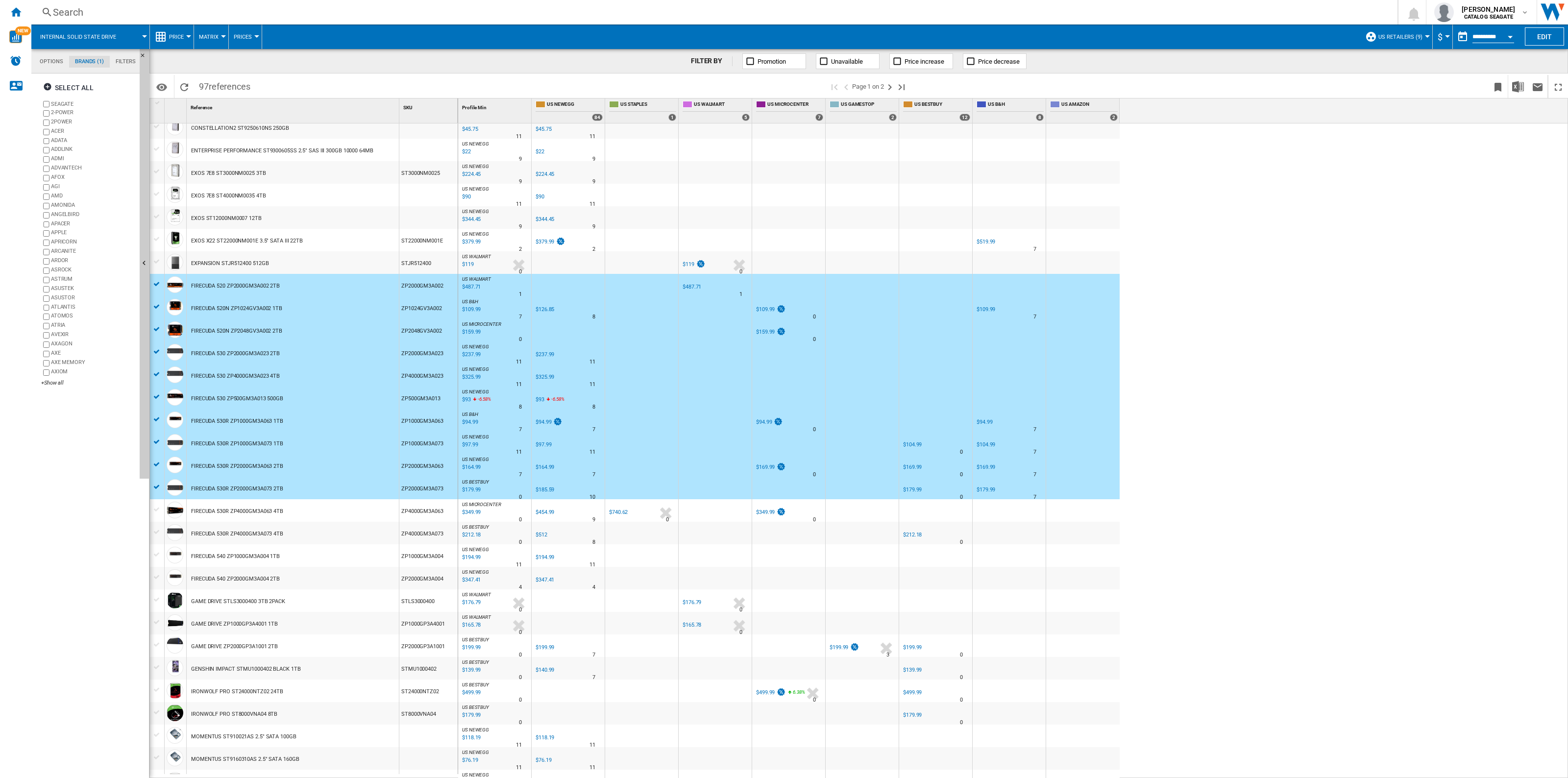
click at [156, 508] on div at bounding box center [157, 510] width 10 height 9
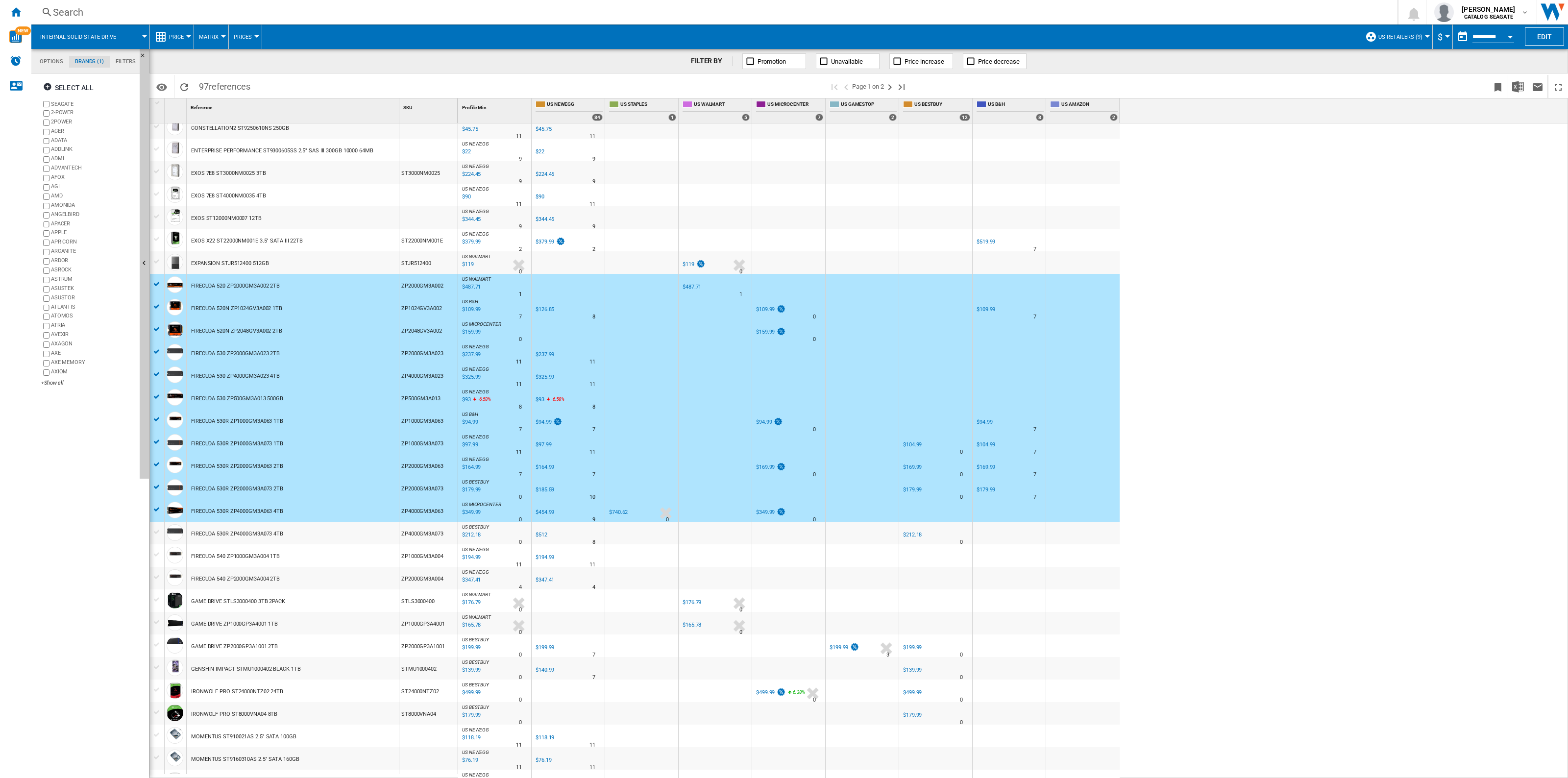
click at [157, 530] on div at bounding box center [157, 532] width 10 height 9
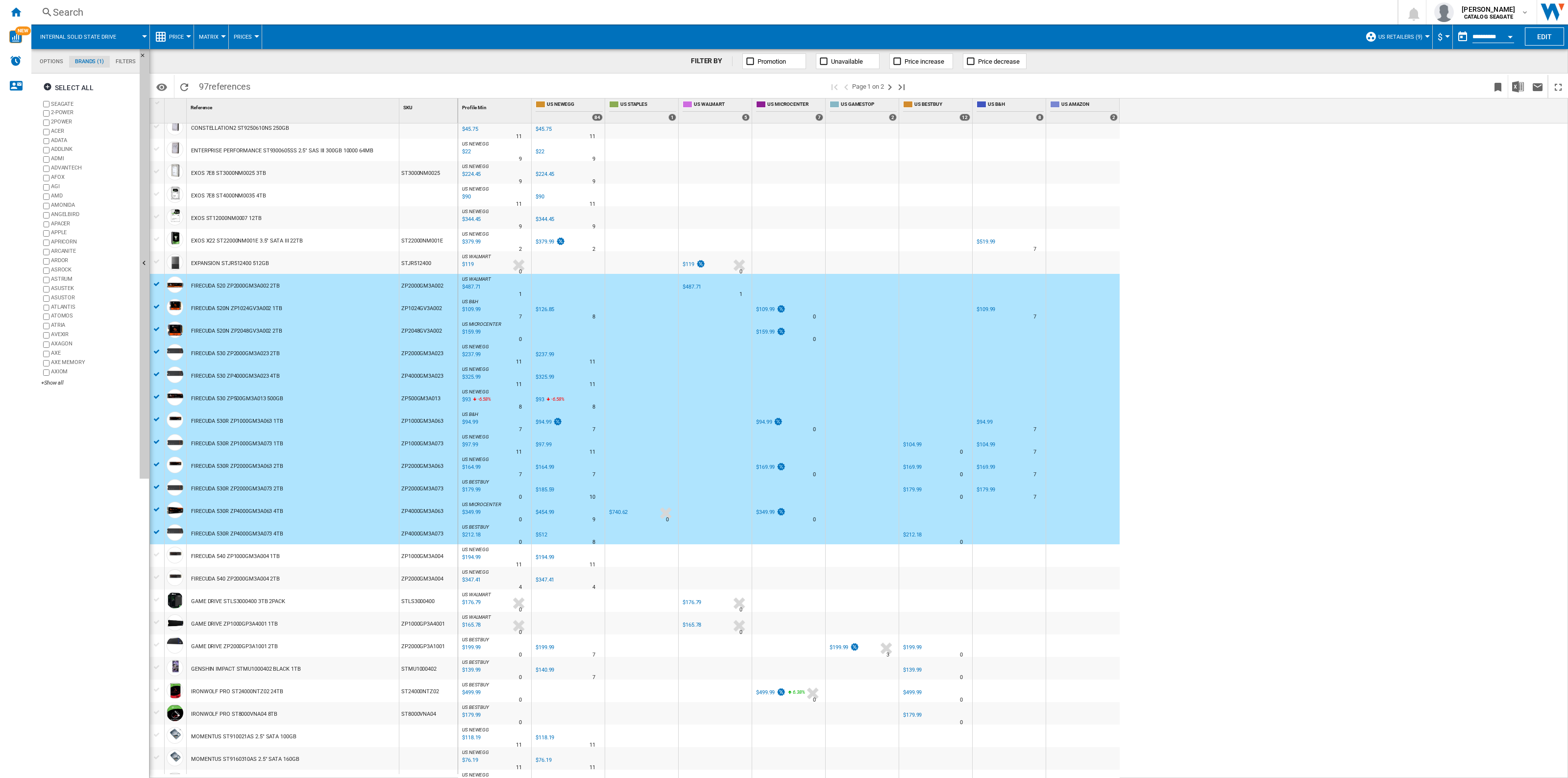
click at [157, 555] on div at bounding box center [157, 554] width 10 height 9
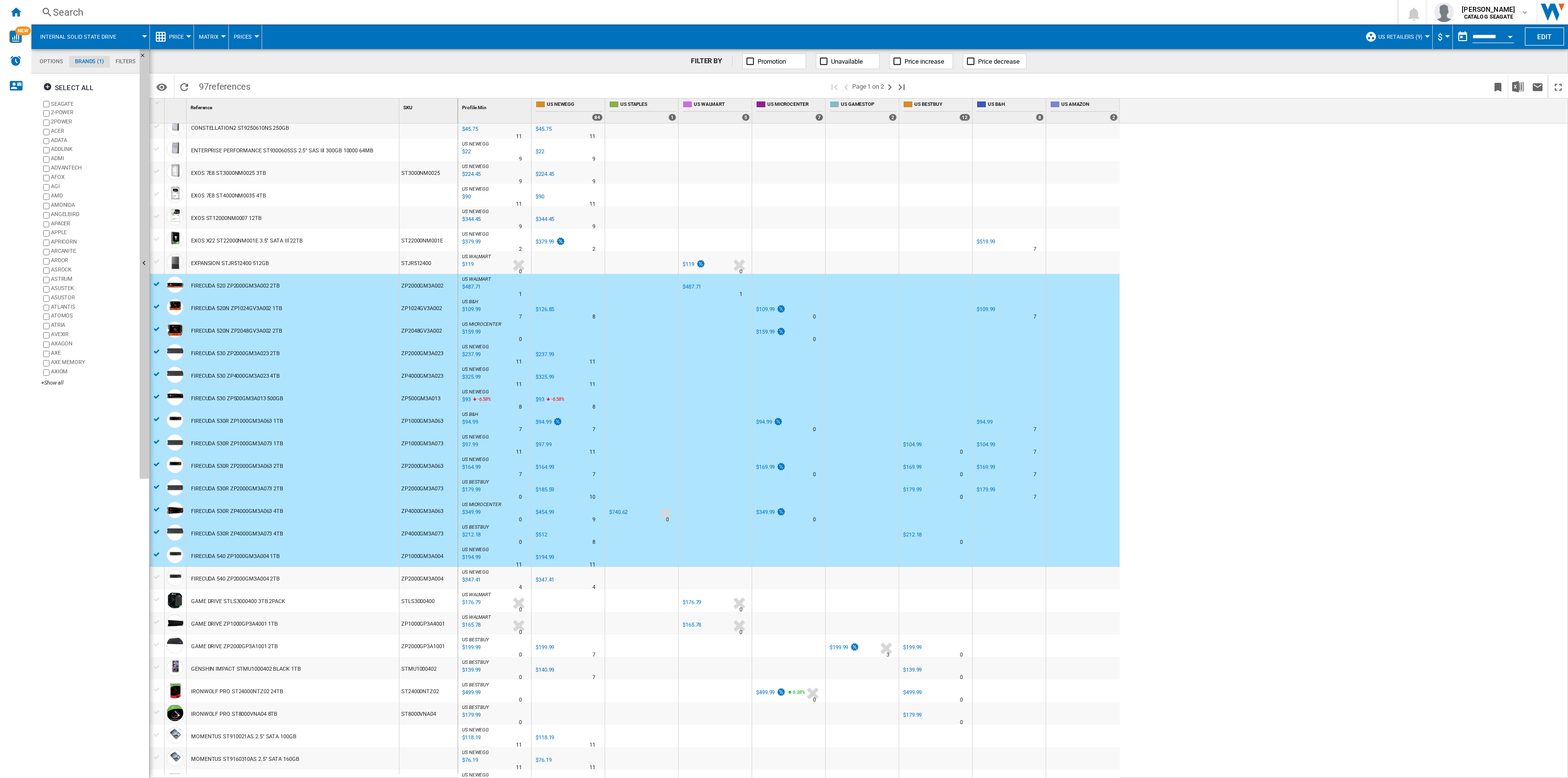
click at [160, 576] on div at bounding box center [157, 577] width 10 height 9
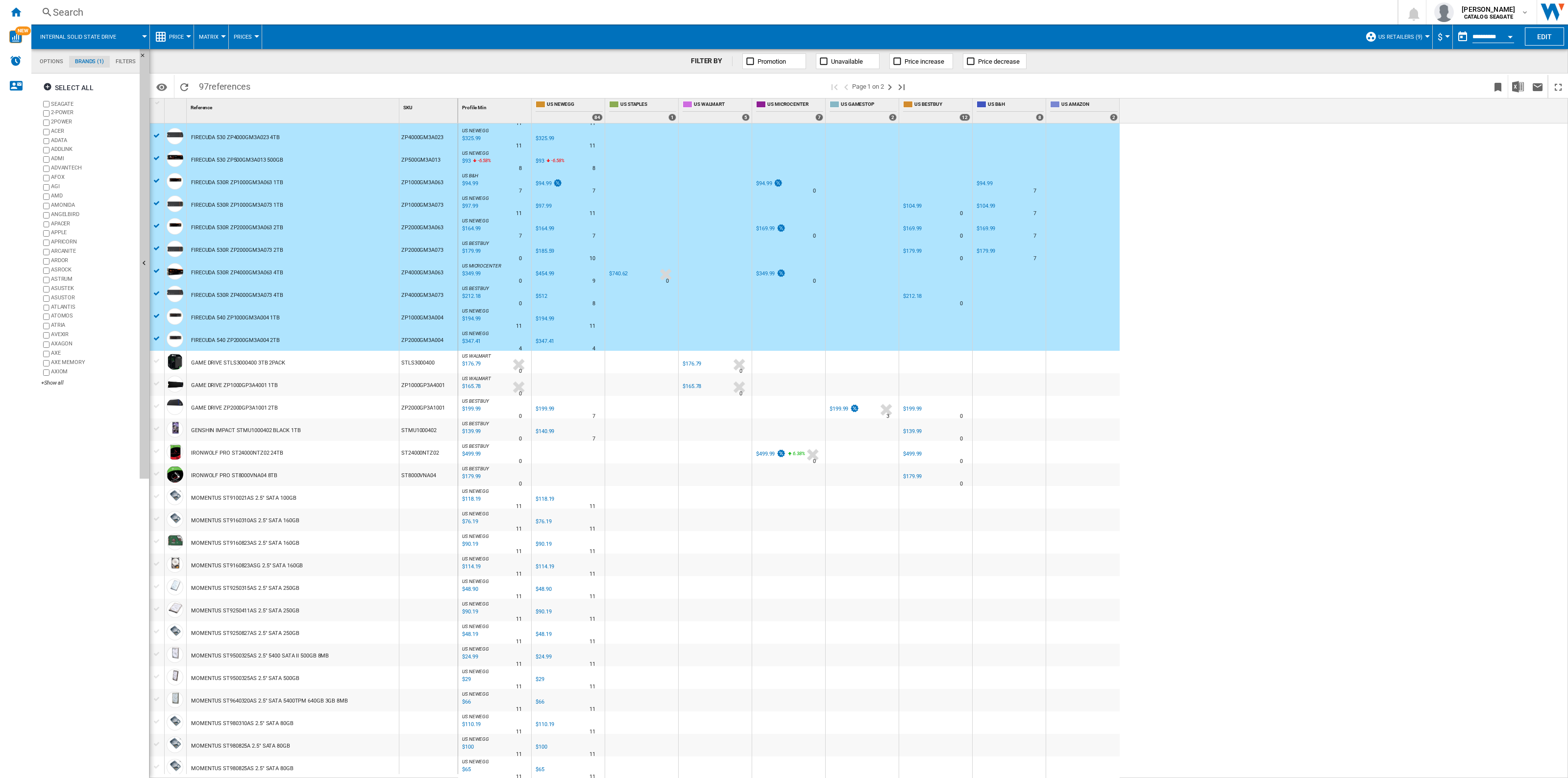
scroll to position [486, 0]
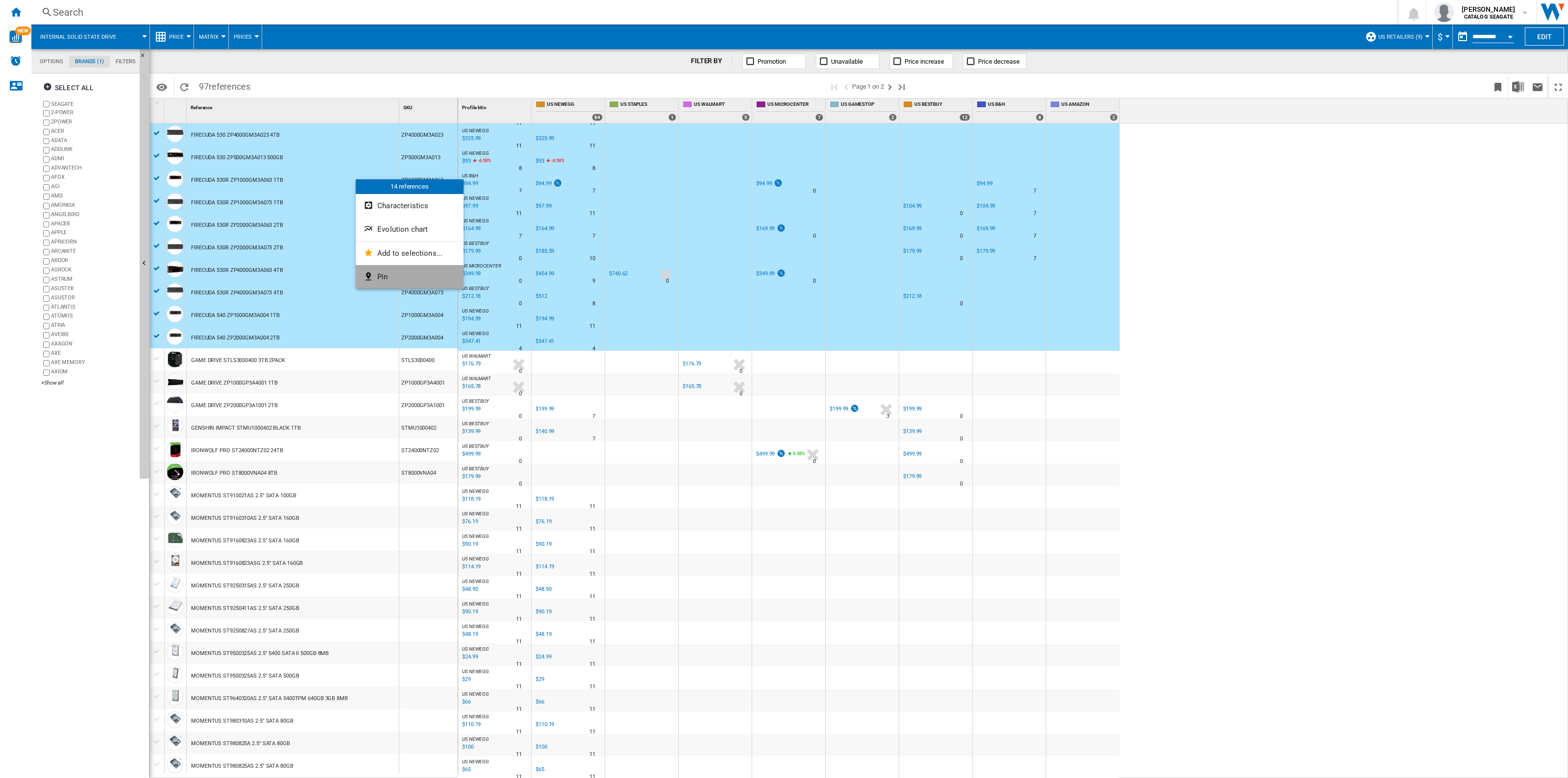
click at [380, 279] on span "Pin" at bounding box center [382, 277] width 10 height 9
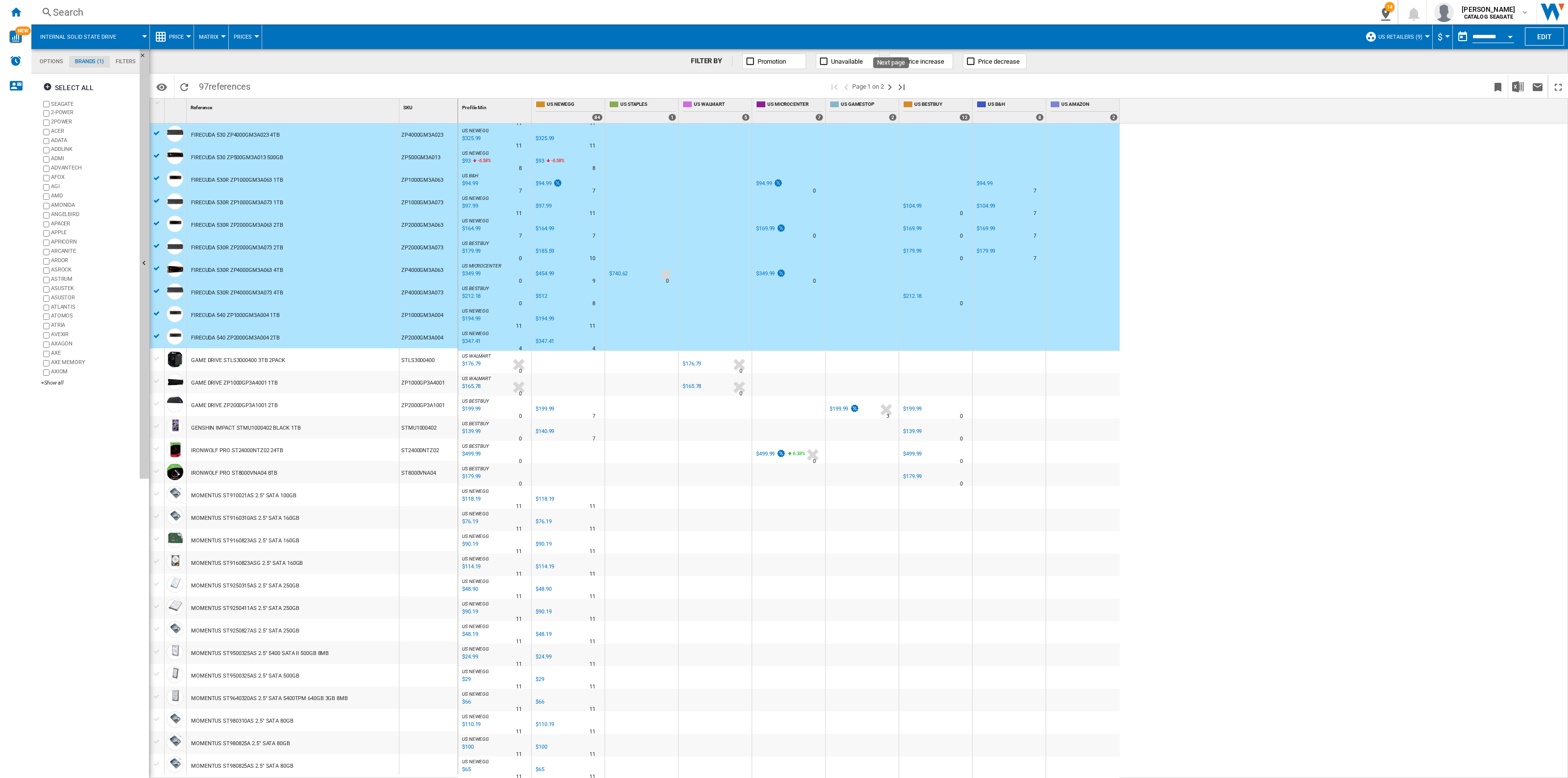
drag, startPoint x: 891, startPoint y: 88, endPoint x: 541, endPoint y: 218, distance: 373.4
click at [891, 88] on ng-md-icon "Next page" at bounding box center [889, 87] width 12 height 12
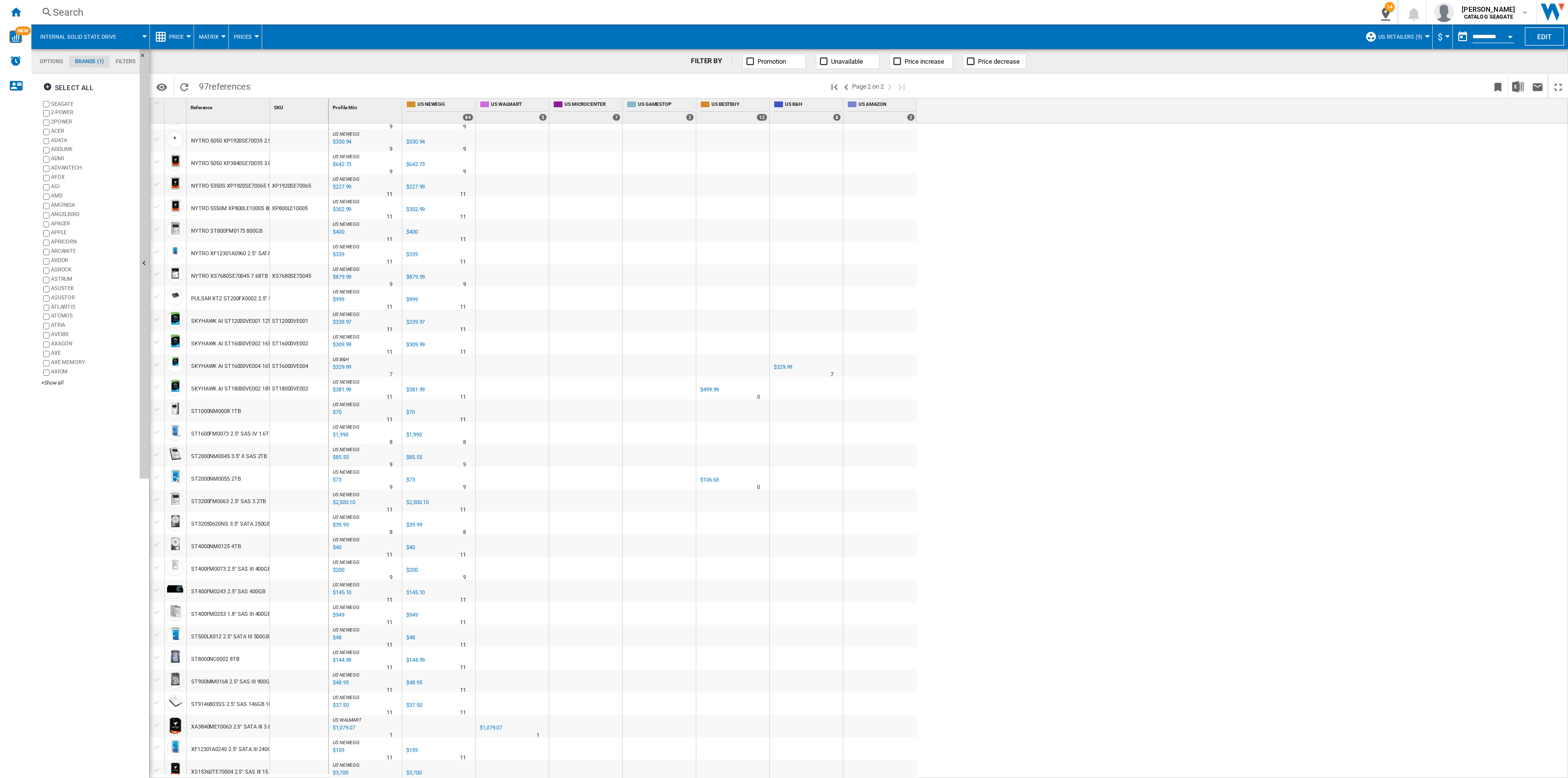
scroll to position [416, 0]
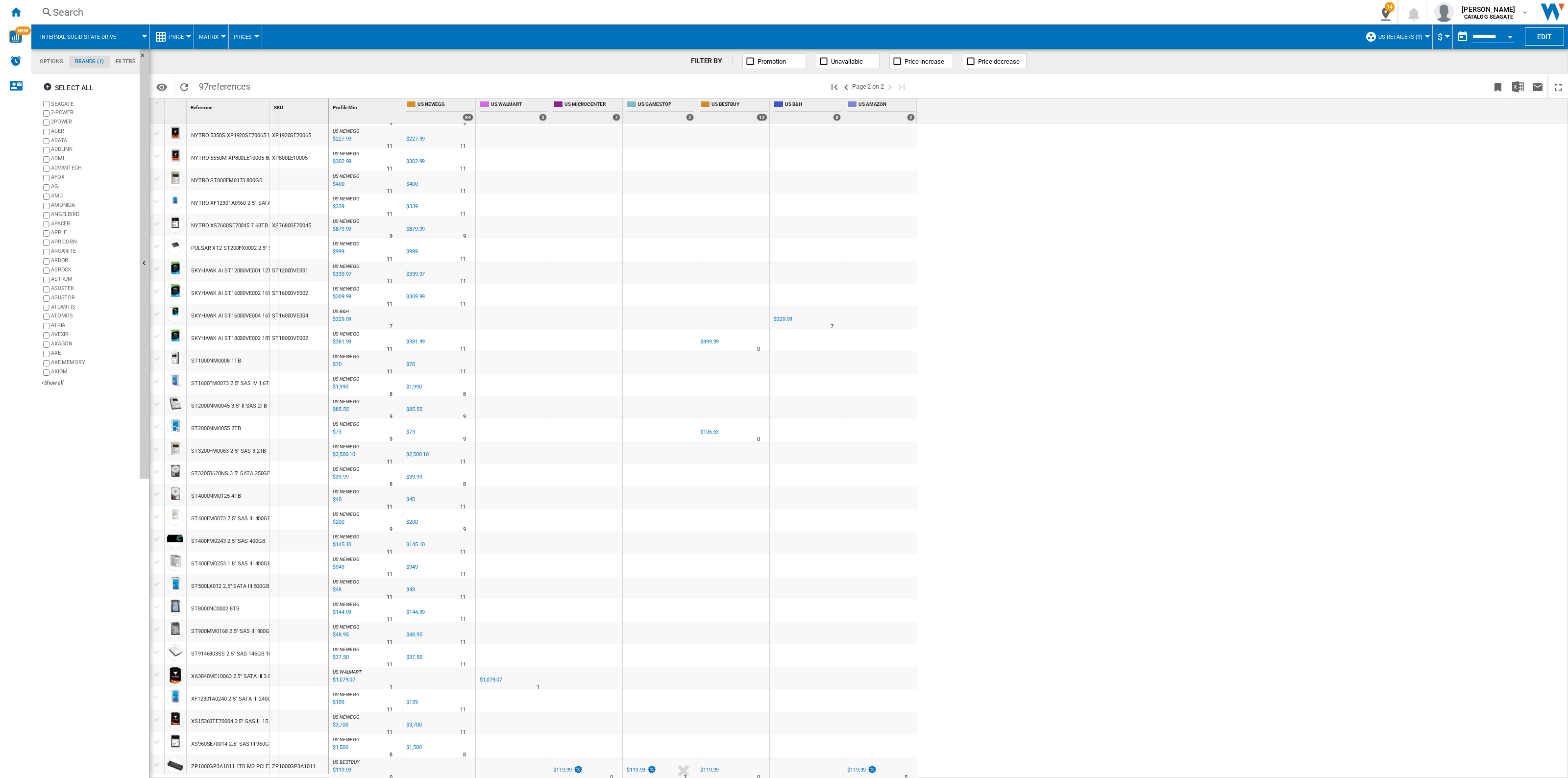
drag, startPoint x: 270, startPoint y: 114, endPoint x: 363, endPoint y: 116, distance: 93.0
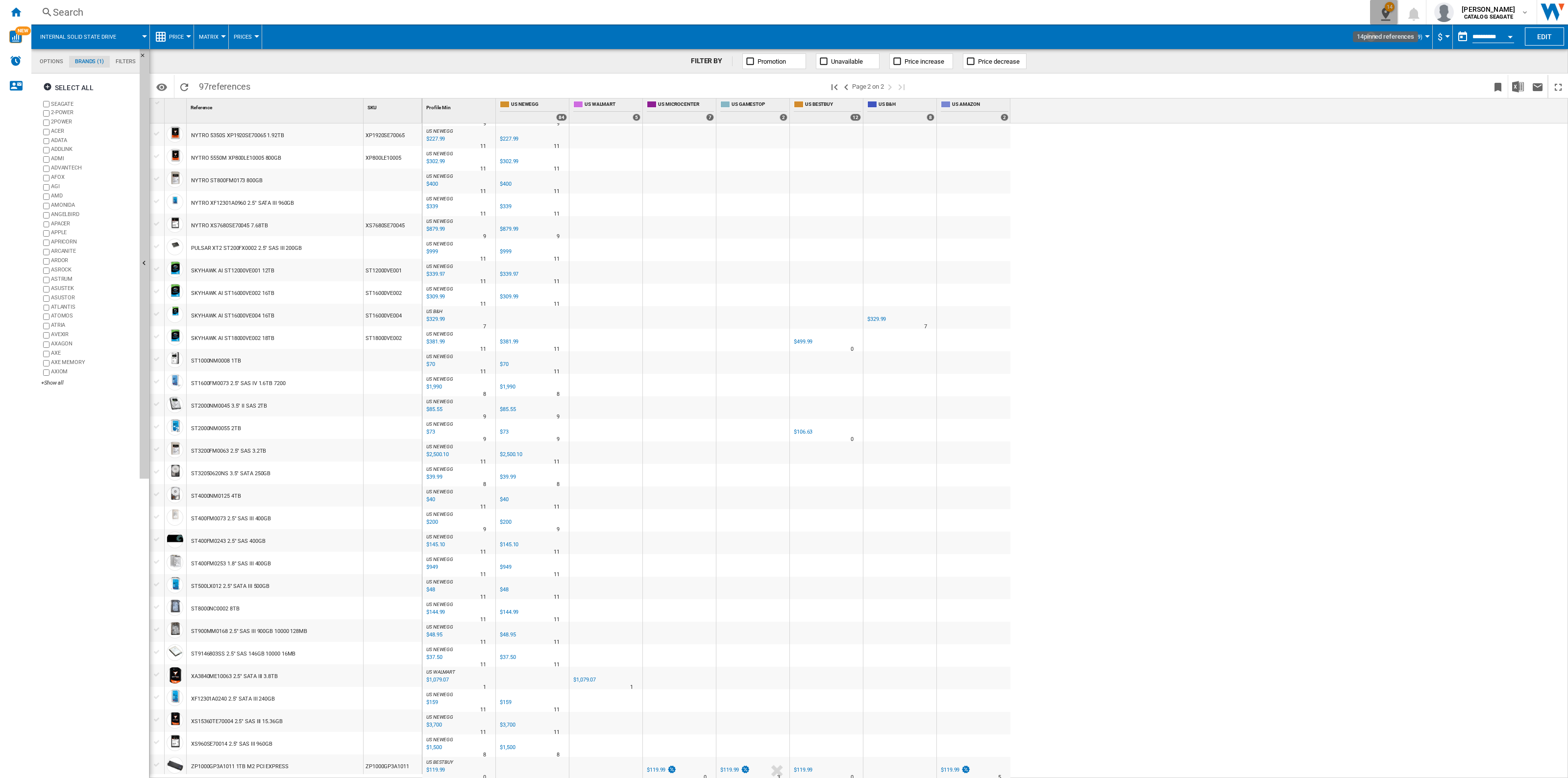
click at [1389, 13] on ng-md-icon "14\a pinned references" at bounding box center [1383, 12] width 12 height 12
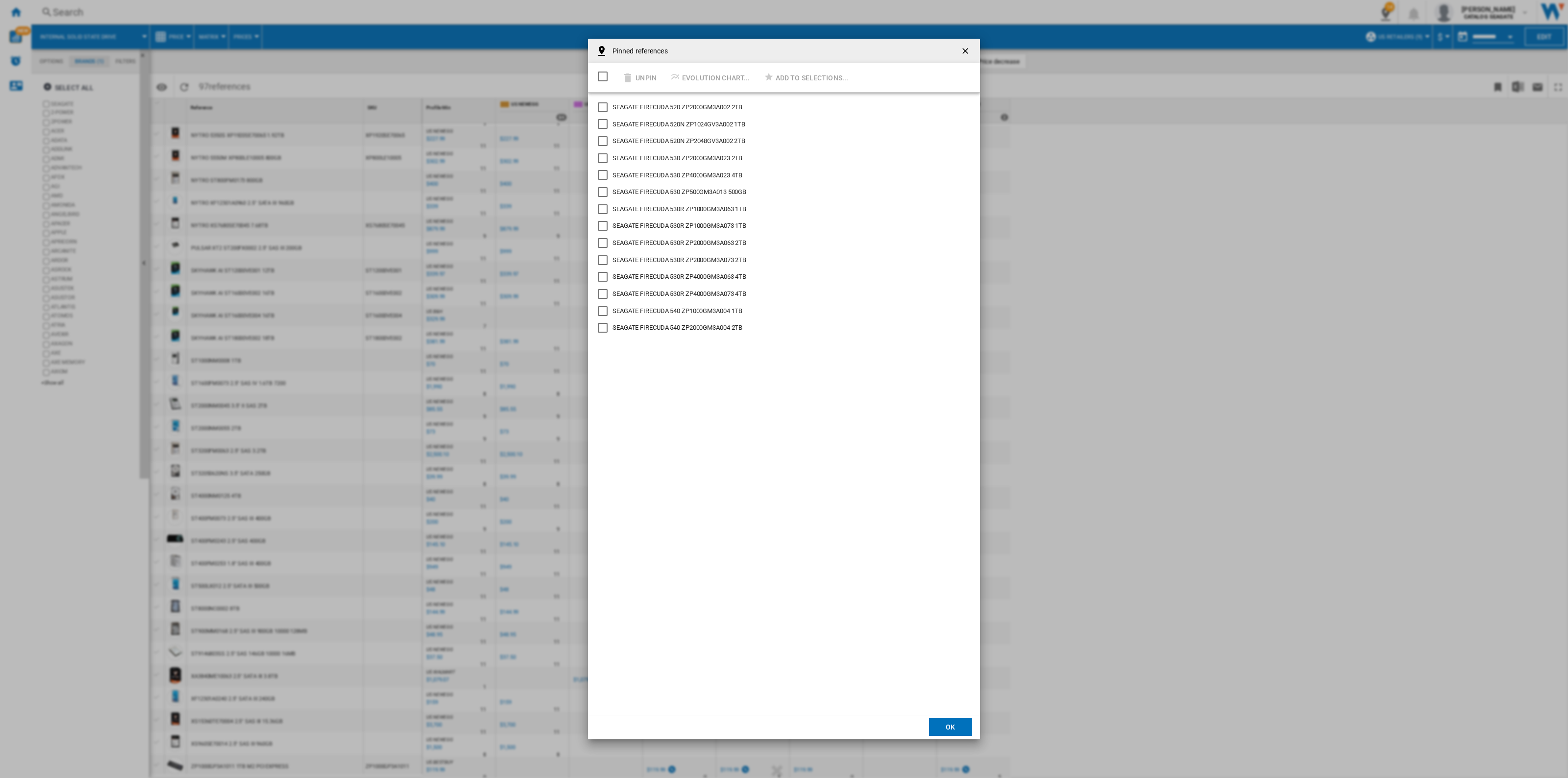
click at [600, 76] on div "Select/deselect all" at bounding box center [602, 76] width 10 height 10
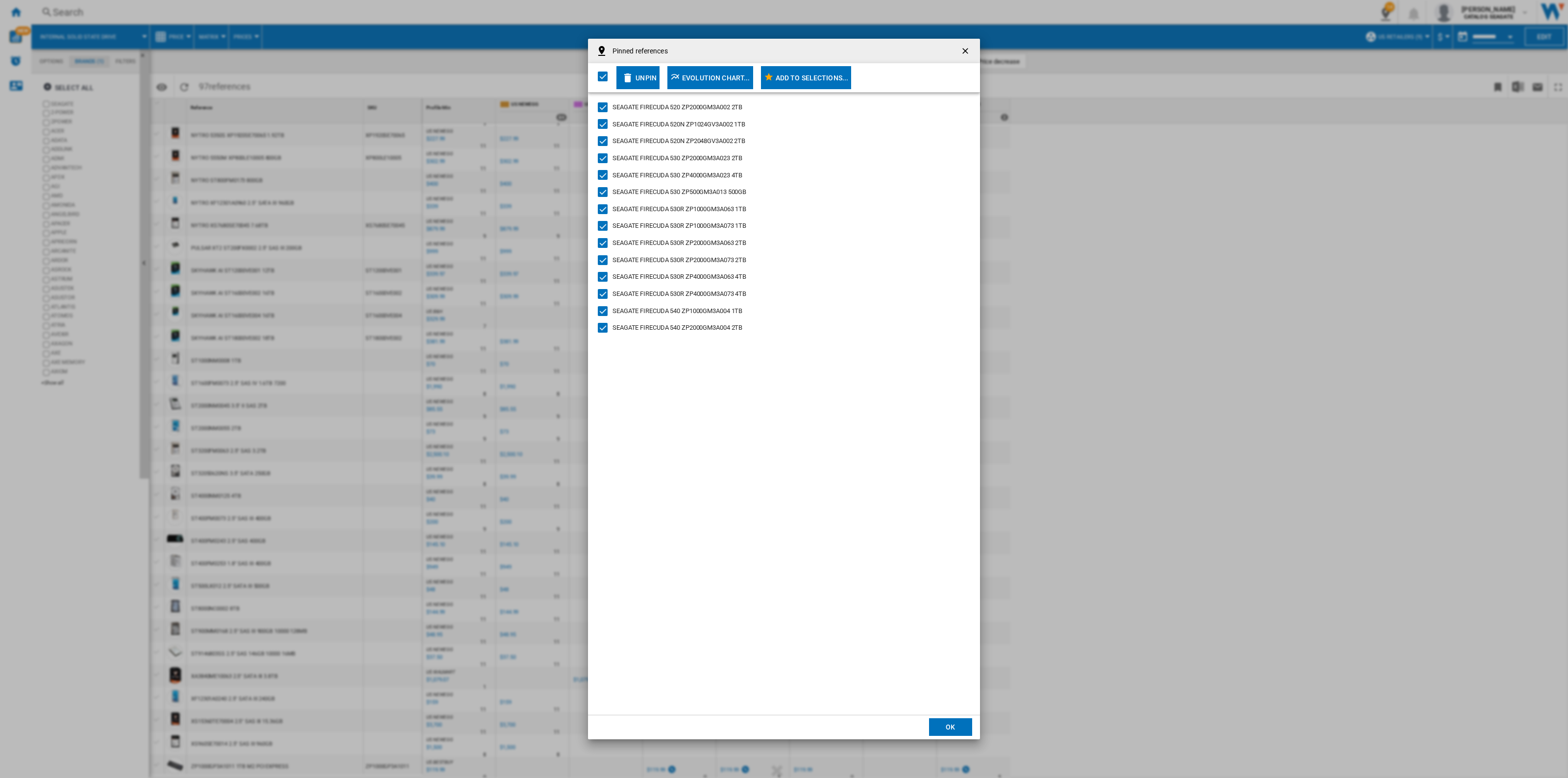
click at [787, 78] on div "Add to selections..." at bounding box center [812, 78] width 73 height 18
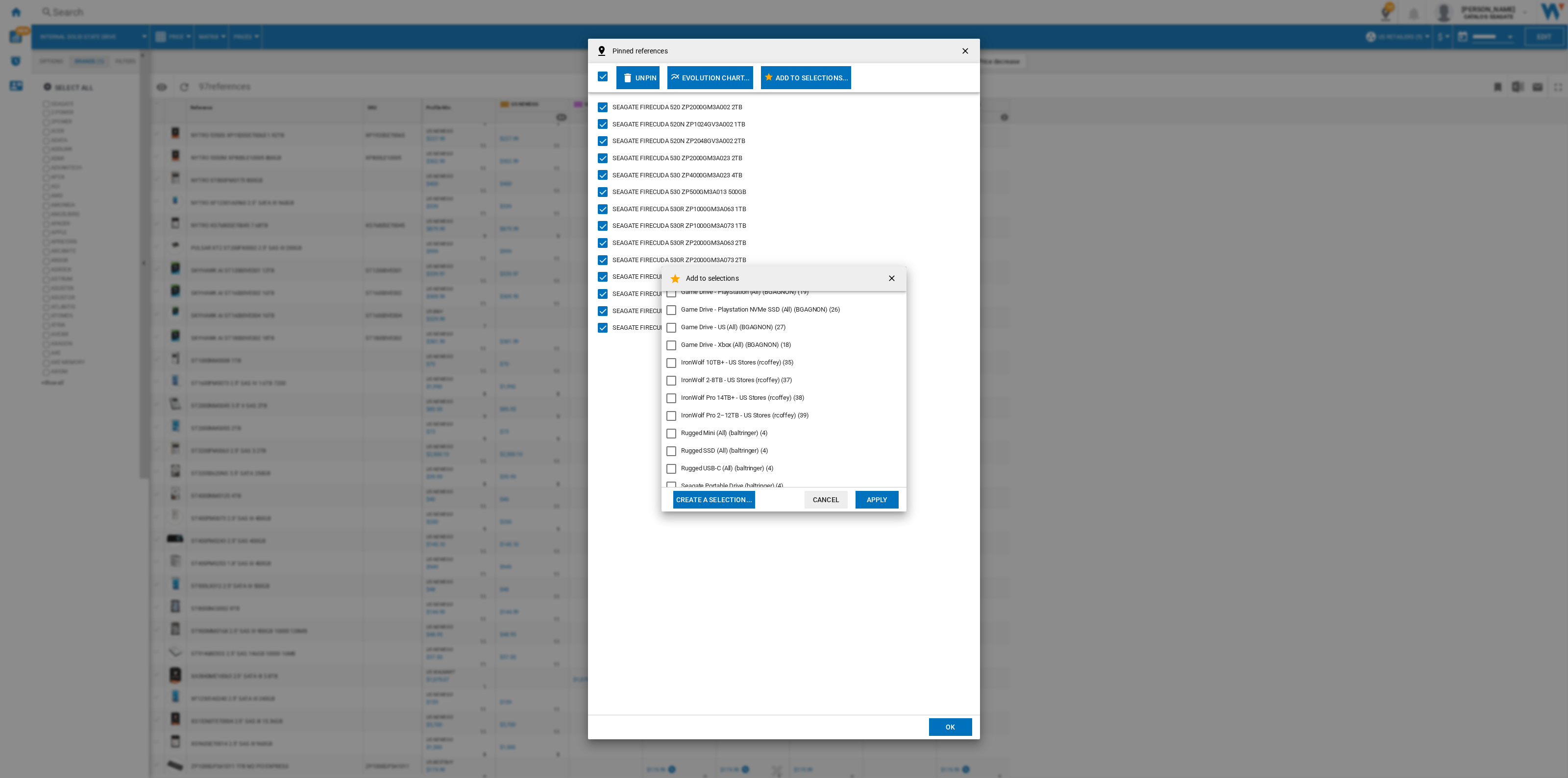
scroll to position [114, 0]
click at [712, 501] on button "Create a selection..." at bounding box center [714, 500] width 82 height 18
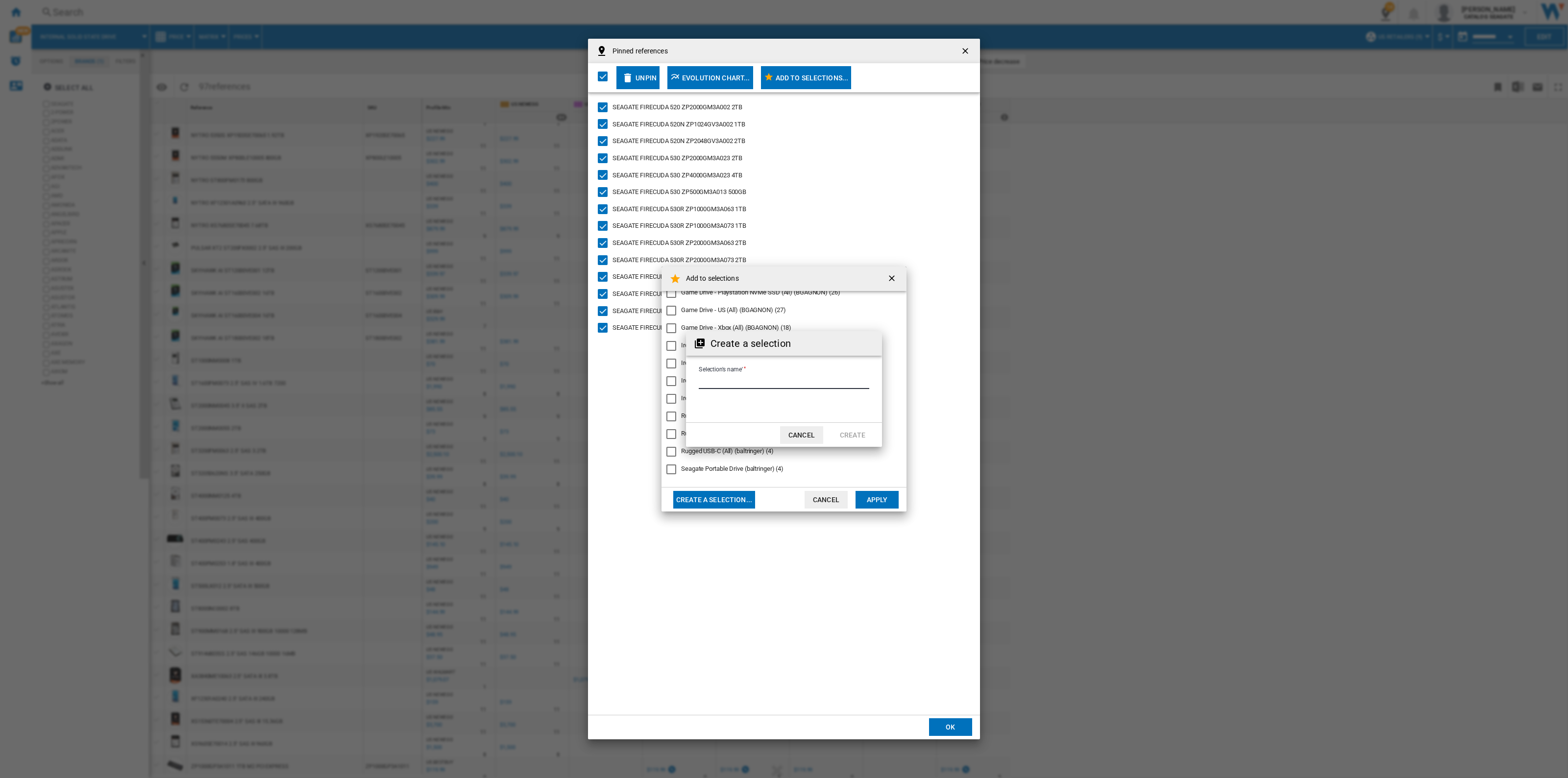
click at [745, 380] on input "Selection's name'" at bounding box center [784, 382] width 170 height 14
type input "**********"
click at [851, 431] on button "Create" at bounding box center [853, 429] width 43 height 18
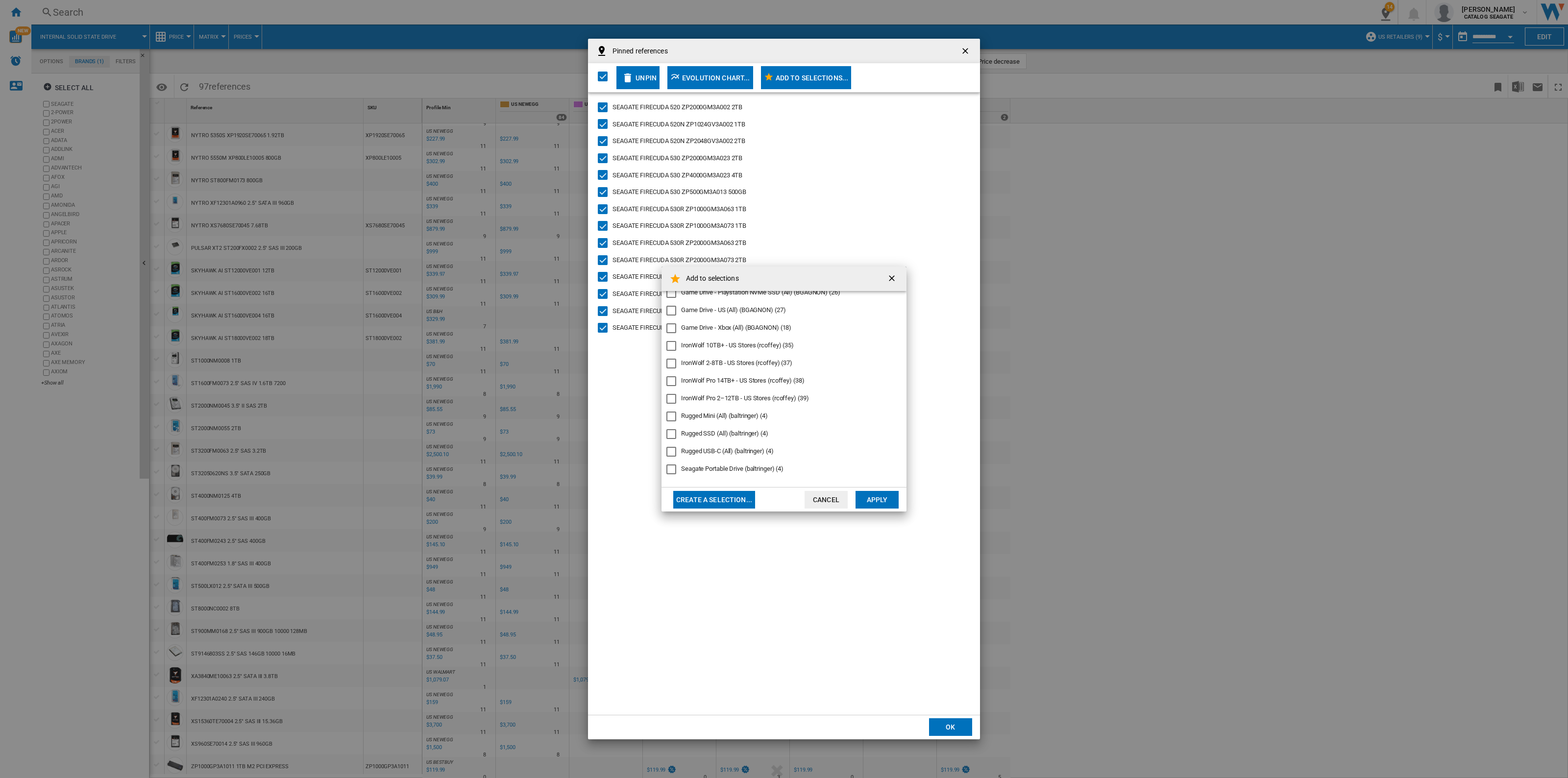
scroll to position [131, 0]
click at [960, 727] on div "Add to selections Expansion Desktop High Cap (12 - 28TB) (baltringer) (18) Expa…" at bounding box center [784, 389] width 1568 height 778
click at [874, 498] on button "Apply" at bounding box center [877, 500] width 43 height 18
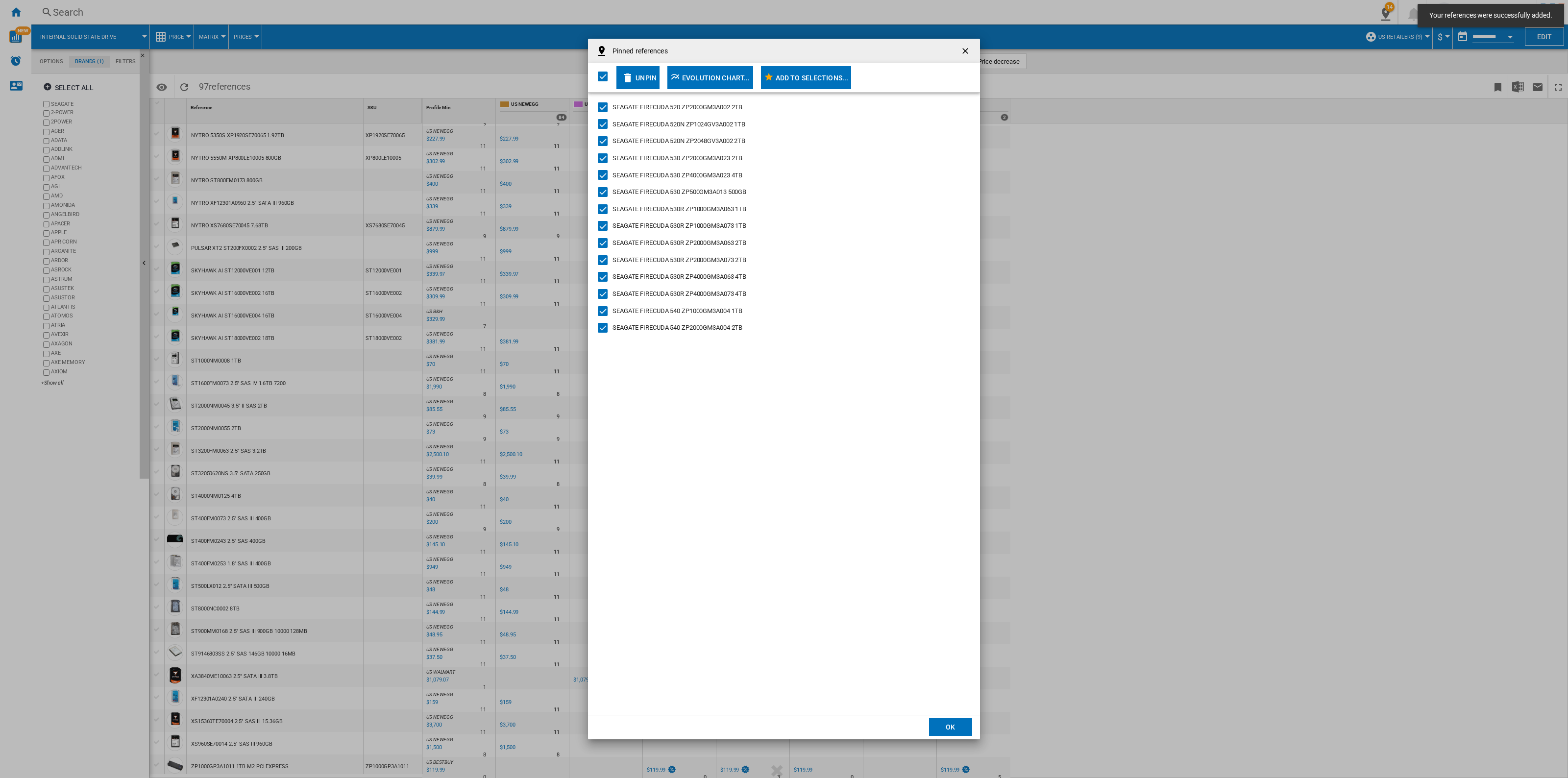
click at [21, 9] on div "Pinned references Unpin Evolution chart... Add to selections... SEAGATE FIRECUD…" at bounding box center [784, 389] width 1568 height 778
click at [16, 15] on div "Pinned references Unpin Evolution chart... Add to selections... SEAGATE FIRECUD…" at bounding box center [784, 389] width 1568 height 778
click at [966, 720] on button "OK" at bounding box center [950, 727] width 43 height 18
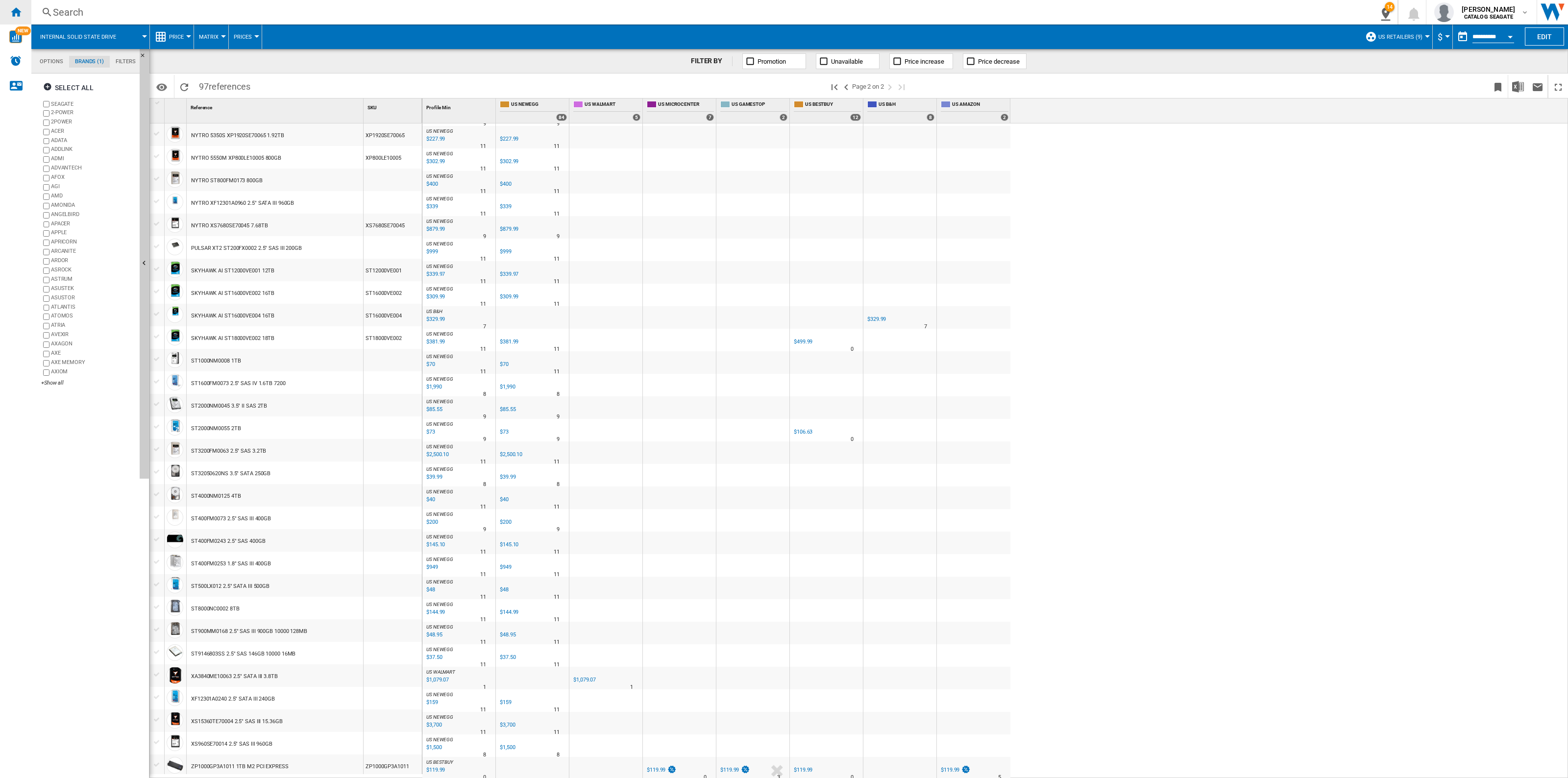
drag, startPoint x: 17, startPoint y: 6, endPoint x: 207, endPoint y: 170, distance: 251.0
click at [17, 7] on ng-md-icon "Home" at bounding box center [16, 12] width 12 height 12
